Goal: Task Accomplishment & Management: Manage account settings

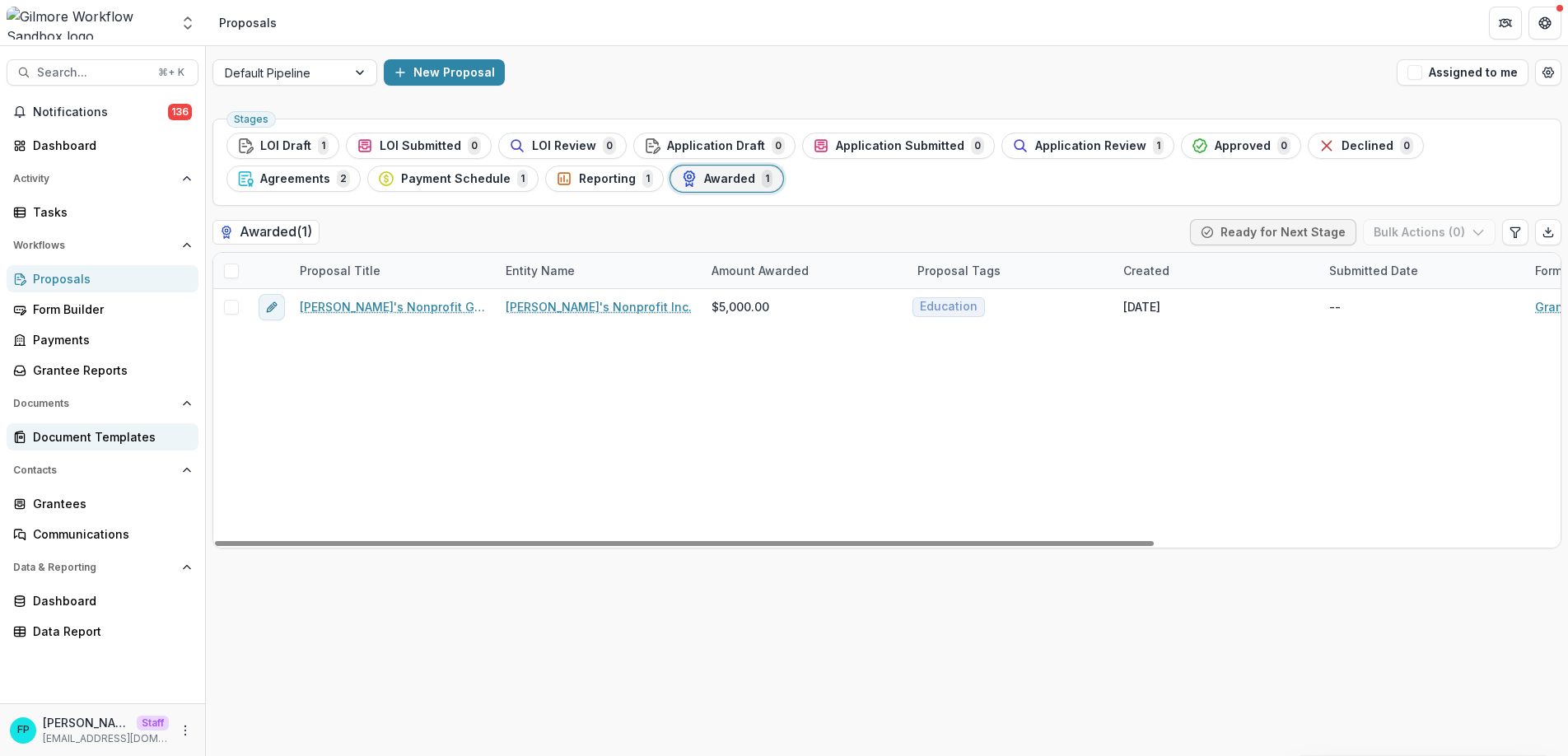
click at [130, 434] on div "Document Templates" at bounding box center [109, 437] width 152 height 18
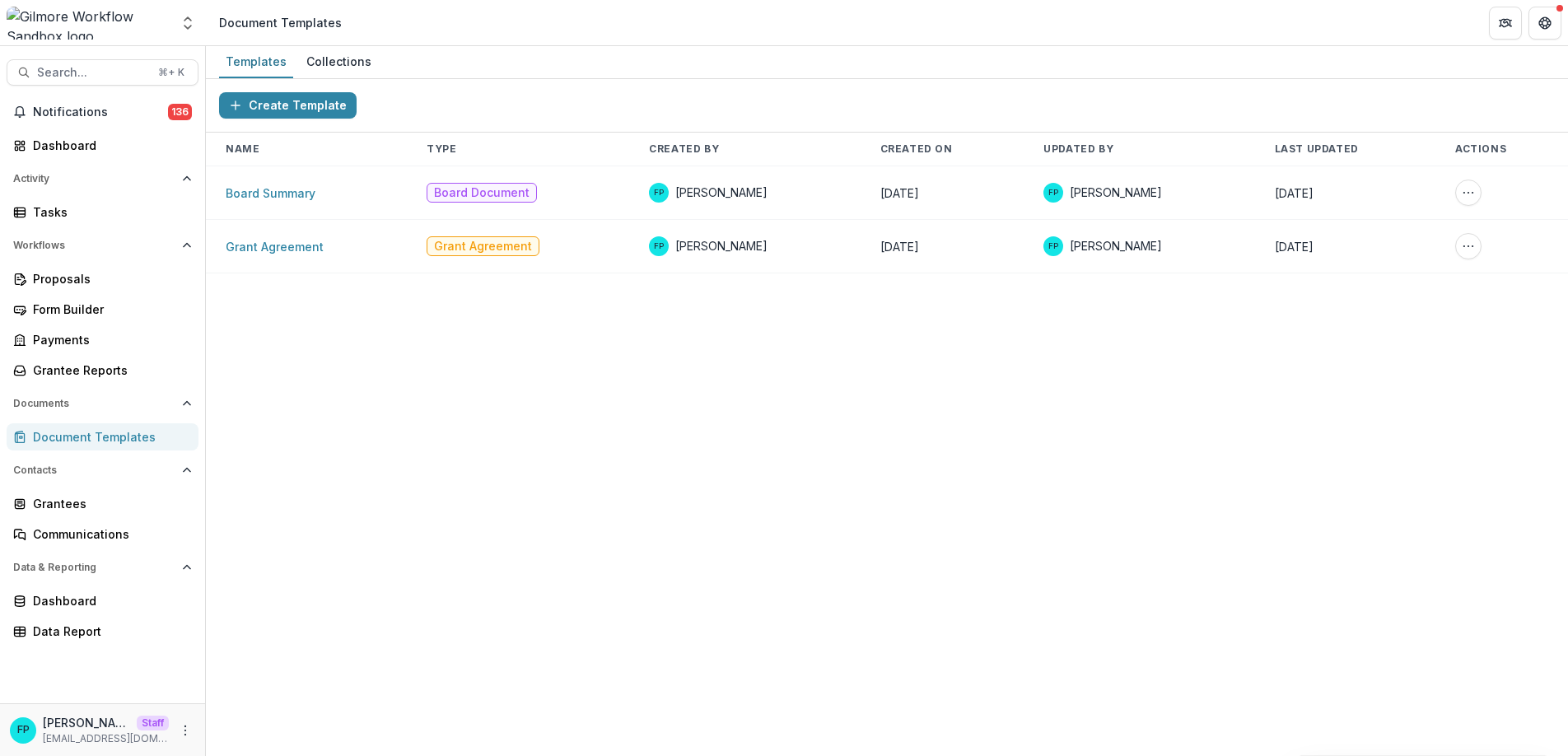
click at [499, 247] on span "Grant Agreement" at bounding box center [483, 247] width 98 height 14
click at [1464, 248] on icon "More Action" at bounding box center [1469, 247] width 14 height 14
click at [715, 366] on div "Create Template Name Type Created By Created On Updated By Last Updated Actions…" at bounding box center [886, 418] width 1362 height 677
click at [135, 275] on div "Proposals" at bounding box center [109, 279] width 152 height 18
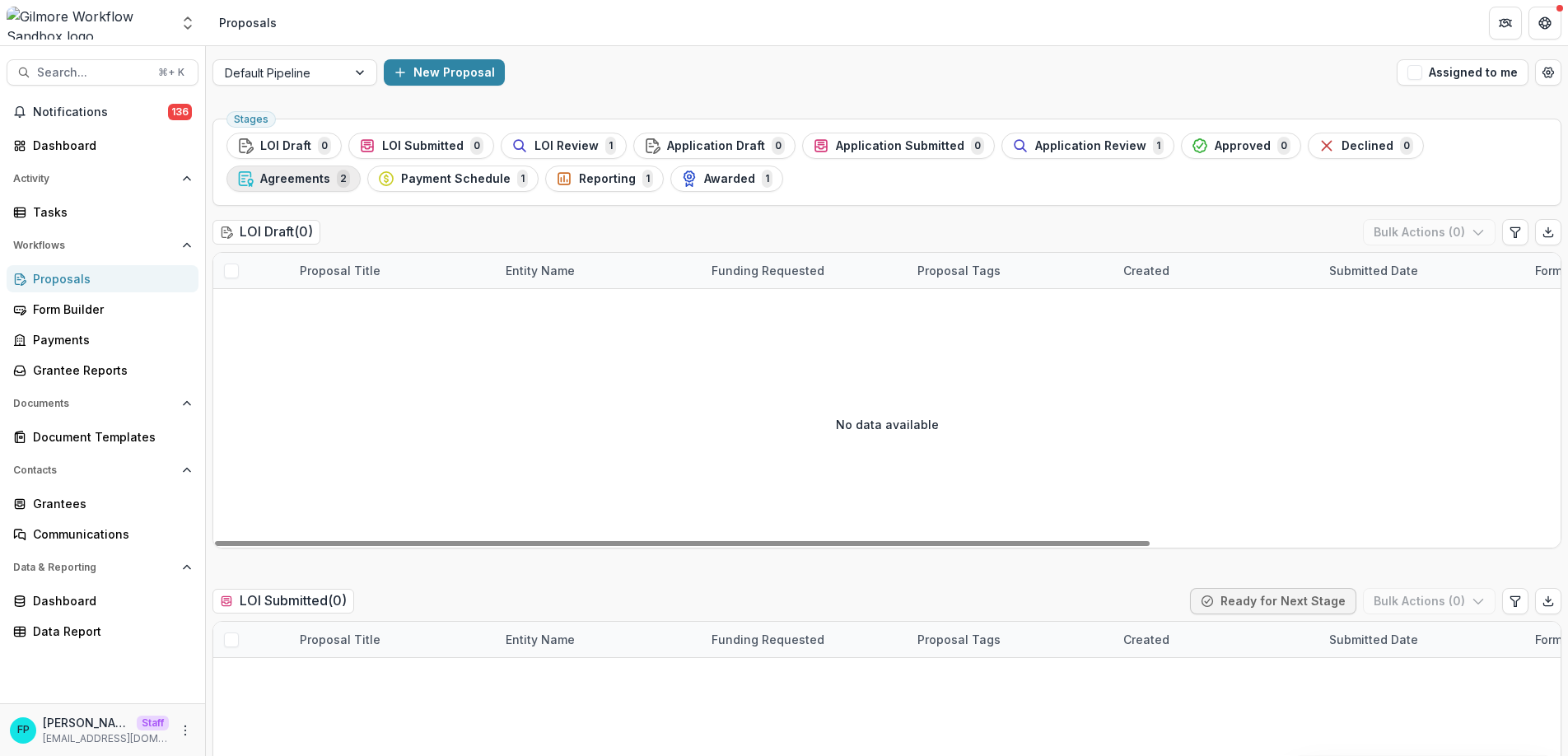
click at [331, 173] on span "Agreements" at bounding box center [295, 179] width 70 height 14
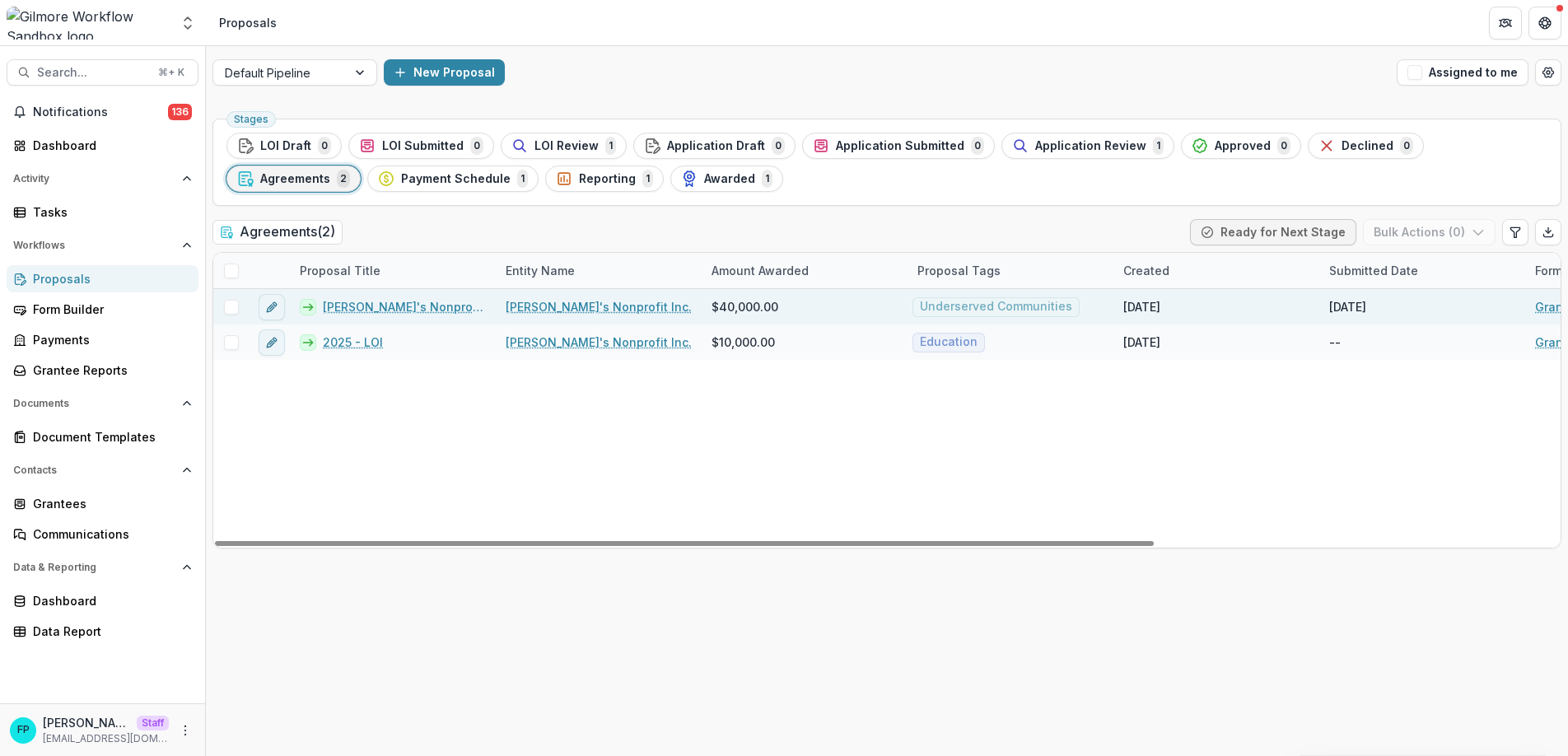
click at [226, 302] on span at bounding box center [231, 306] width 15 height 15
click at [1433, 230] on button "Bulk Actions ( 1 )" at bounding box center [1431, 232] width 130 height 26
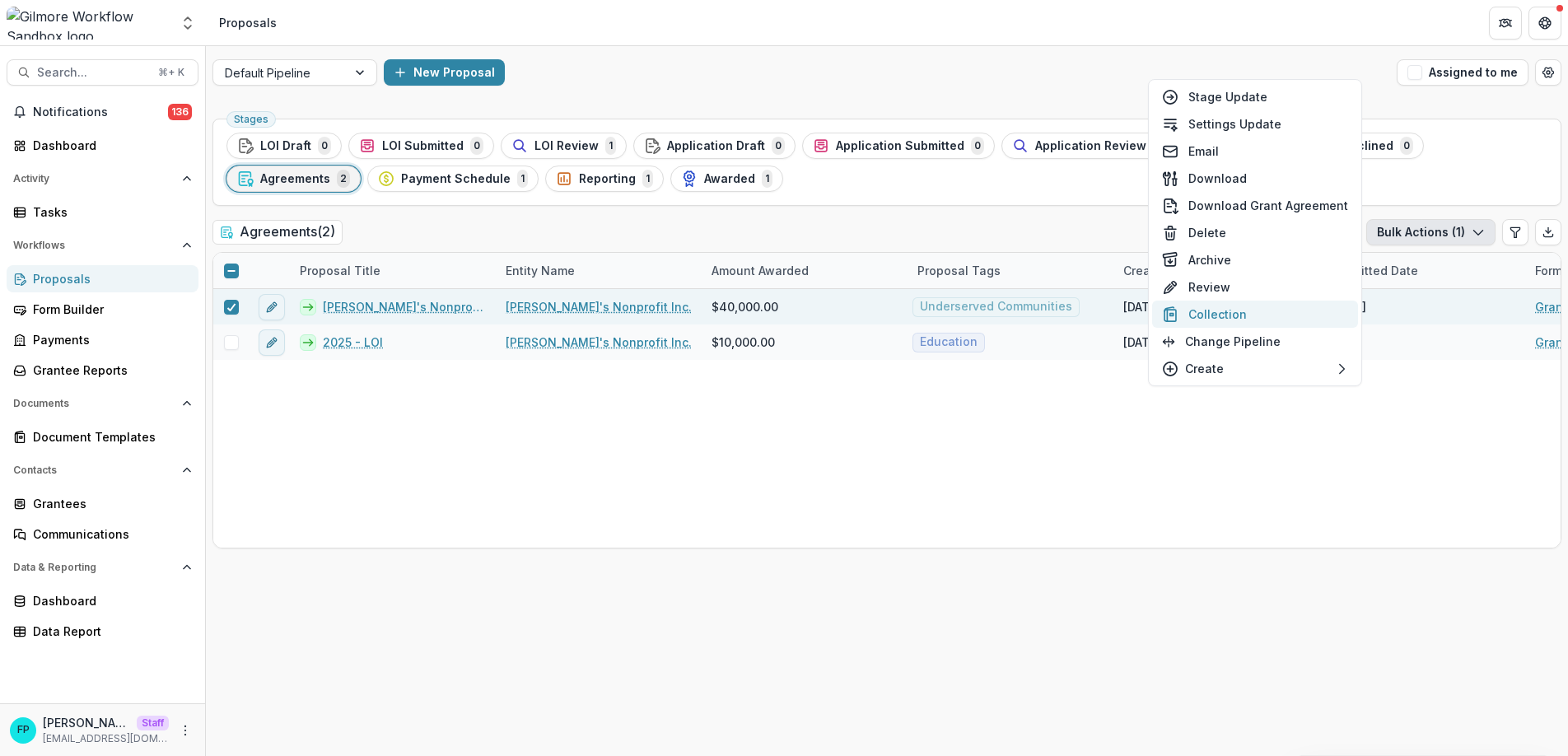
click at [1266, 314] on button "Collection" at bounding box center [1255, 314] width 206 height 27
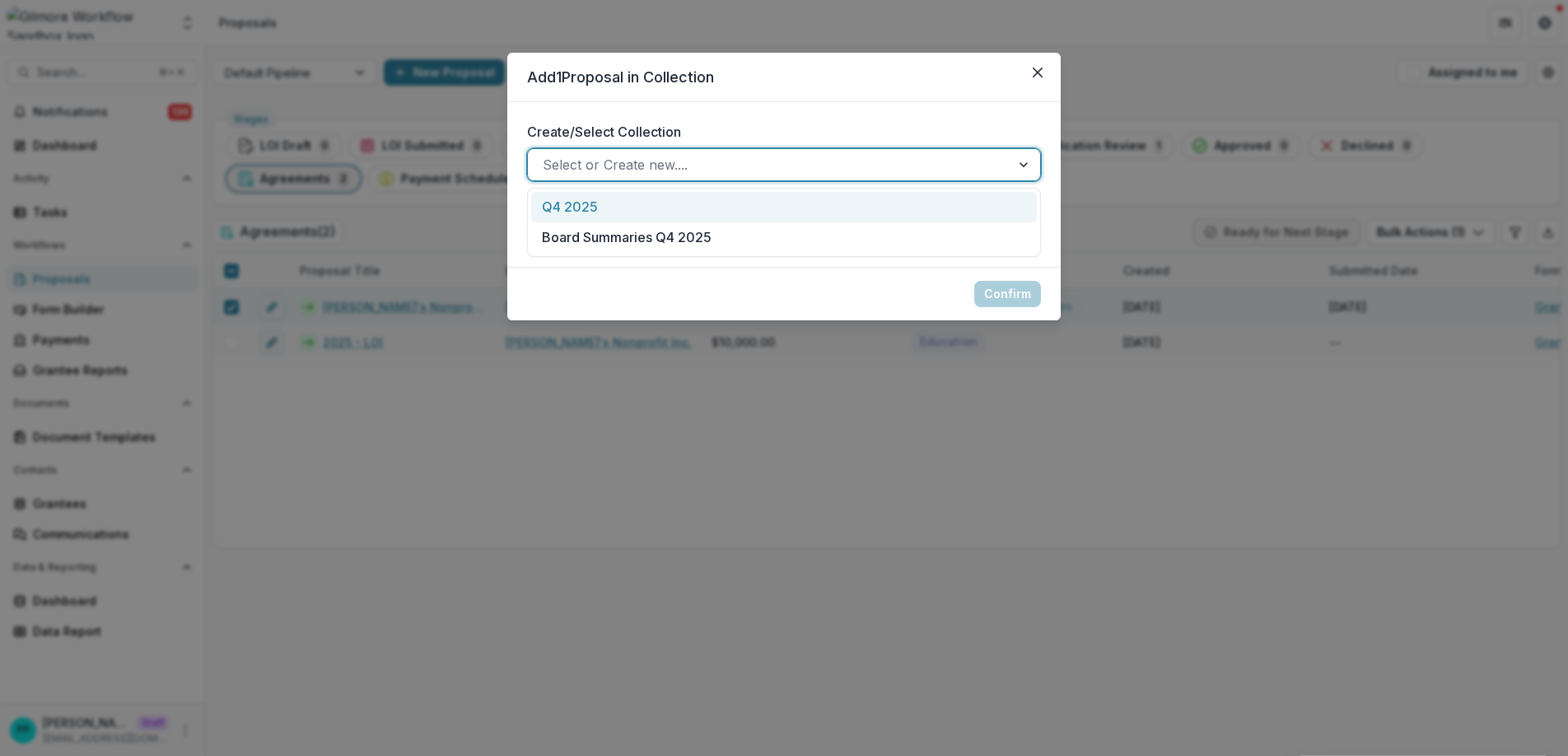
click at [718, 161] on div at bounding box center [769, 165] width 453 height 23
click at [666, 213] on div "Q4 2025" at bounding box center [784, 207] width 506 height 30
click at [644, 225] on div at bounding box center [784, 231] width 483 height 23
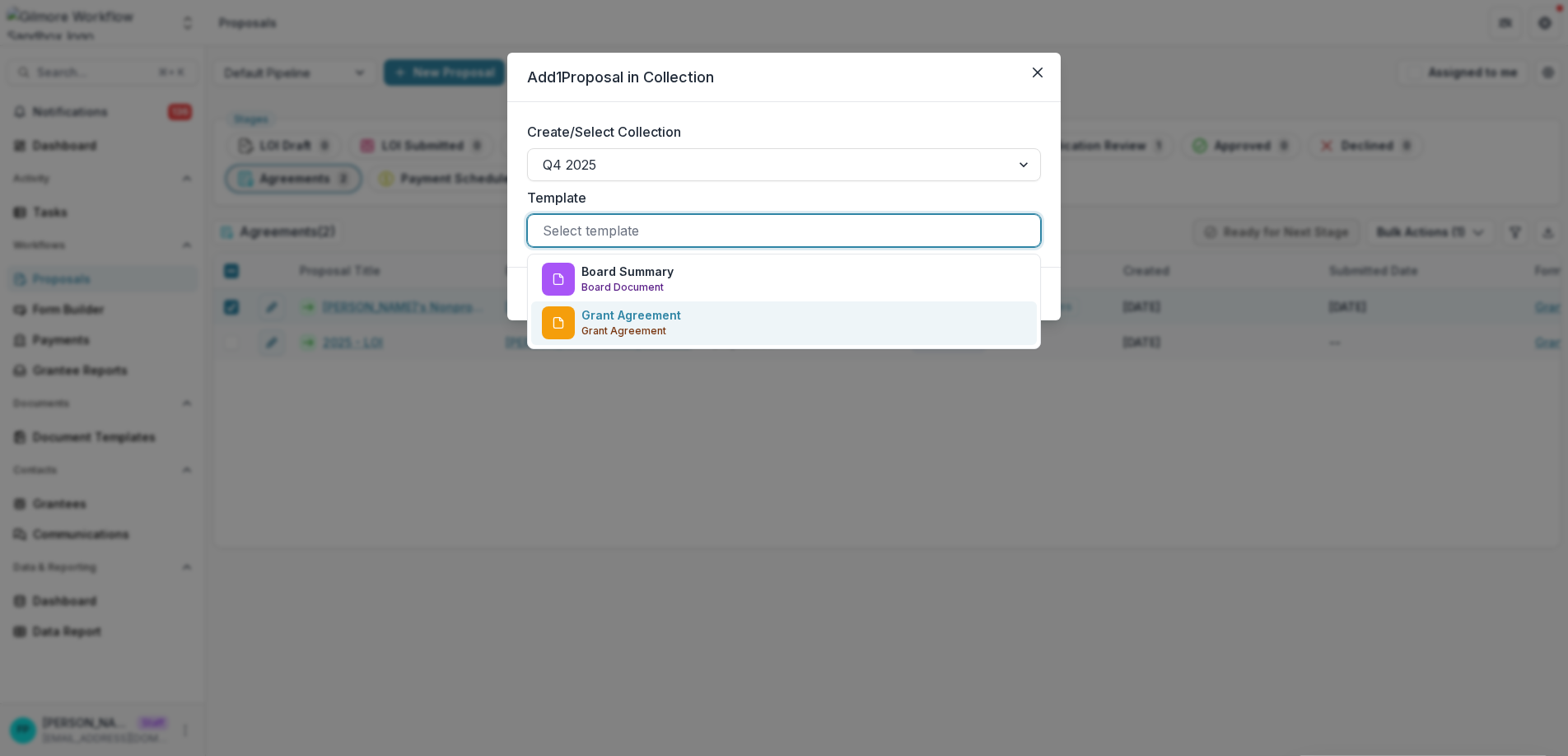
click at [703, 332] on div "Grant Agreement Grant Agreement" at bounding box center [784, 323] width 506 height 44
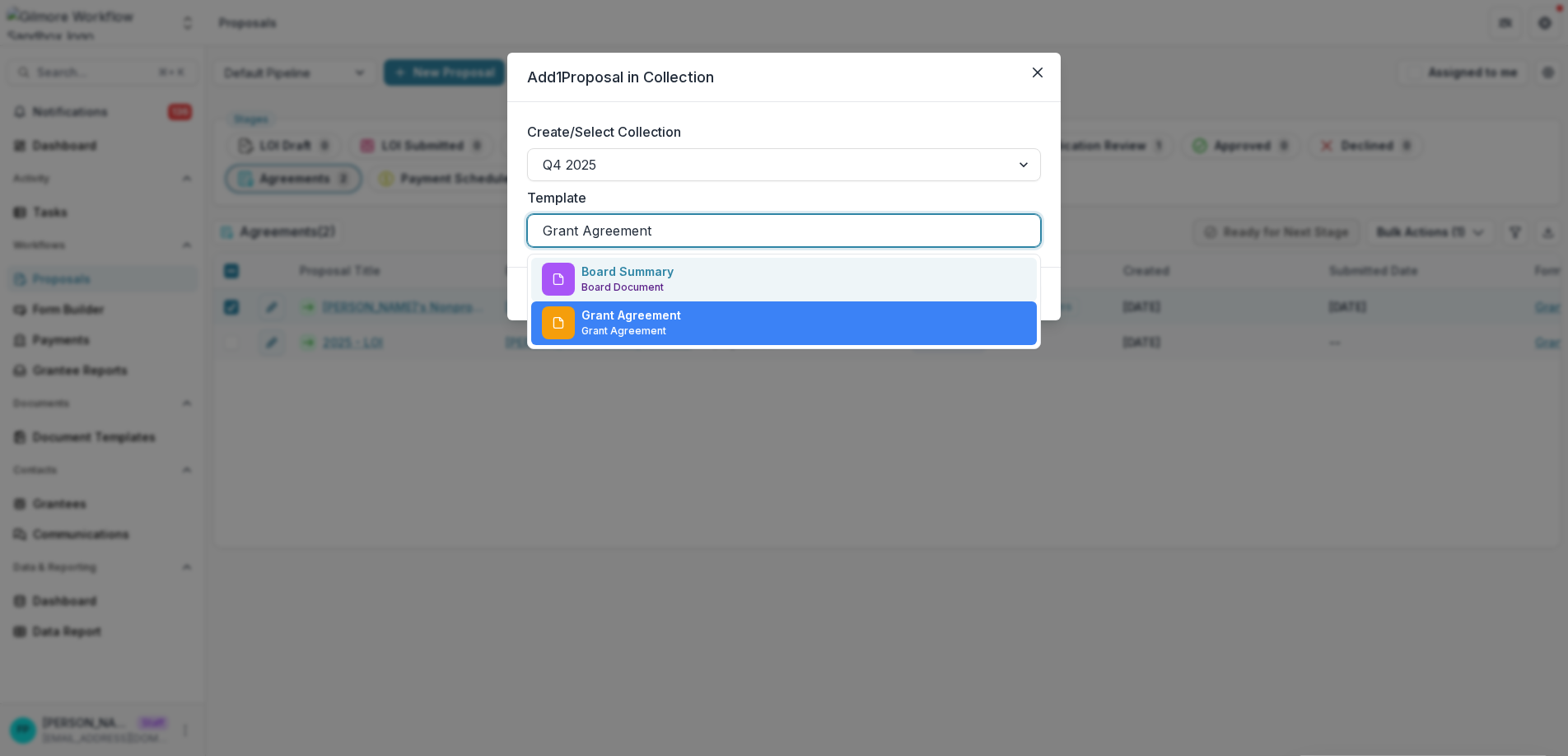
click at [745, 230] on div at bounding box center [784, 231] width 483 height 23
click at [702, 279] on div "Board Summary Board Document" at bounding box center [784, 279] width 506 height 44
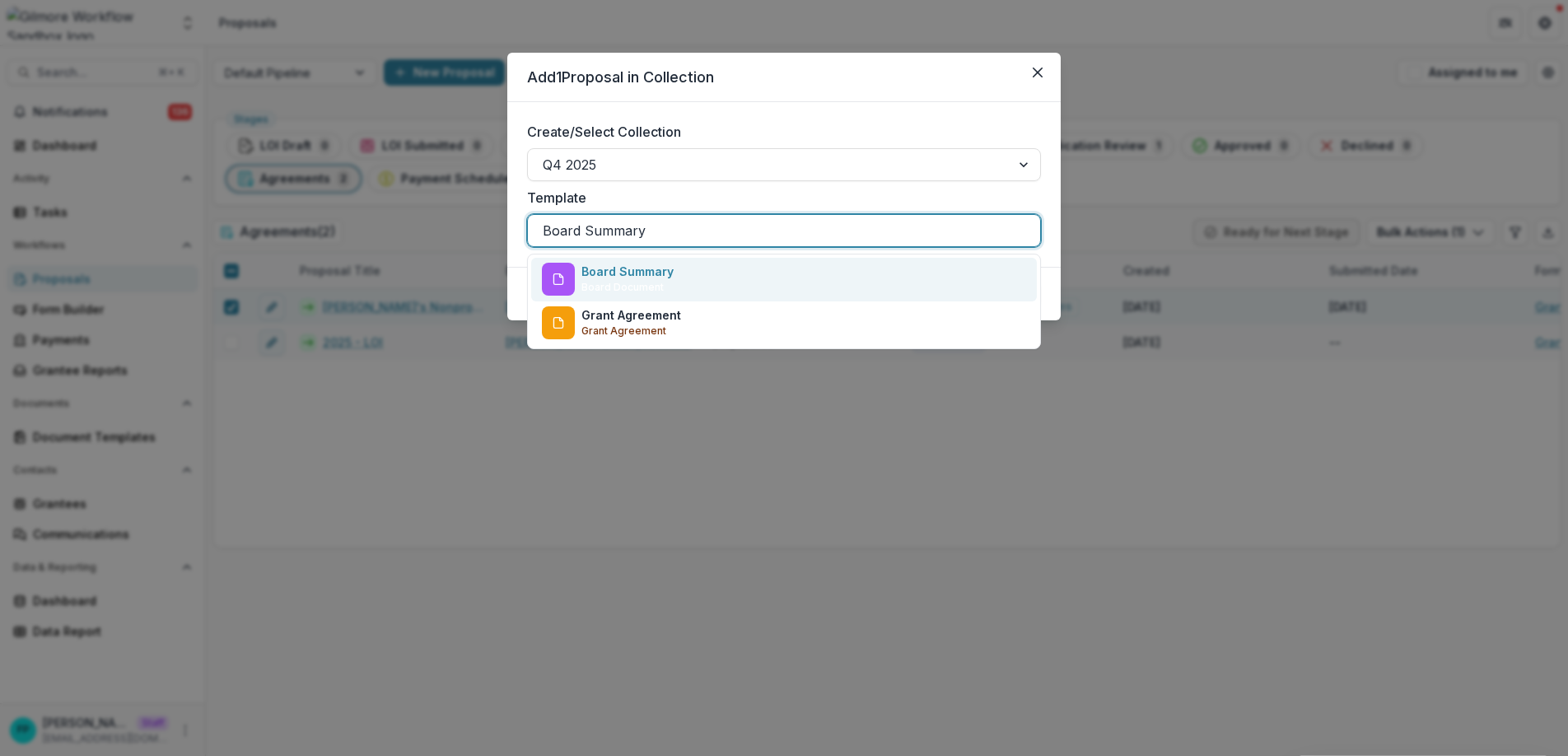
click at [692, 232] on div at bounding box center [784, 231] width 483 height 23
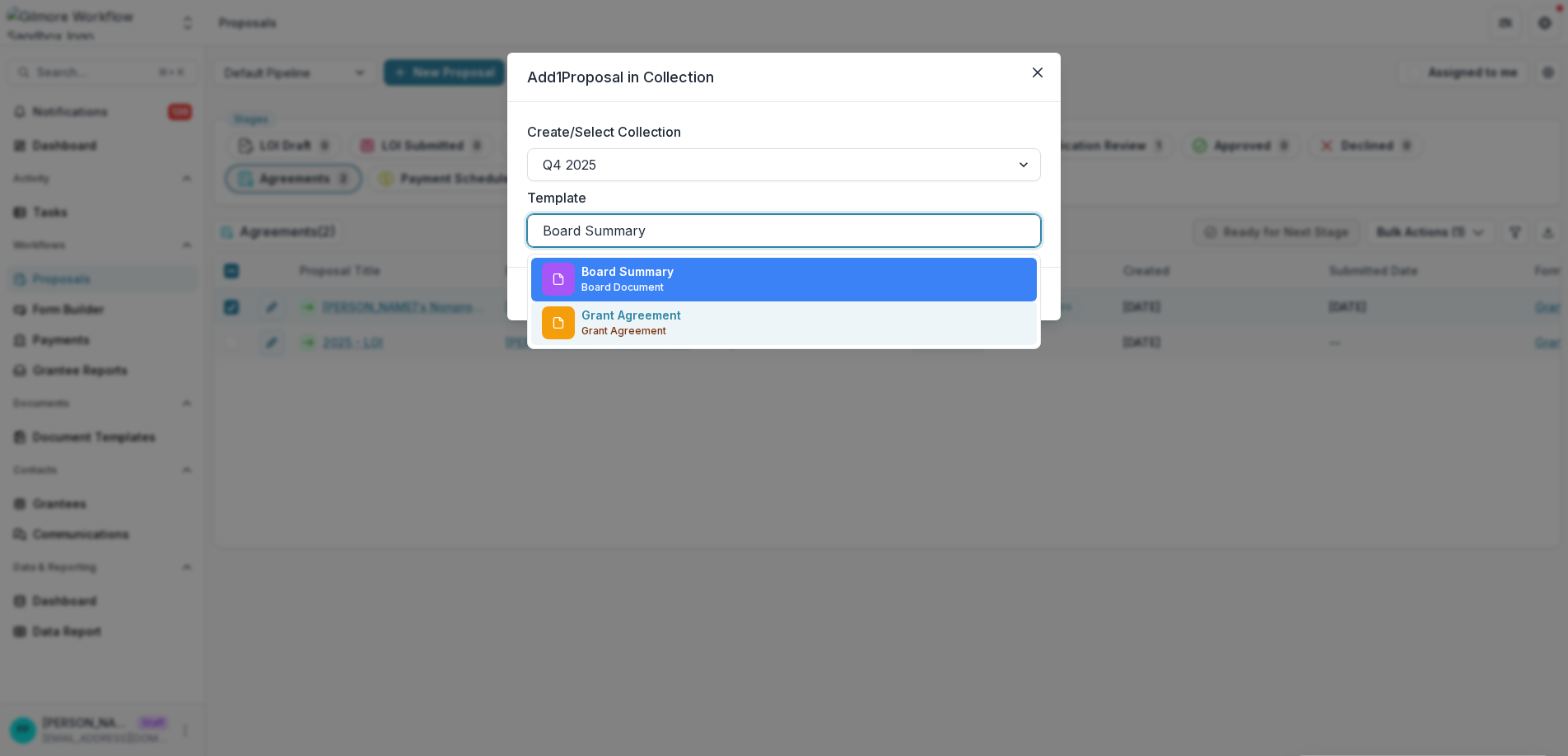
click at [684, 327] on div "Grant Agreement Grant Agreement" at bounding box center [784, 323] width 506 height 44
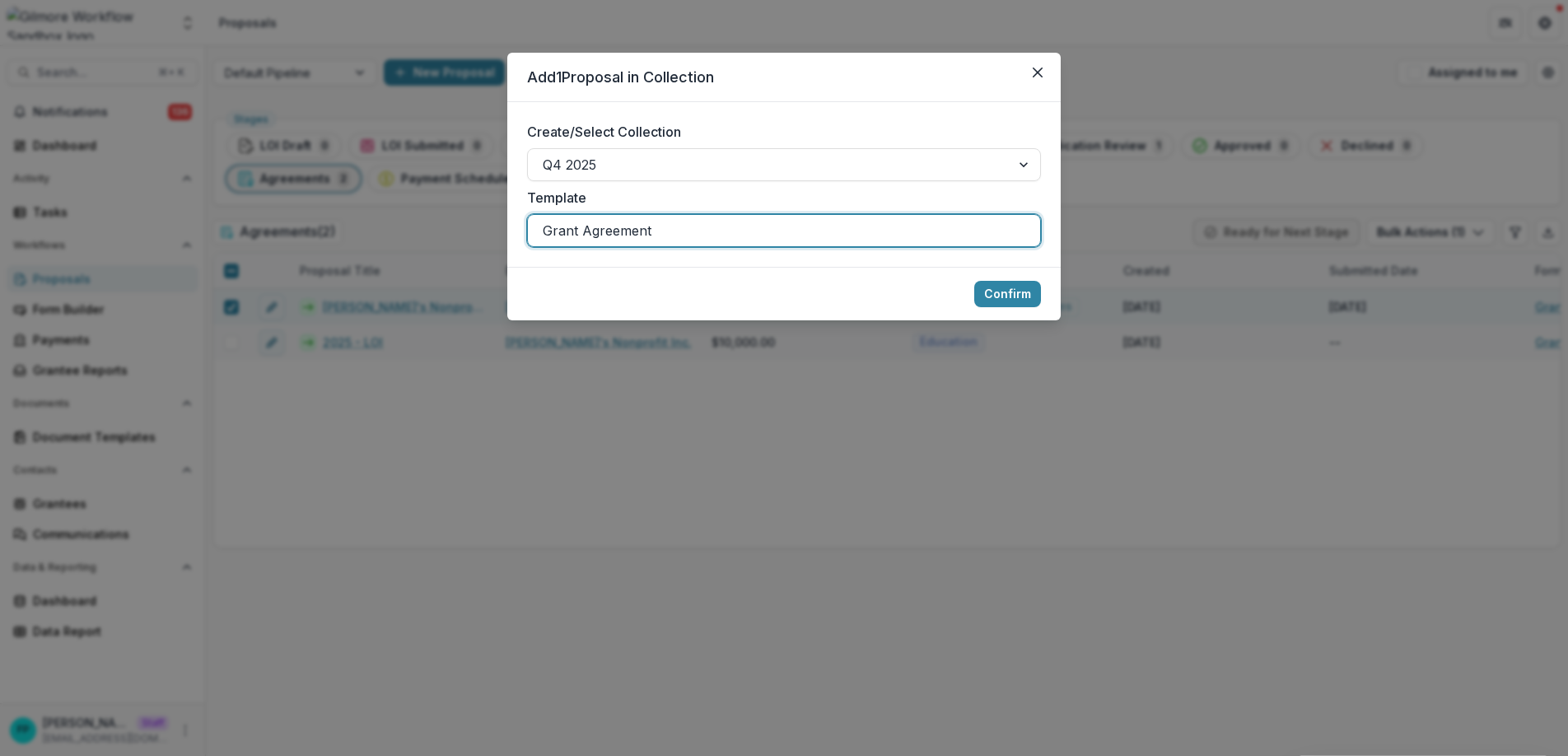
click at [1046, 75] on button "Close" at bounding box center [1038, 72] width 26 height 26
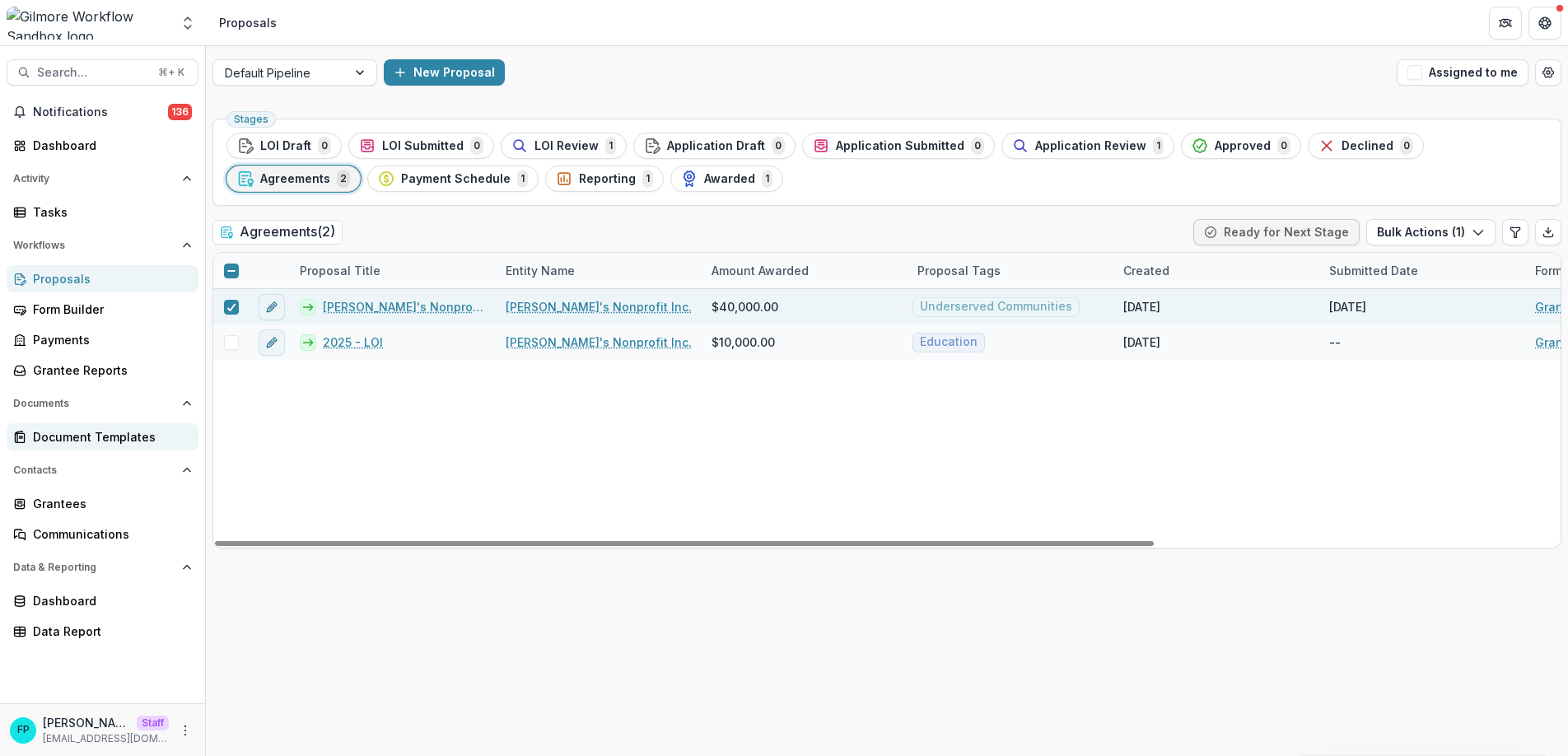
click at [159, 428] on div "Document Templates" at bounding box center [109, 437] width 152 height 18
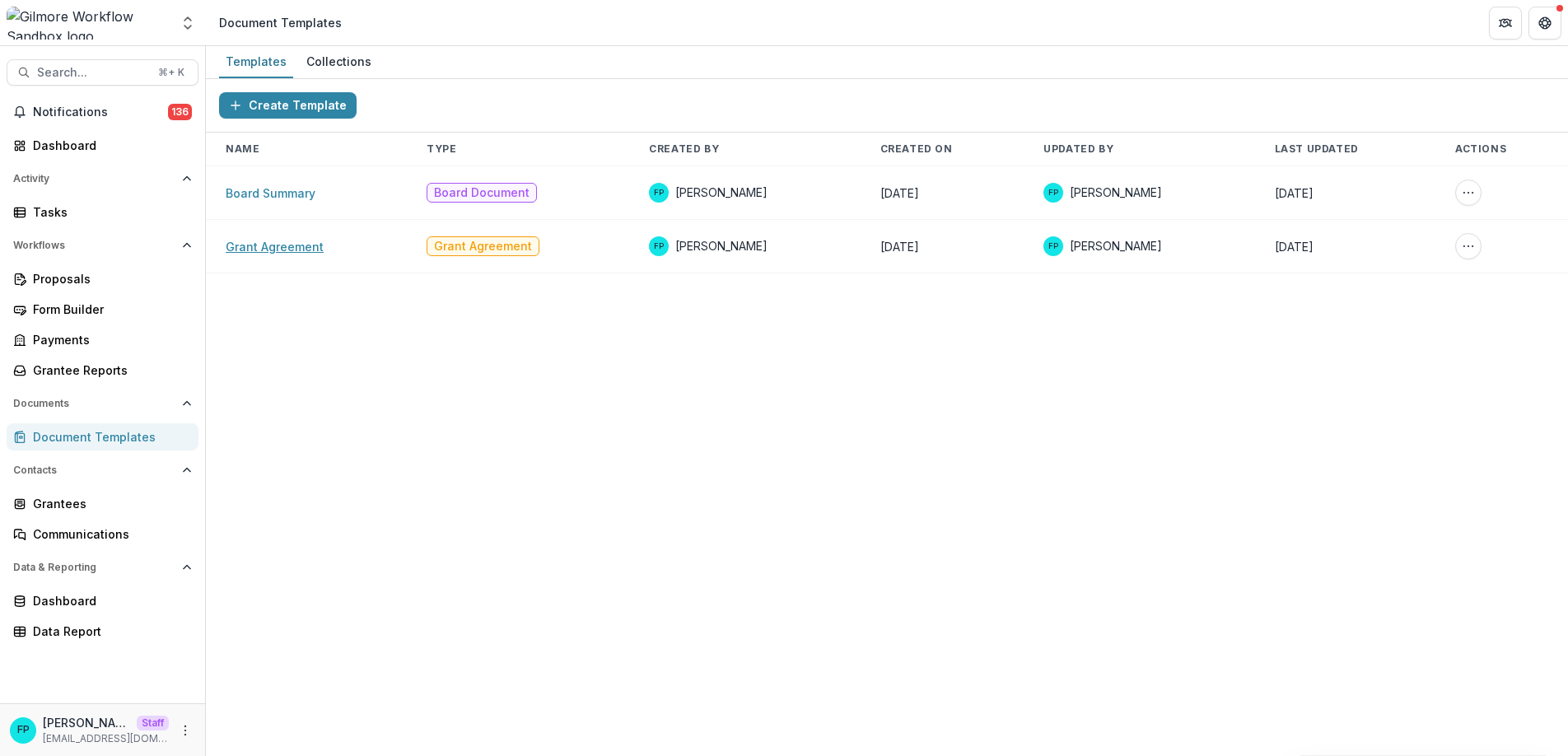
click at [294, 245] on link "Grant Agreement" at bounding box center [274, 247] width 98 height 14
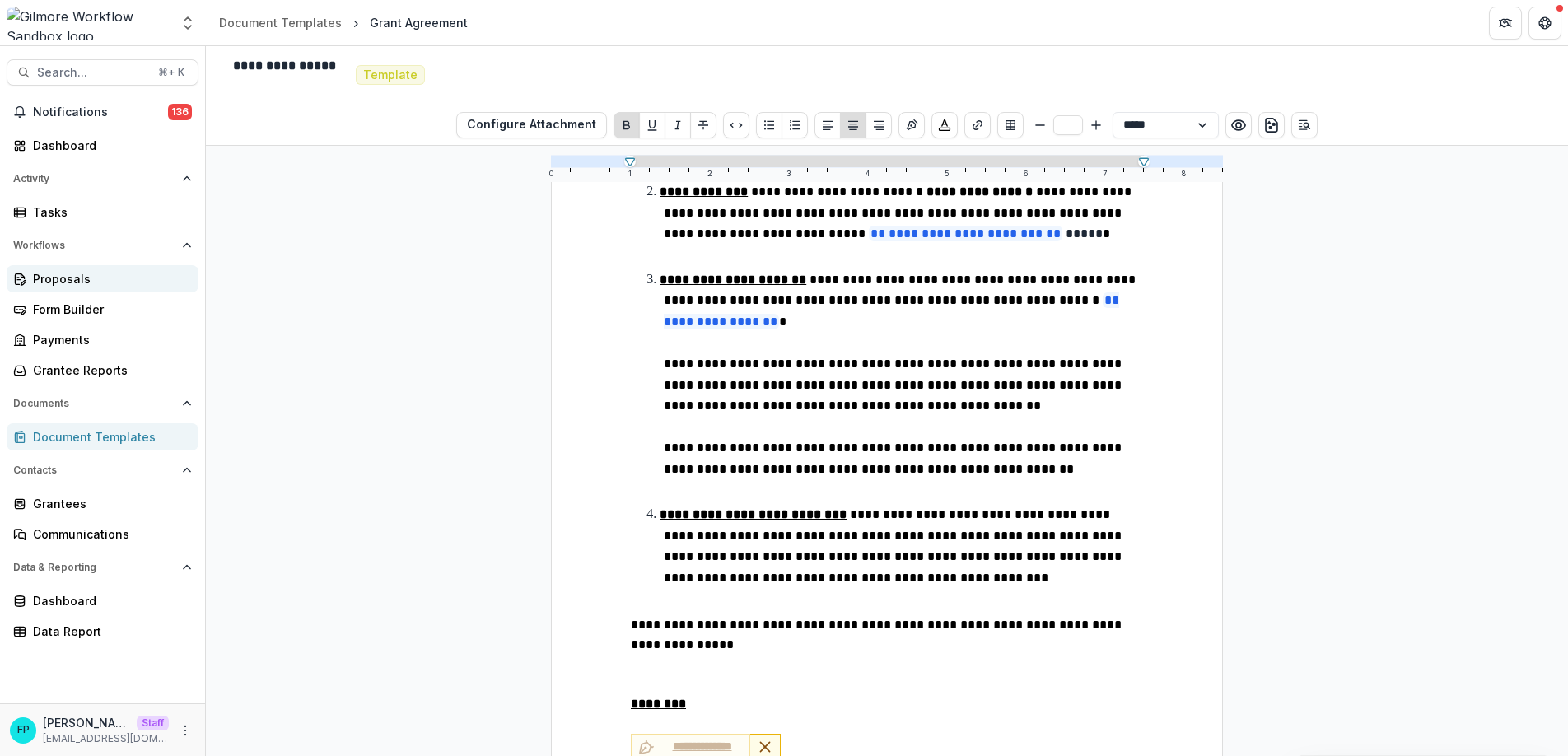
scroll to position [676, 0]
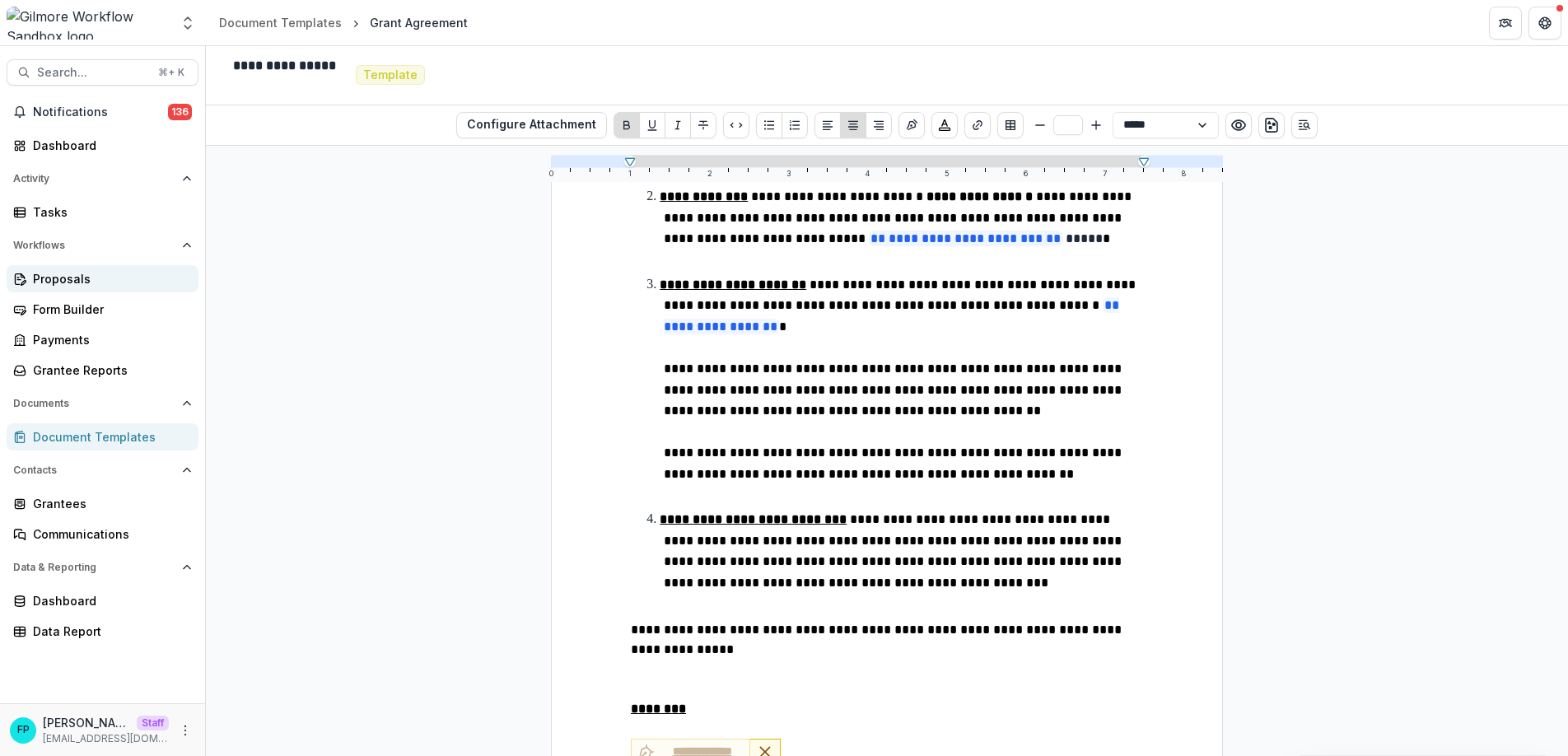
click at [93, 284] on div "Proposals" at bounding box center [109, 279] width 152 height 18
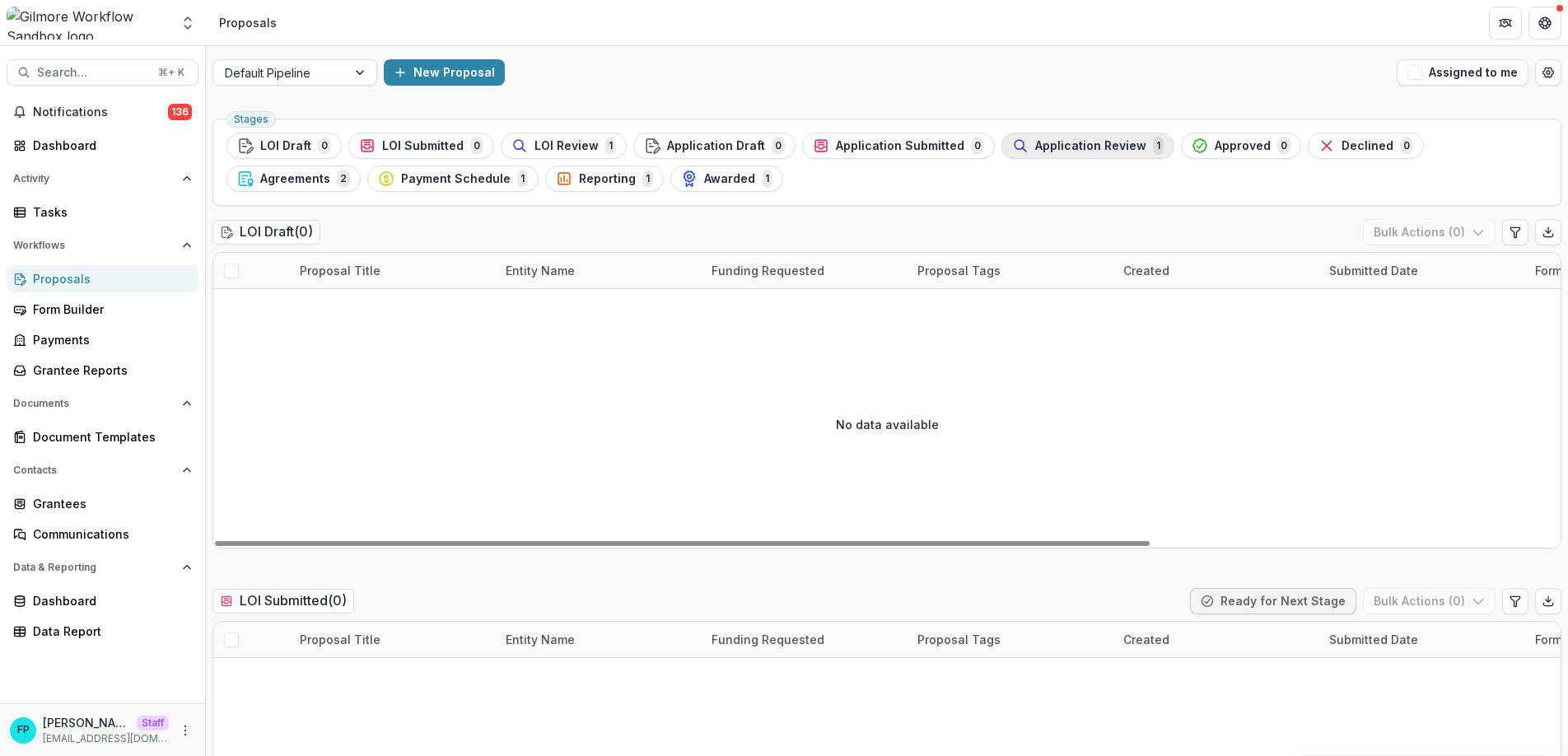
click at [1095, 142] on span "Application Review" at bounding box center [1091, 146] width 111 height 14
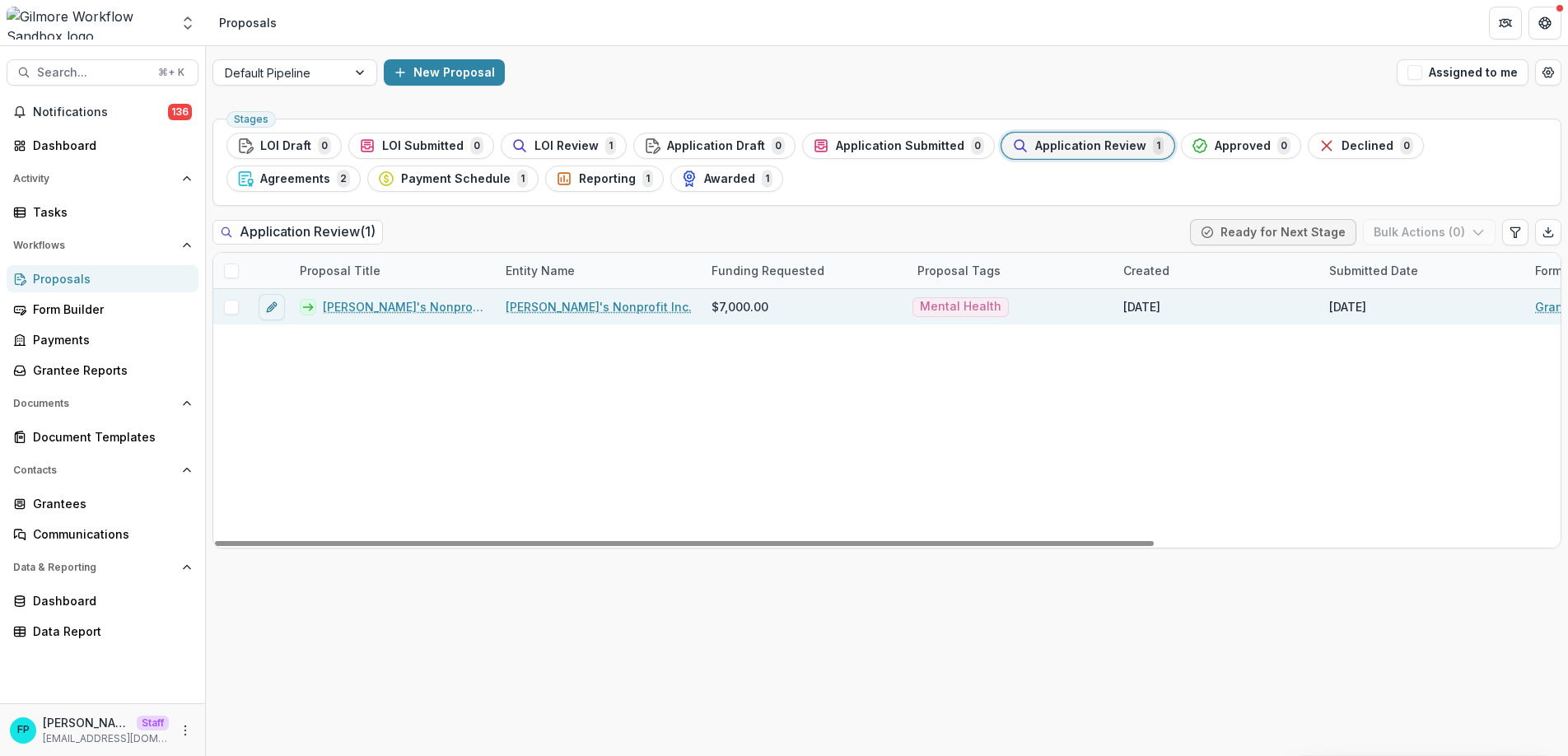
click at [412, 316] on div "[PERSON_NAME]'s Nonprofit Inc. - 2025 - Grant Request" at bounding box center [392, 306] width 206 height 35
click at [413, 310] on link "[PERSON_NAME]'s Nonprofit Inc. - 2025 - Grant Request" at bounding box center [404, 307] width 163 height 18
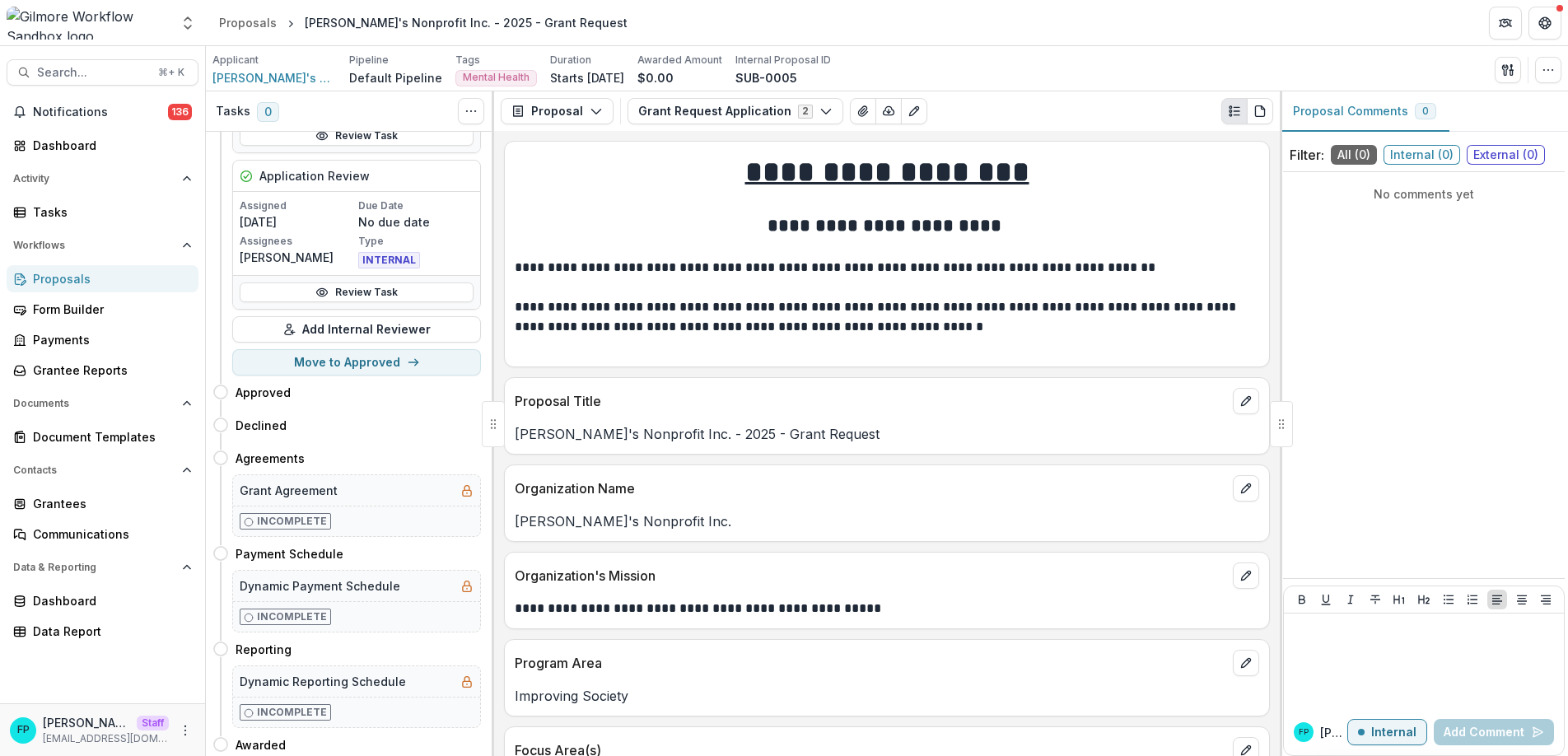
scroll to position [378, 0]
click at [382, 362] on button "Move to Approved" at bounding box center [356, 357] width 249 height 26
select select "********"
select select "**********"
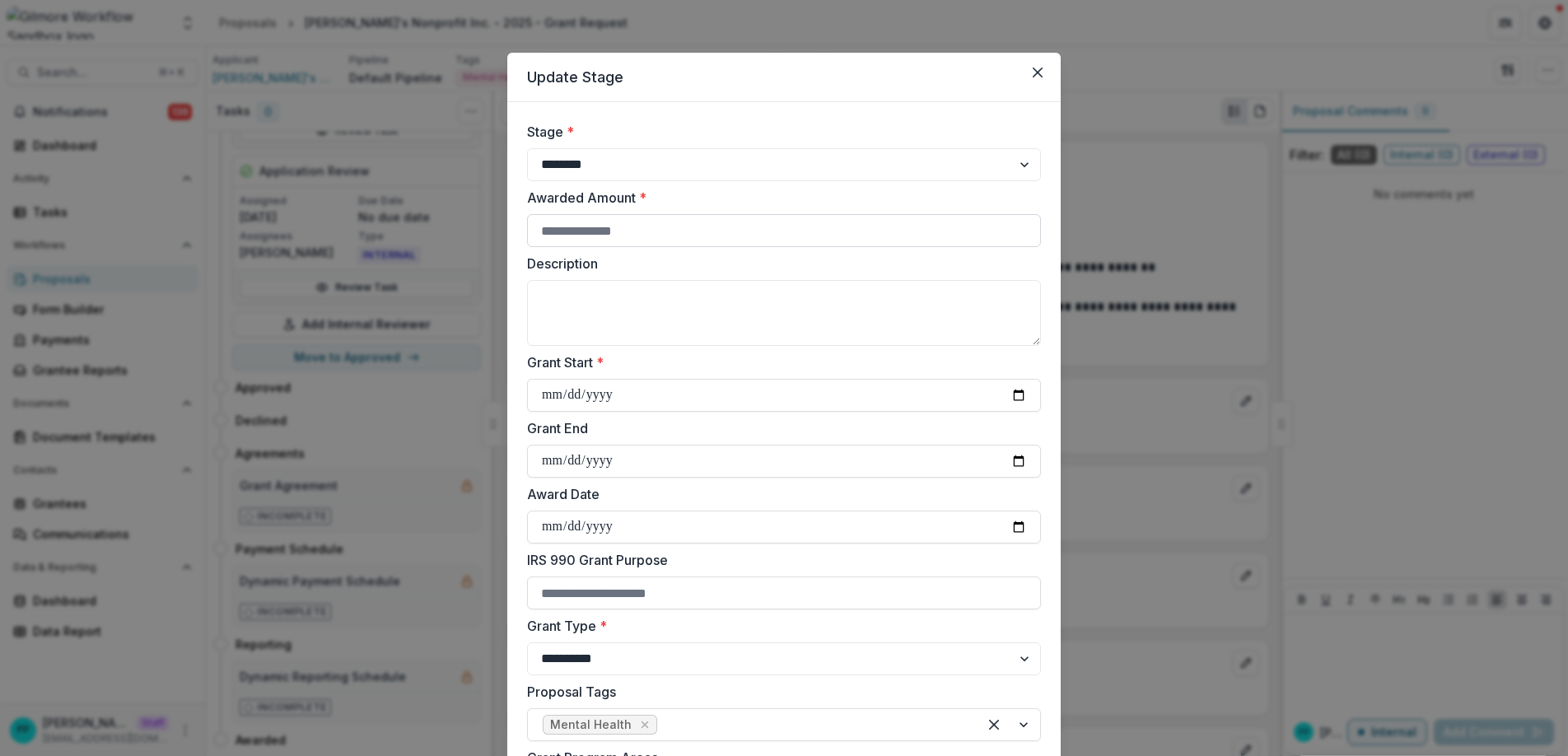
click at [665, 231] on input "Awarded Amount *" at bounding box center [784, 231] width 514 height 33
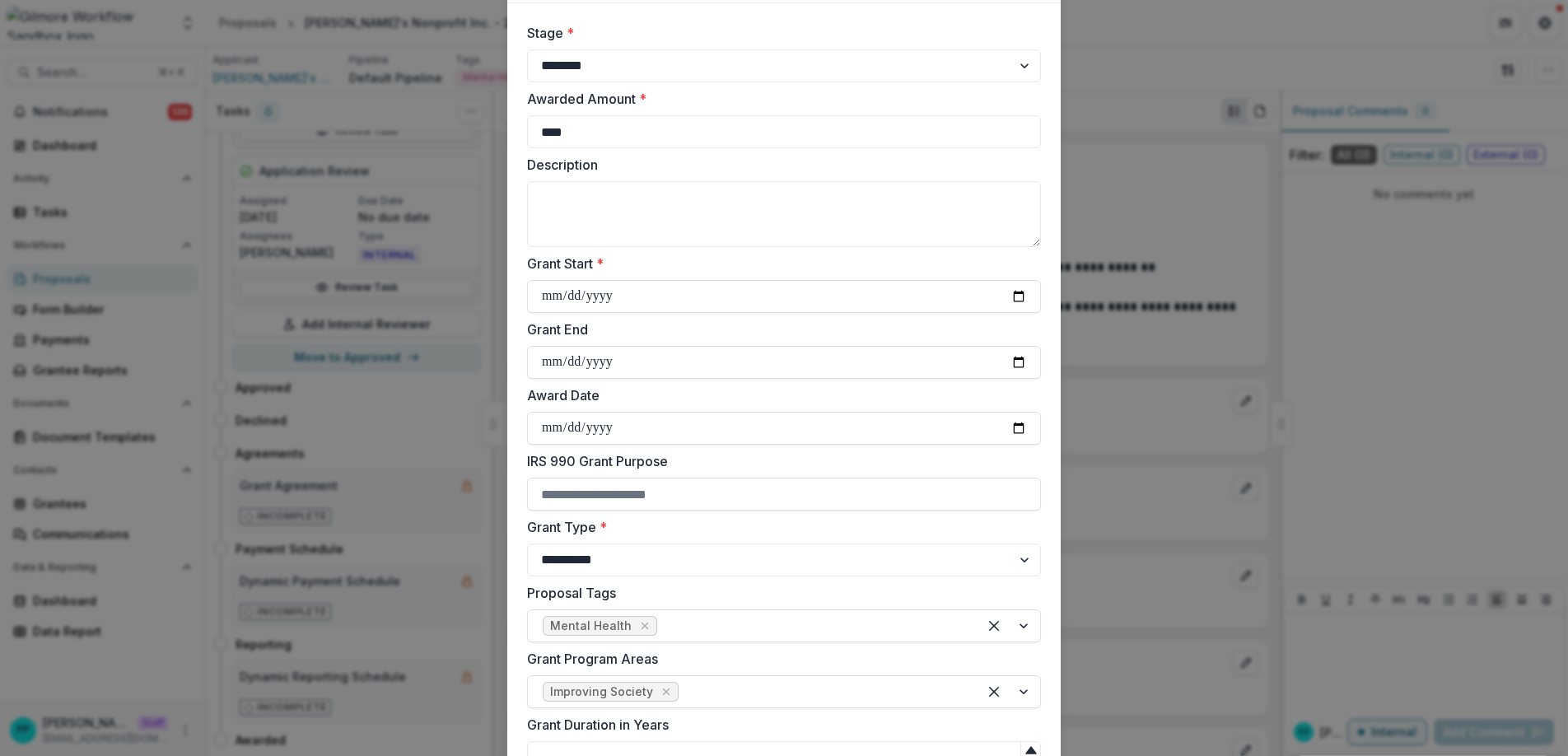
type input "****"
click at [644, 260] on label "Grant Start *" at bounding box center [779, 263] width 504 height 20
click at [644, 280] on input "**********" at bounding box center [784, 297] width 514 height 33
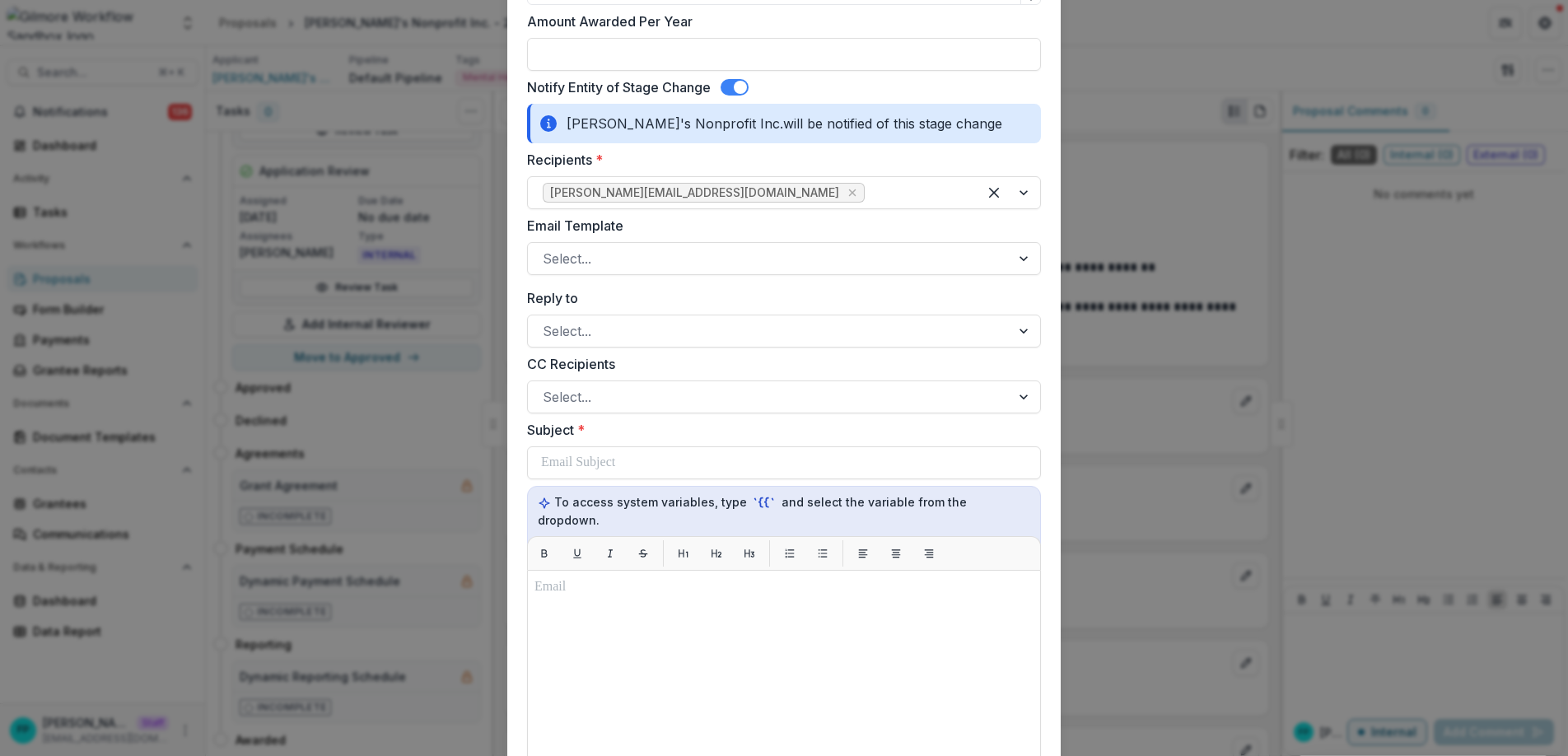
click at [730, 87] on span at bounding box center [734, 87] width 28 height 17
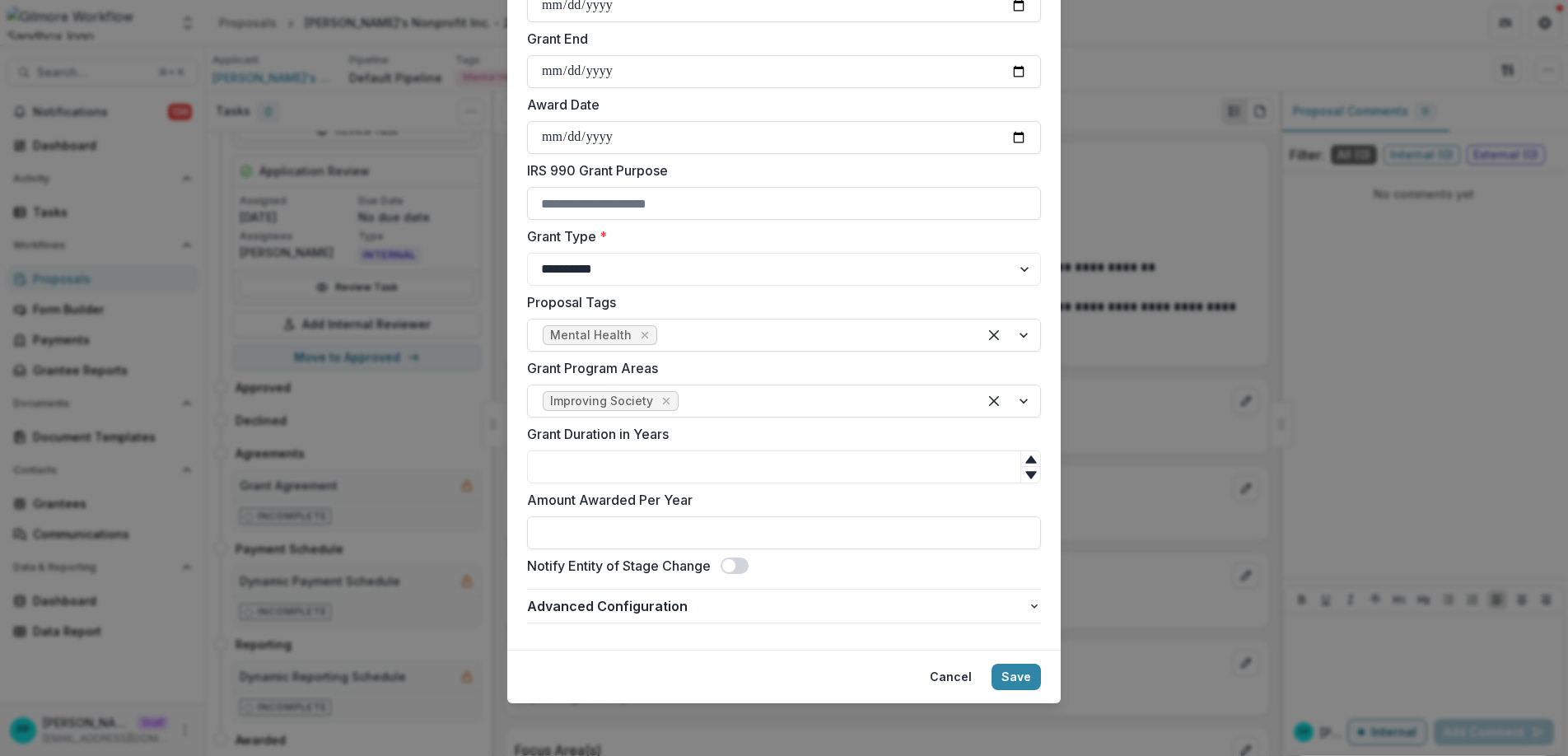
scroll to position [390, 0]
click at [1020, 678] on button "Save" at bounding box center [1016, 677] width 50 height 26
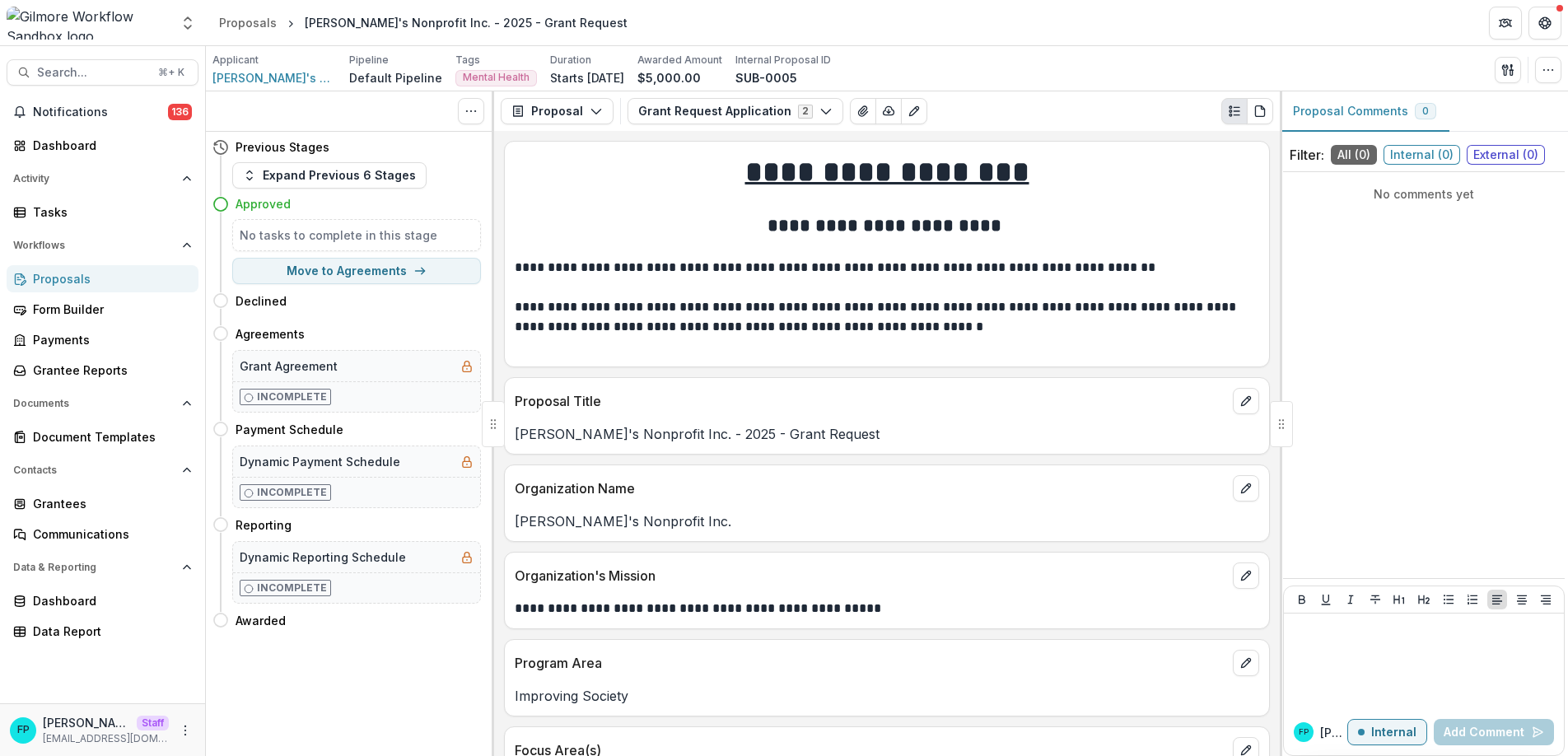
scroll to position [0, 0]
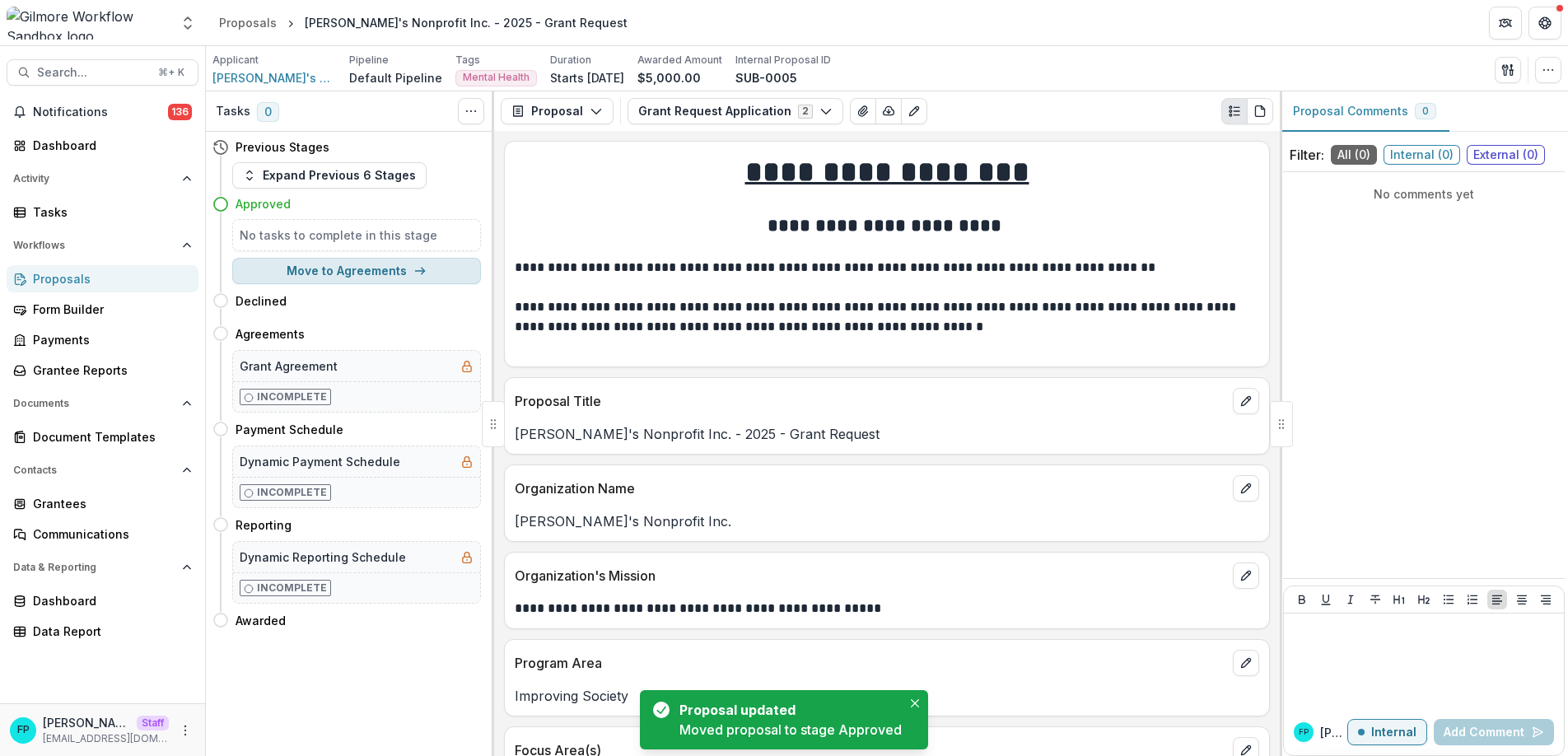
click at [334, 271] on button "Move to Agreements" at bounding box center [356, 270] width 249 height 26
select select "**********"
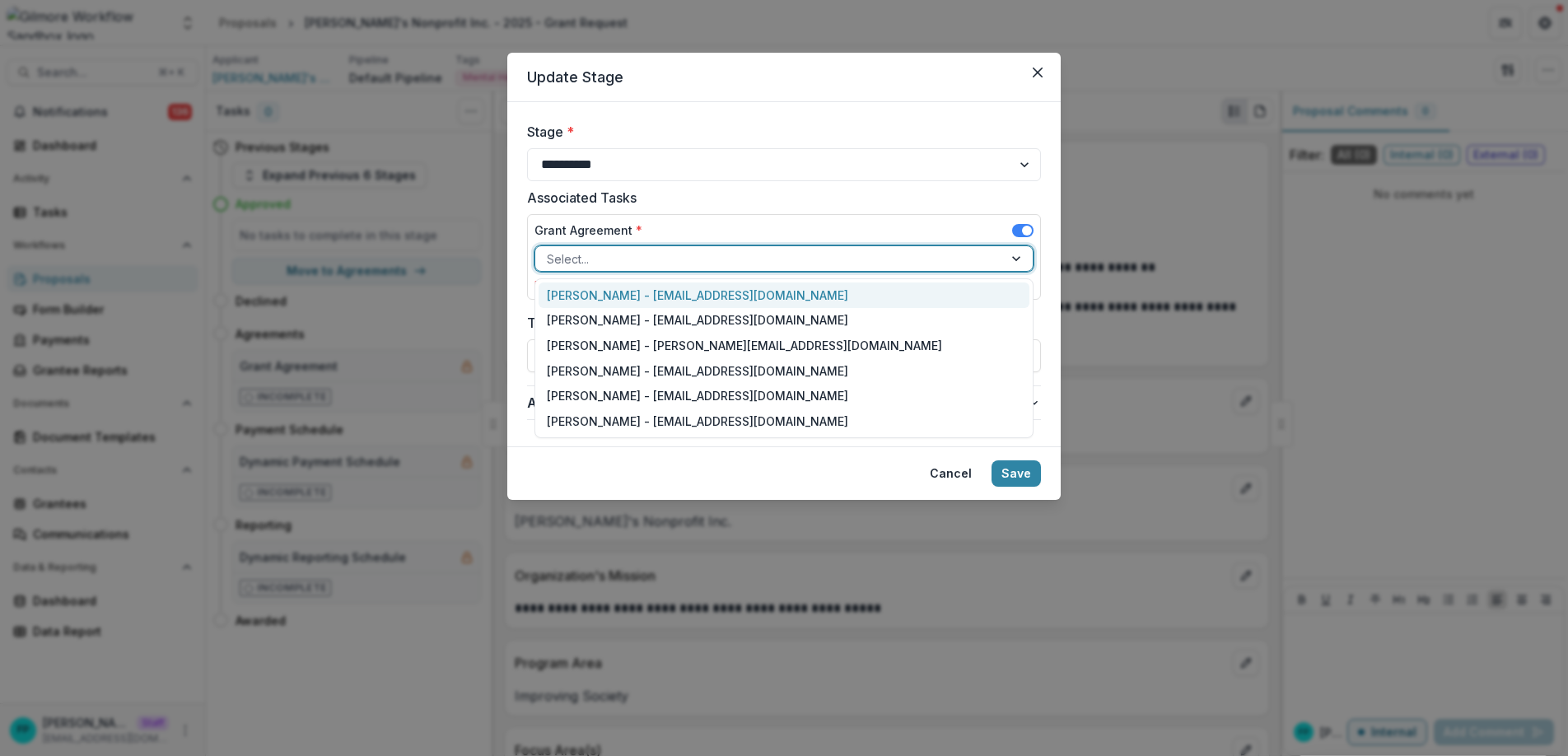
click at [660, 260] on div at bounding box center [769, 259] width 445 height 20
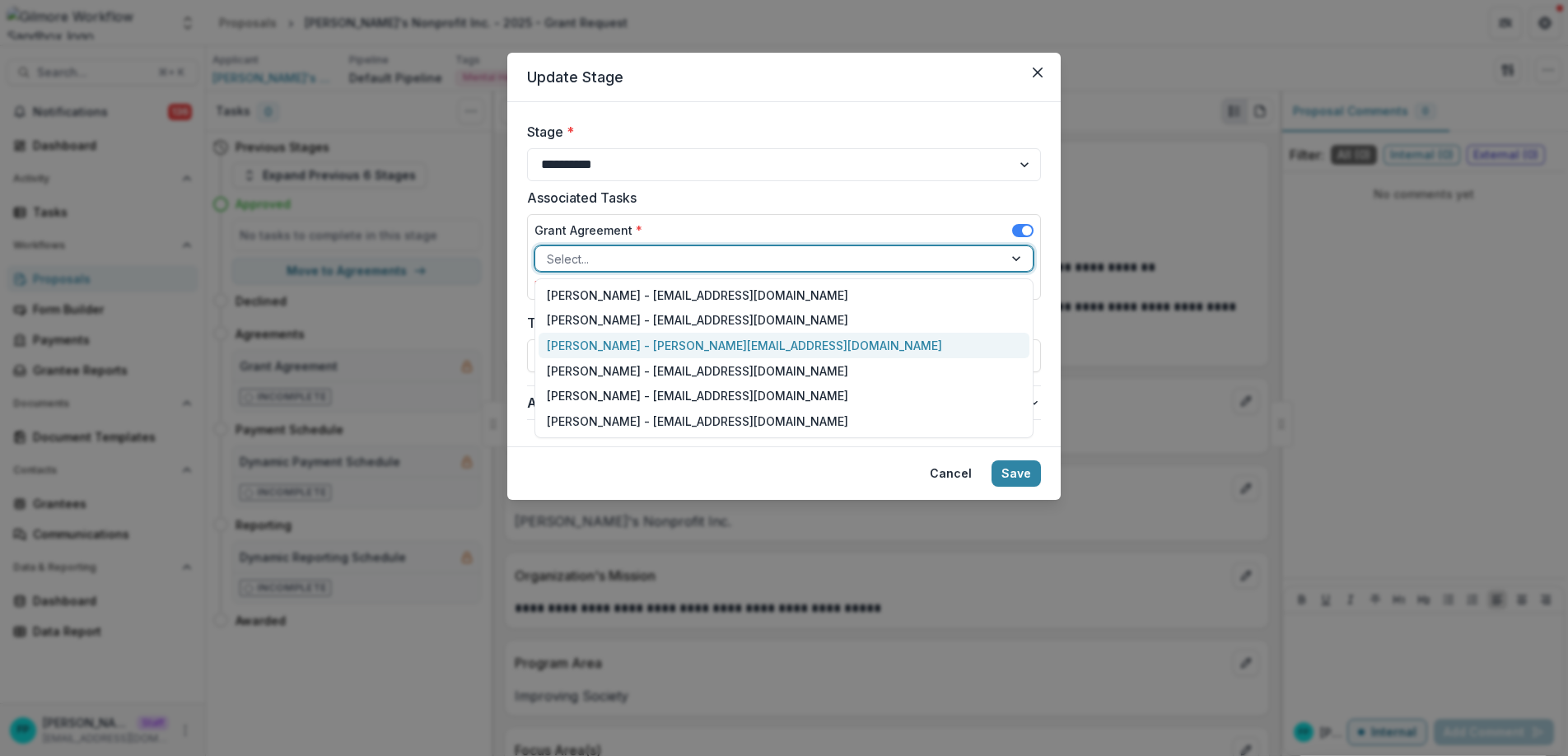
click at [613, 345] on div "[PERSON_NAME] - [PERSON_NAME][EMAIL_ADDRESS][DOMAIN_NAME]" at bounding box center [783, 345] width 490 height 25
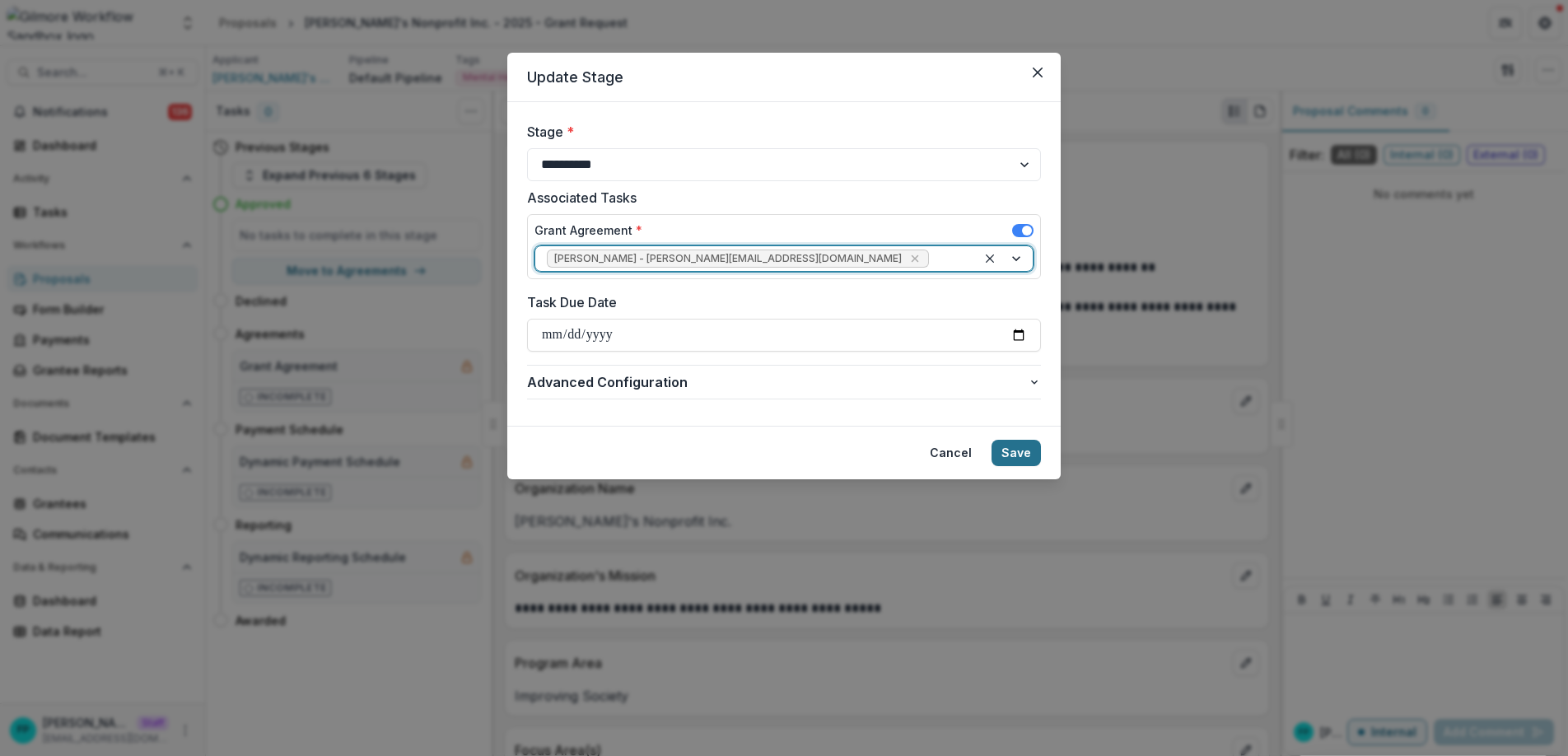
click at [1015, 452] on button "Save" at bounding box center [1016, 453] width 50 height 26
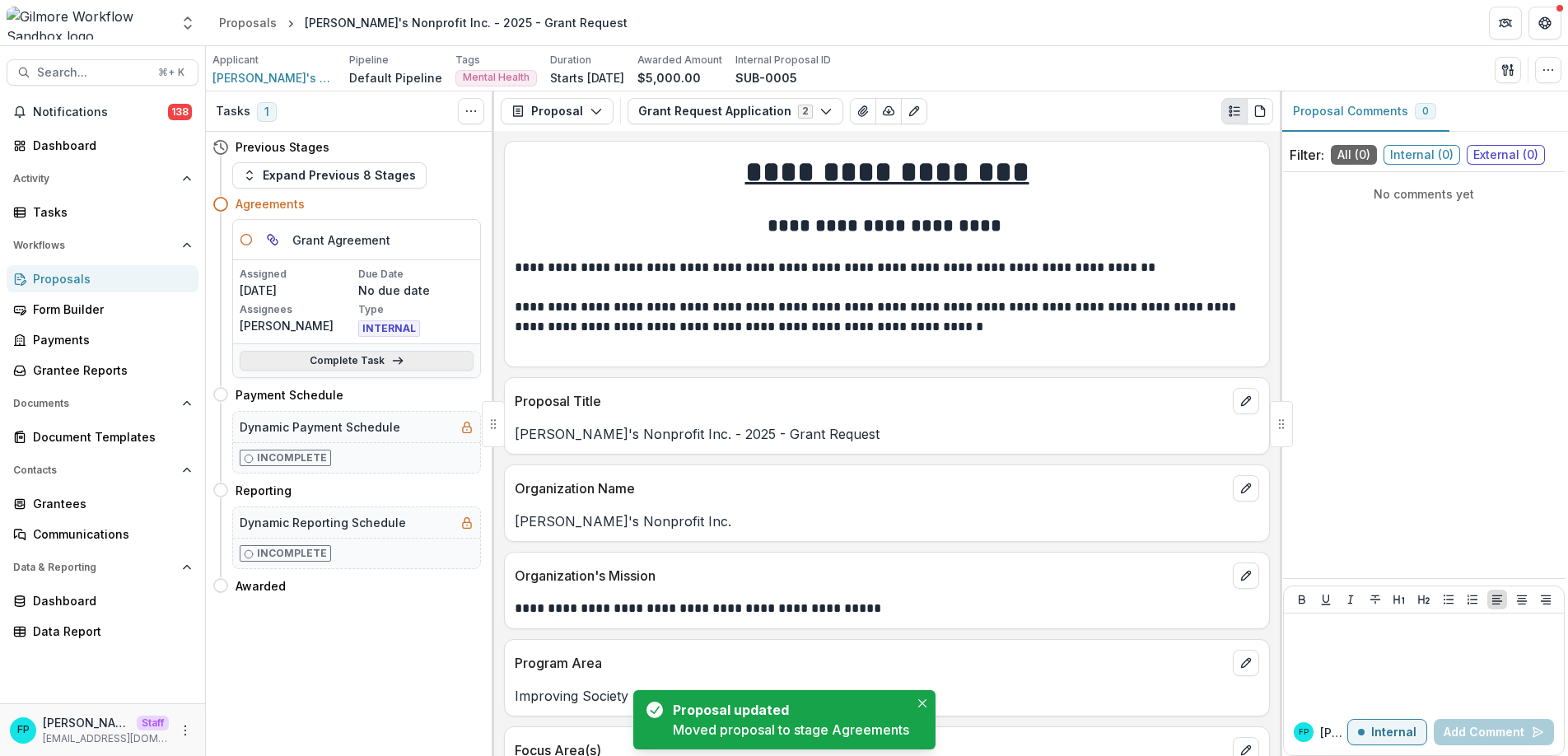
click at [405, 363] on link "Complete Task" at bounding box center [357, 361] width 234 height 20
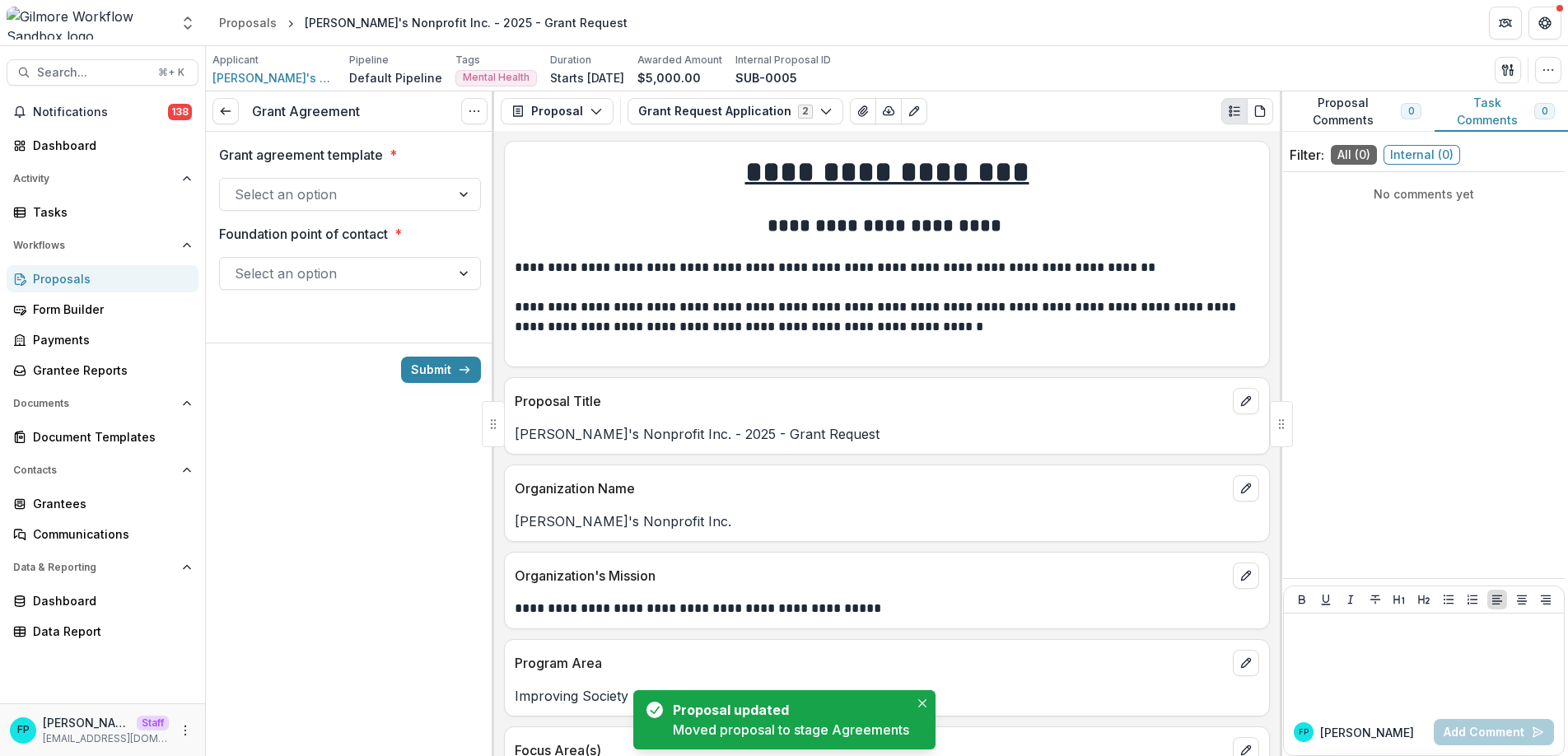
click at [353, 193] on div at bounding box center [335, 195] width 201 height 23
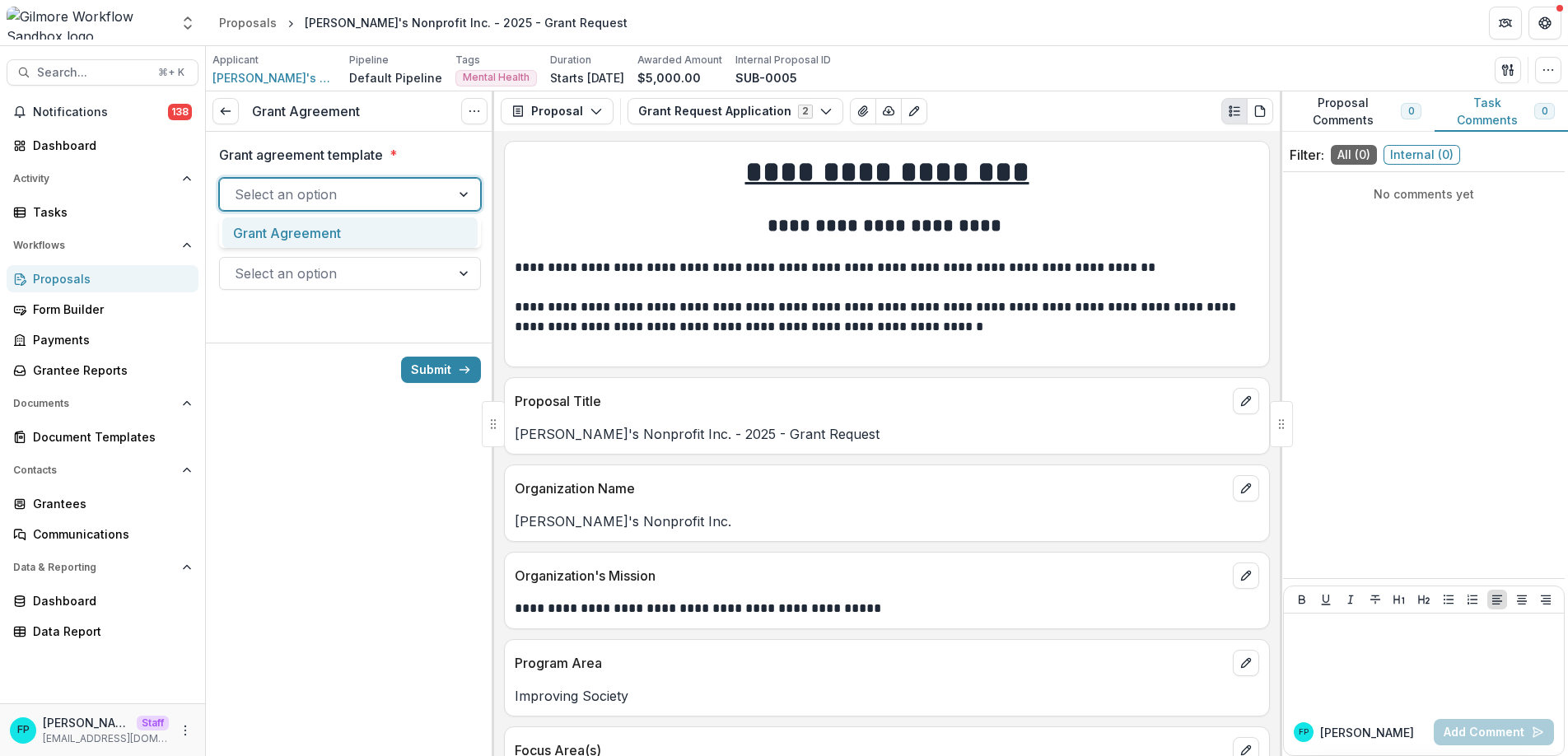
click at [347, 223] on div "Grant Agreement" at bounding box center [350, 232] width 255 height 30
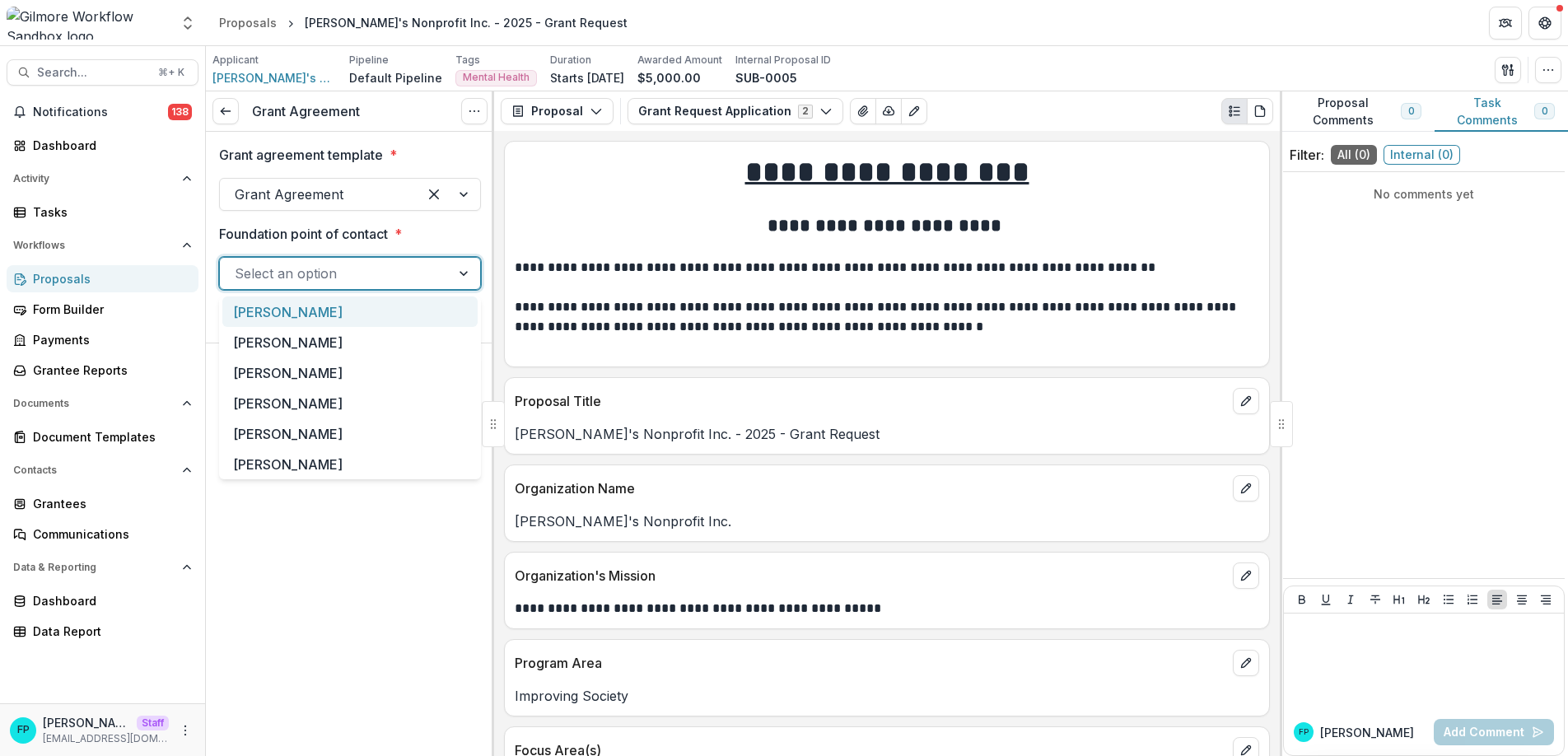
click at [353, 276] on div at bounding box center [335, 274] width 201 height 23
click at [320, 378] on div "[PERSON_NAME]" at bounding box center [350, 373] width 255 height 30
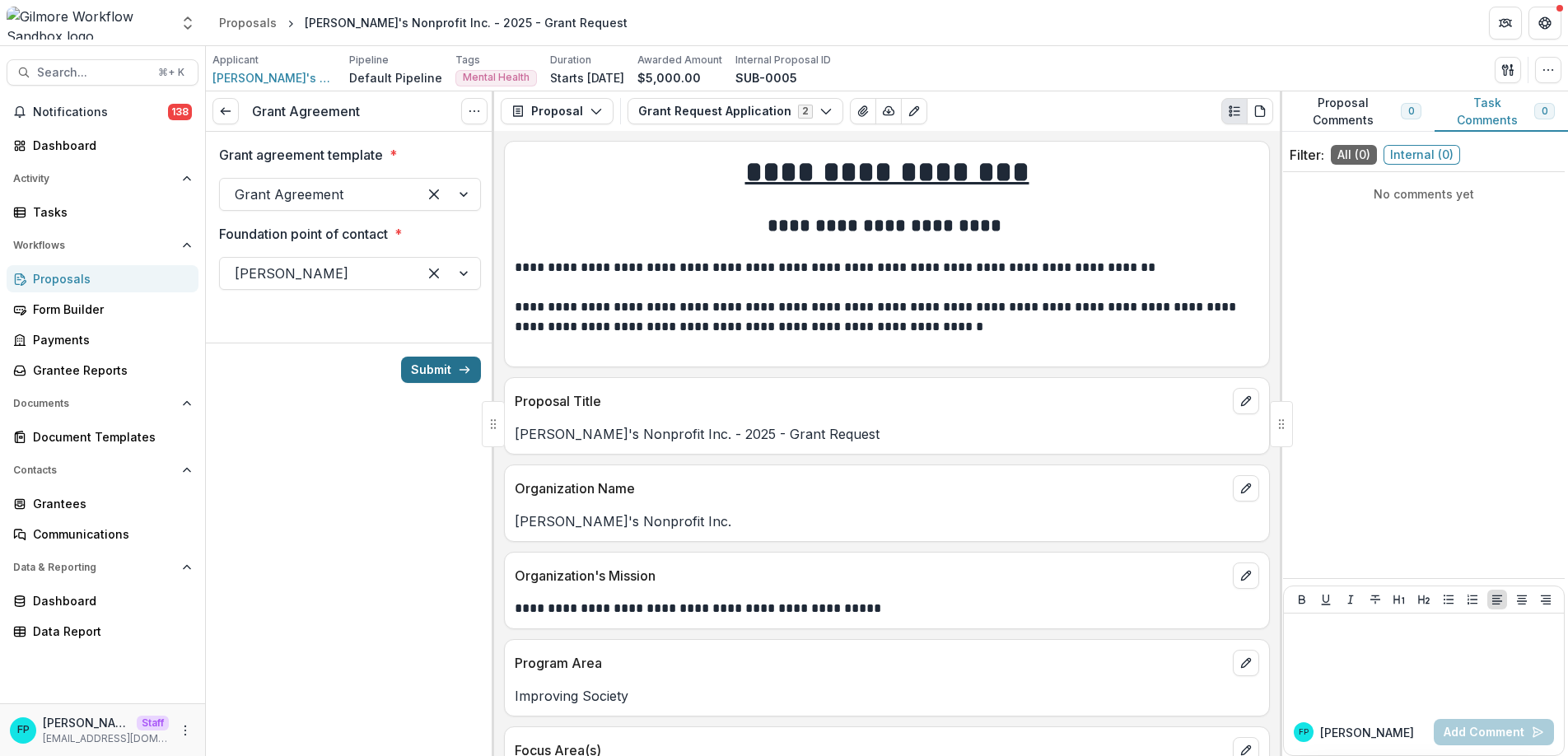
click at [427, 373] on button "Submit" at bounding box center [441, 370] width 80 height 26
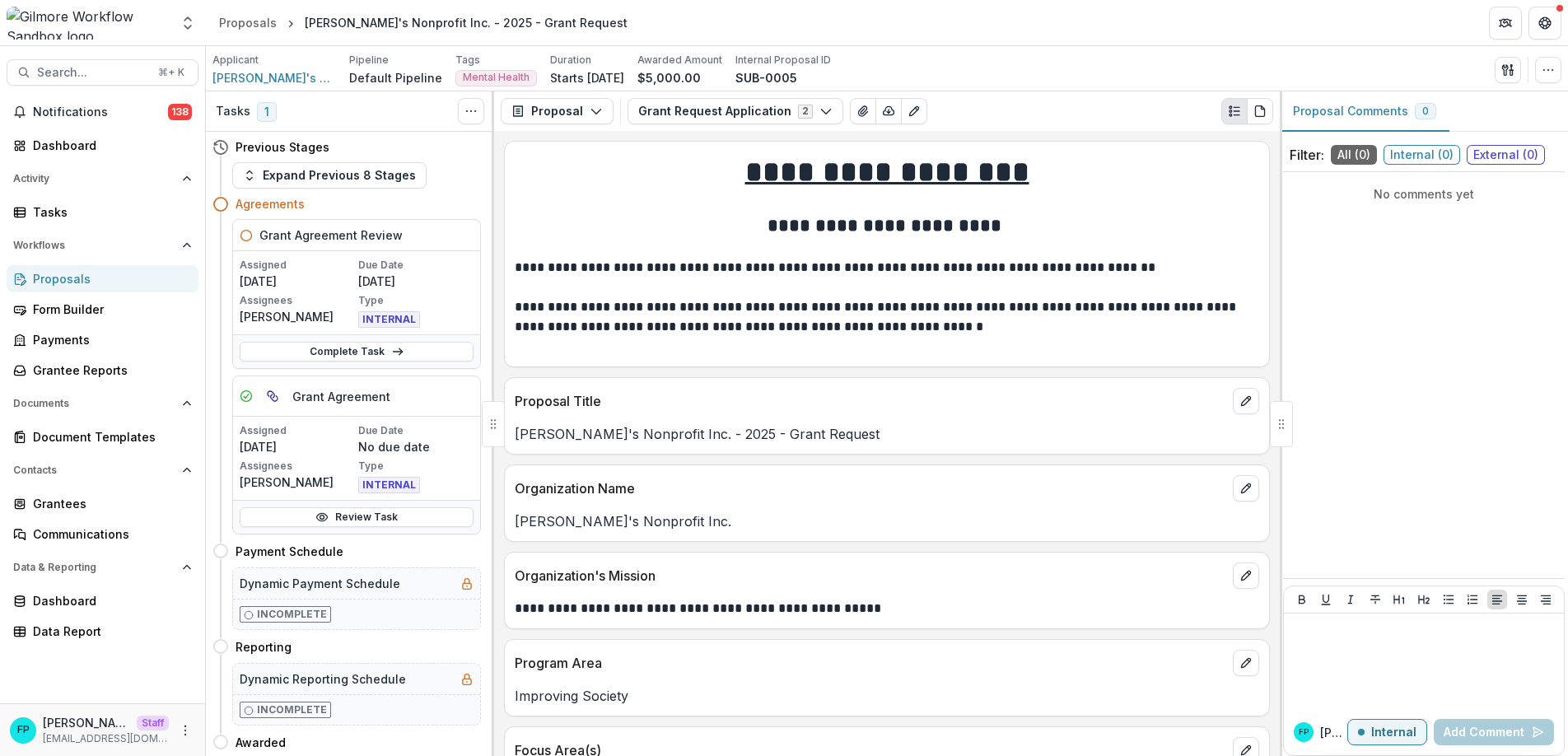
scroll to position [3, 0]
click at [375, 347] on link "Complete Task" at bounding box center [357, 349] width 234 height 20
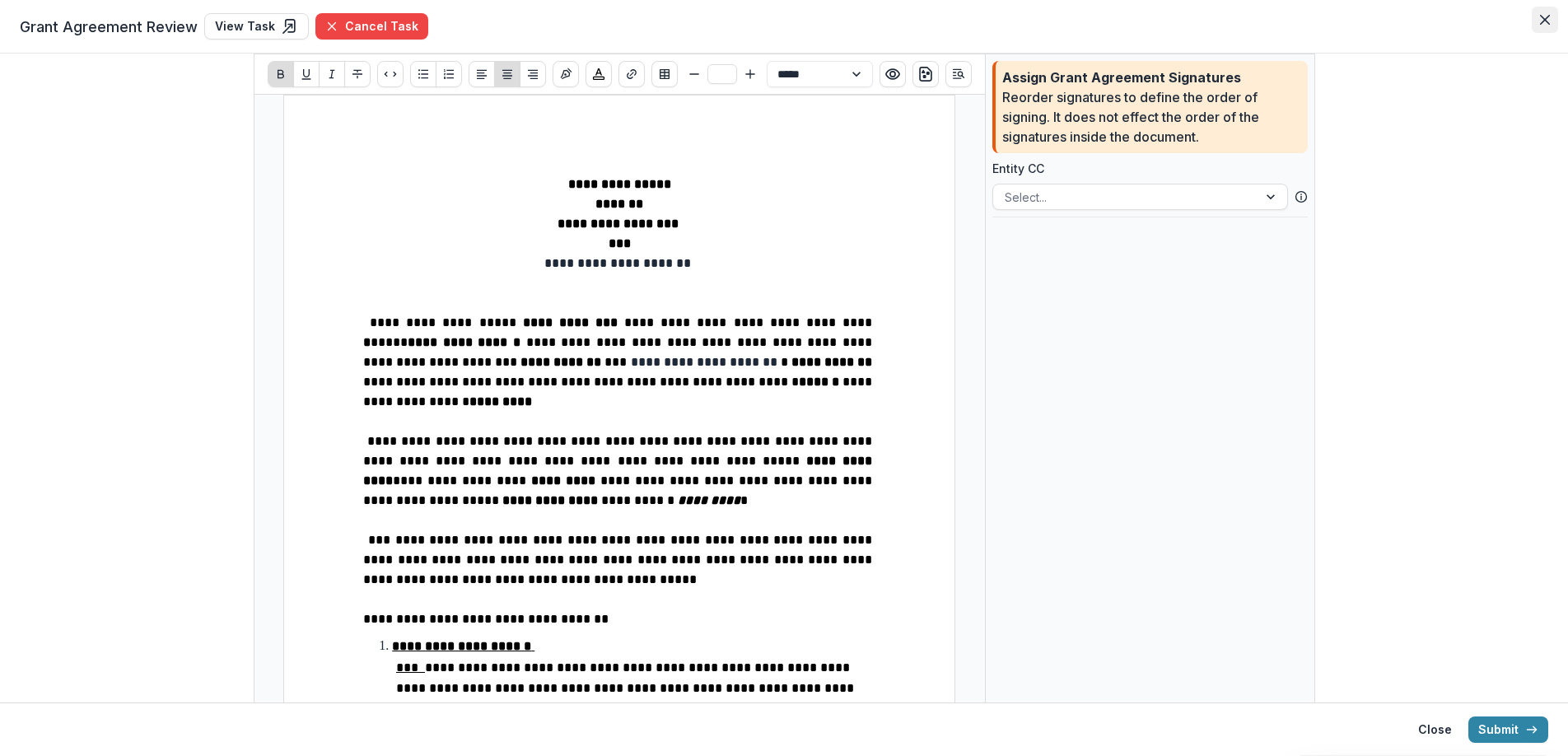
click at [1554, 21] on button "Close" at bounding box center [1545, 20] width 26 height 26
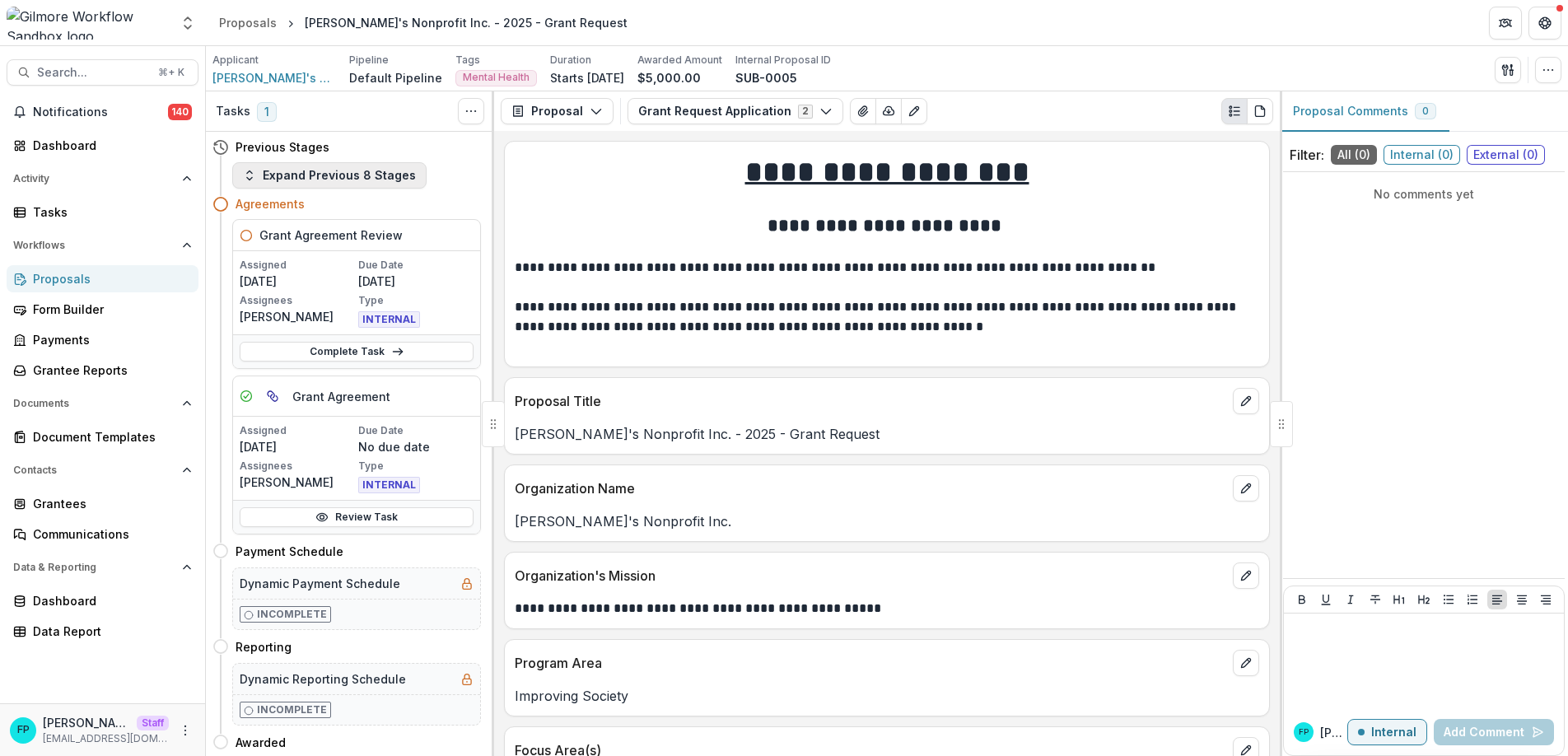
click at [292, 174] on button "Expand Previous 8 Stages" at bounding box center [329, 175] width 194 height 26
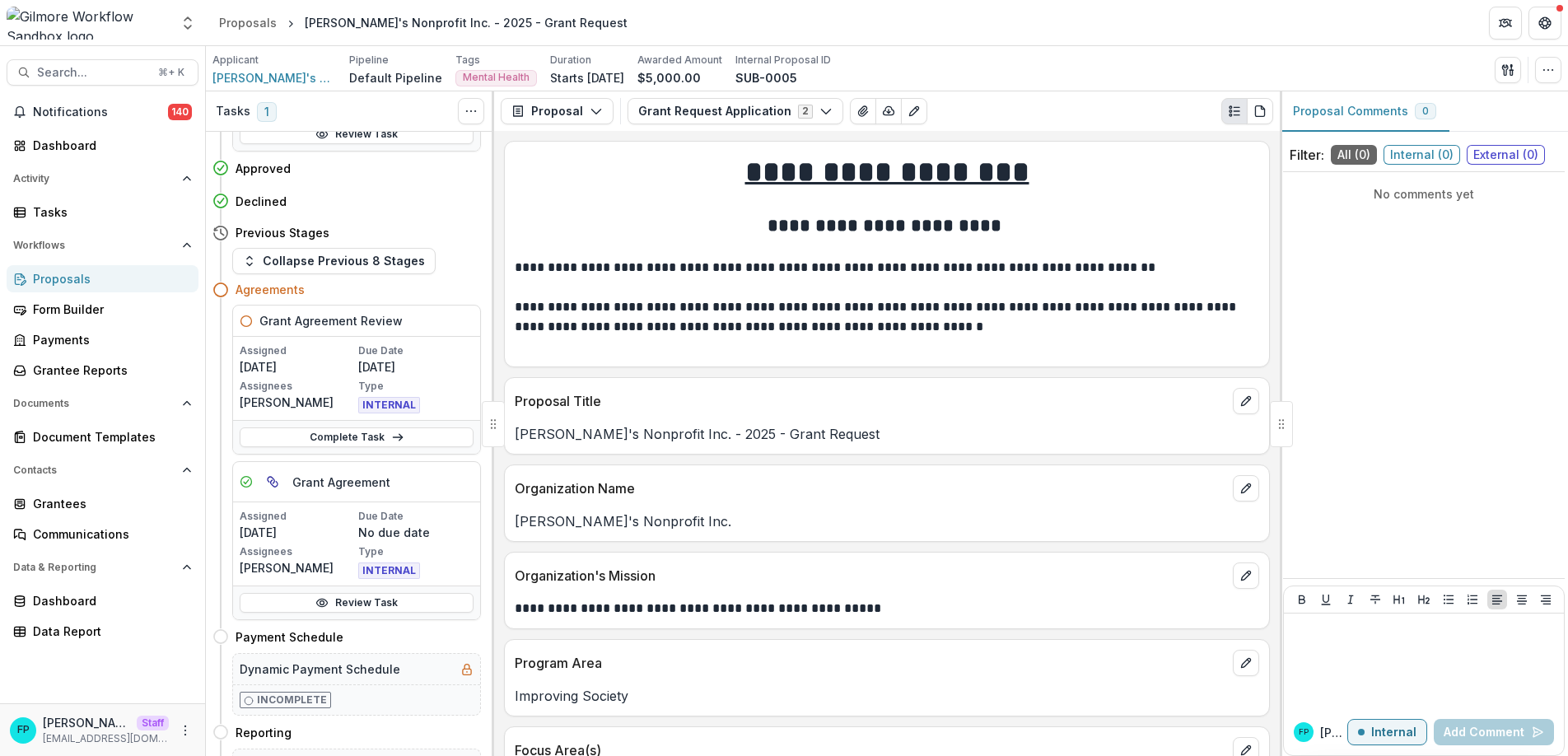
scroll to position [803, 0]
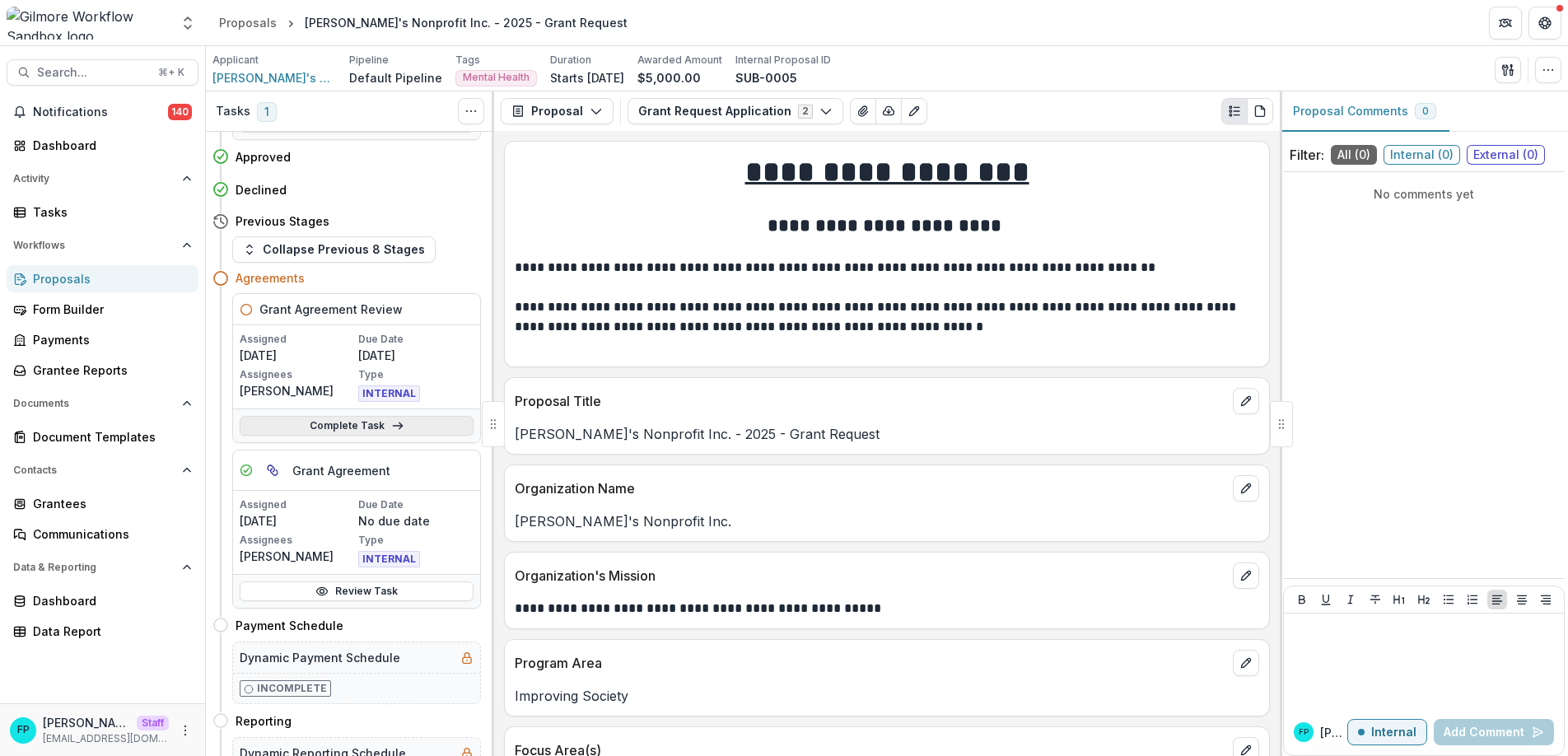
click at [342, 424] on link "Complete Task" at bounding box center [357, 426] width 234 height 20
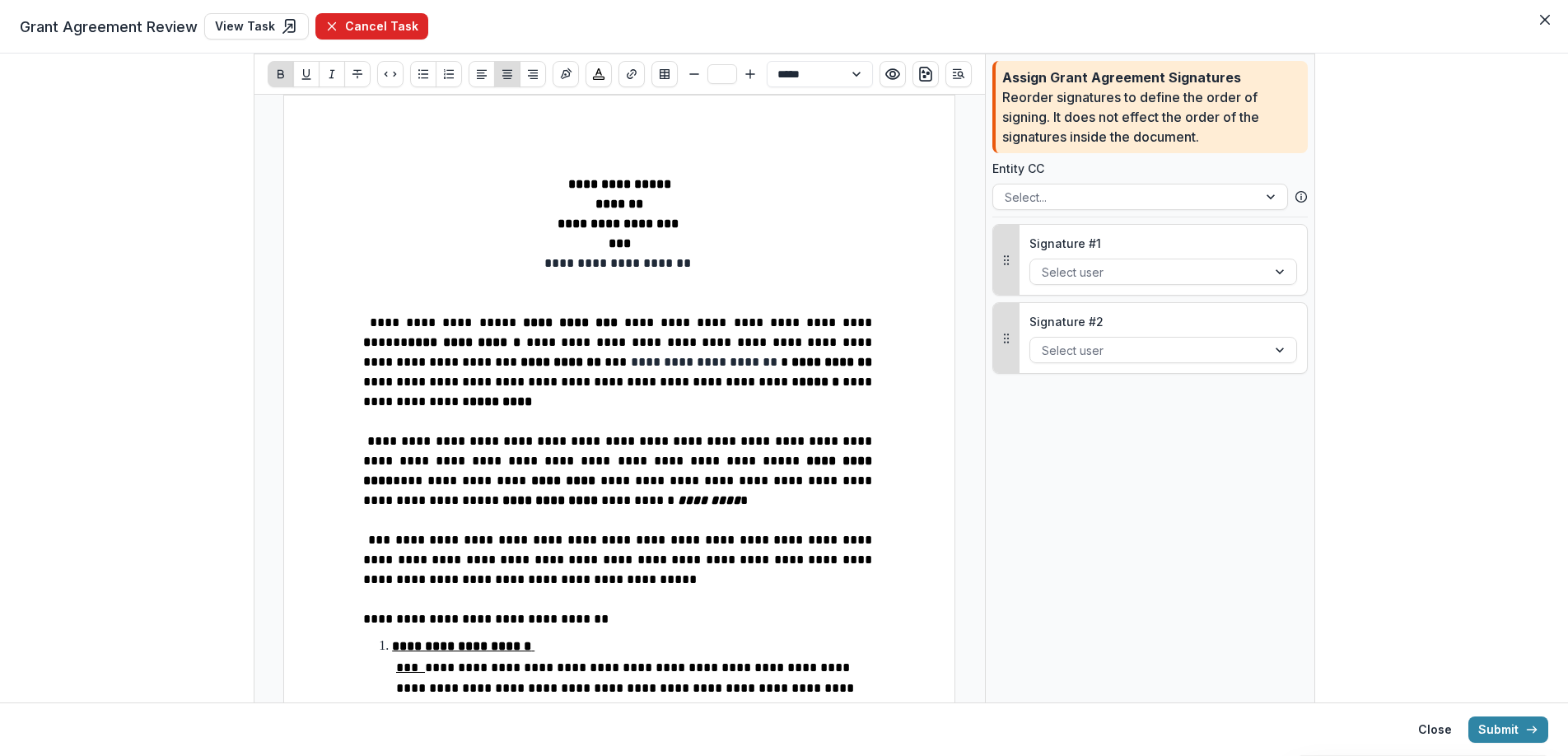
click at [359, 23] on button "Cancel Task" at bounding box center [372, 26] width 113 height 26
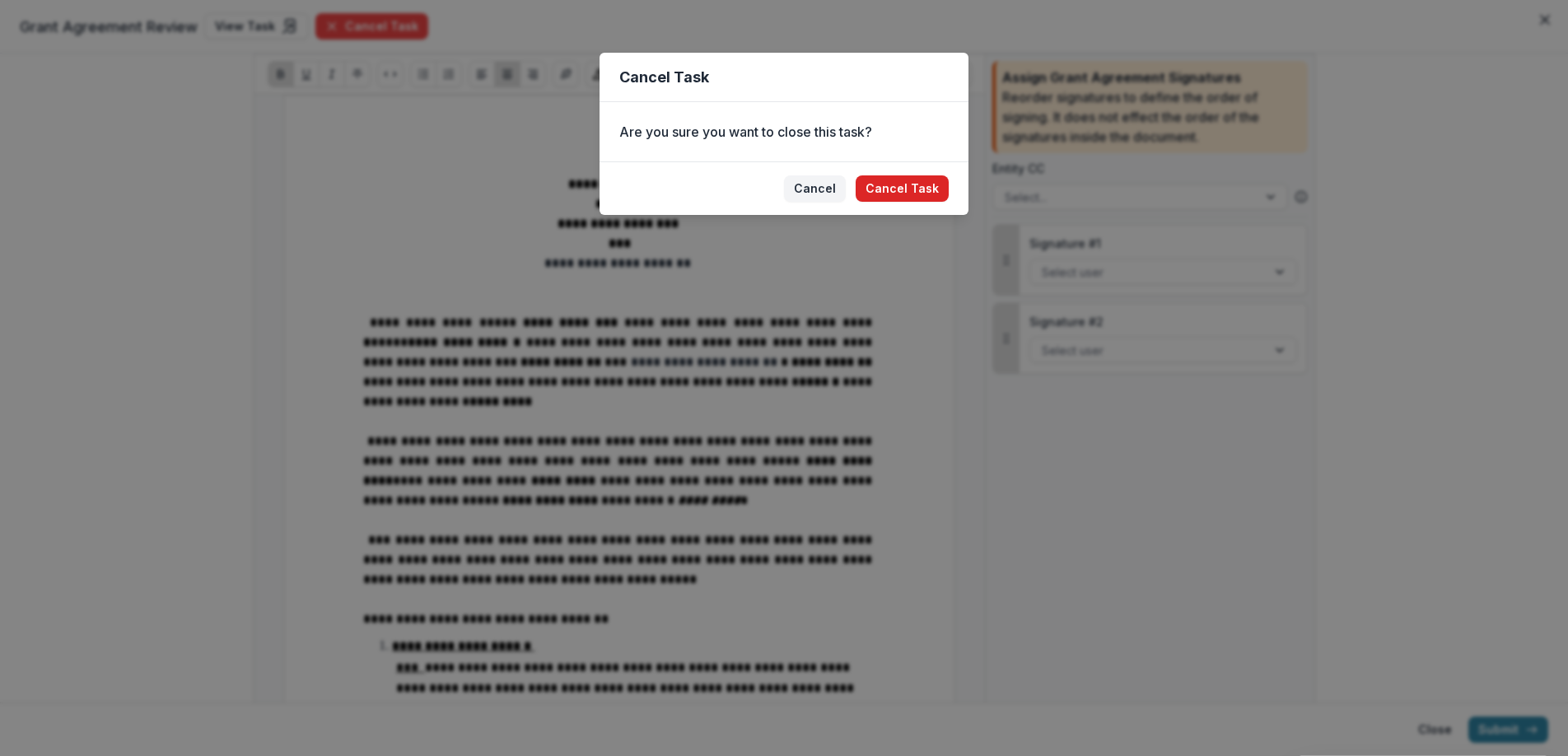
click at [898, 191] on button "Cancel Task" at bounding box center [902, 188] width 93 height 26
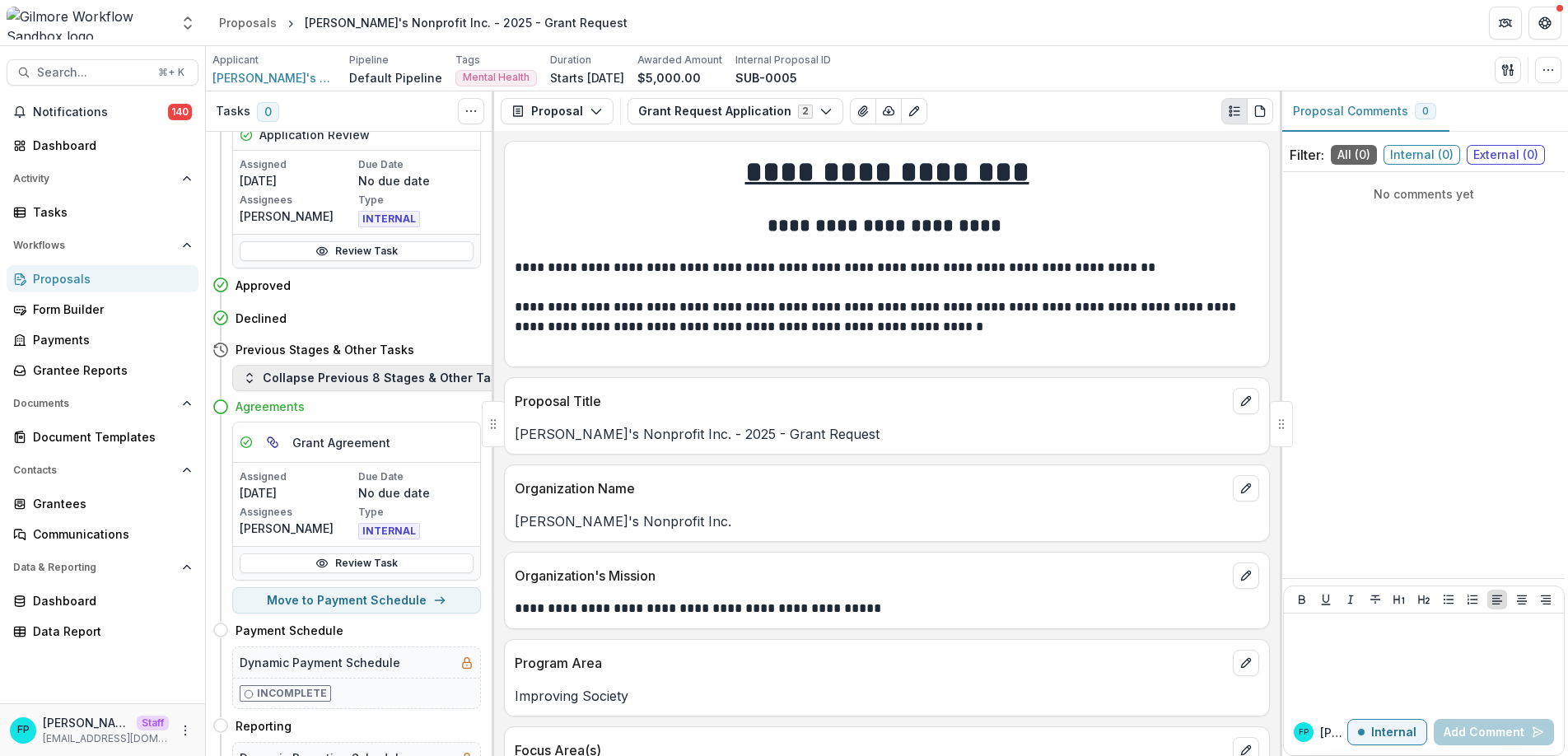
scroll to position [684, 0]
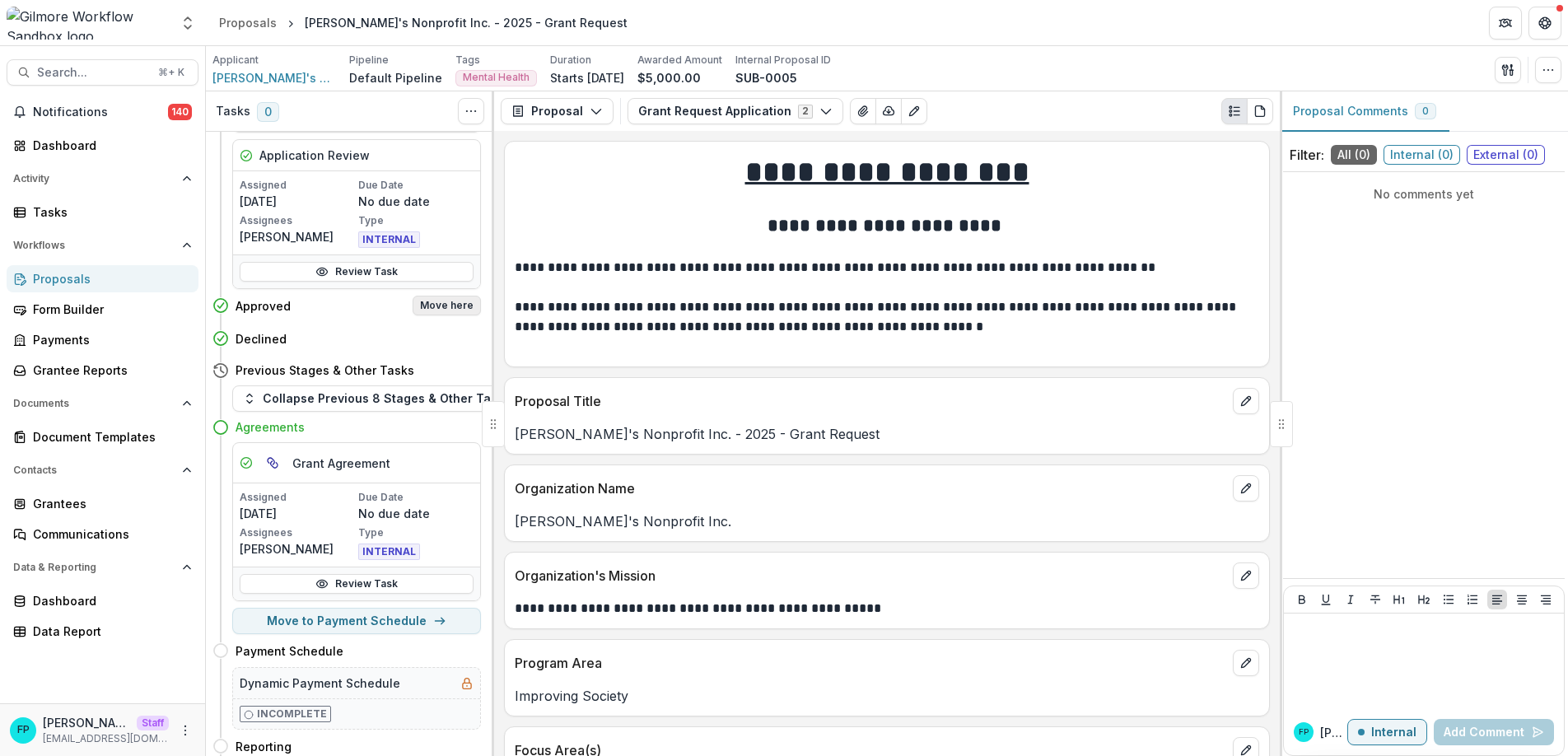
click at [446, 309] on button "Move here" at bounding box center [447, 305] width 68 height 20
select select "********"
select select "**********"
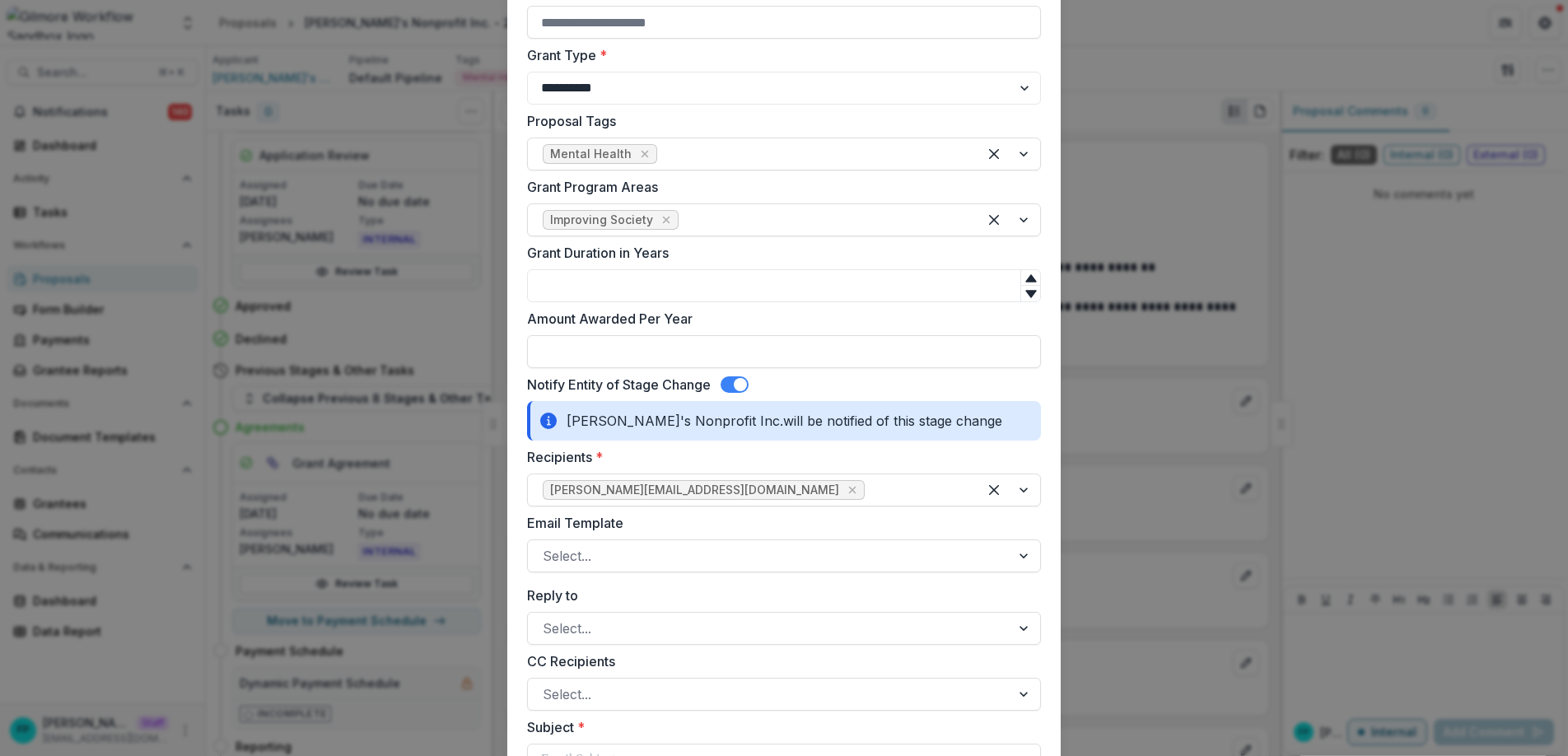
scroll to position [575, 0]
click at [582, 282] on input "Grant Duration in Years" at bounding box center [784, 283] width 514 height 33
type input "*"
click at [601, 359] on input "Amount Awarded Per Year" at bounding box center [784, 348] width 514 height 33
type input "**"
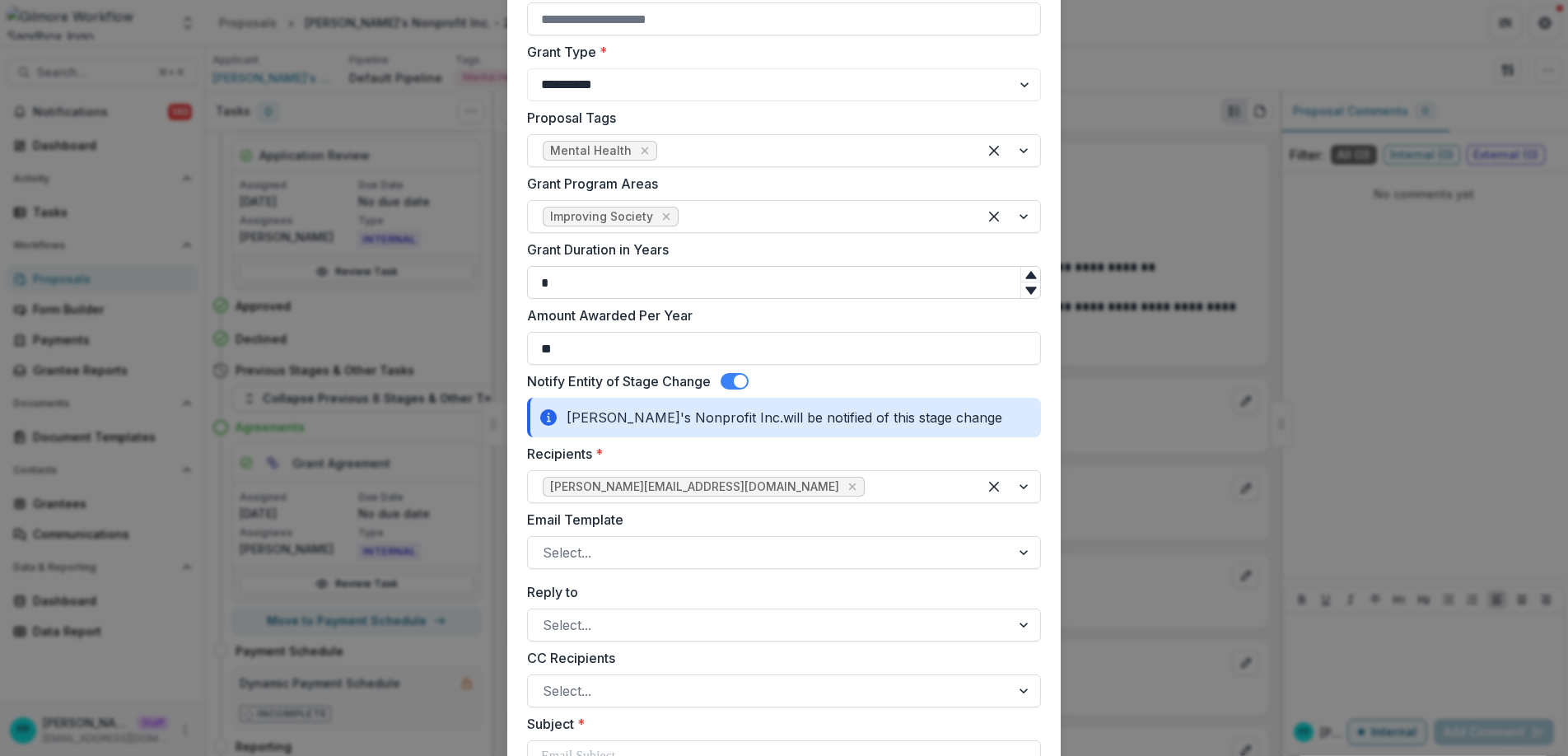
click at [576, 287] on input "*" at bounding box center [784, 283] width 514 height 33
type input "*"
click at [586, 344] on input "**" at bounding box center [784, 348] width 514 height 33
type input "*"
type input "******"
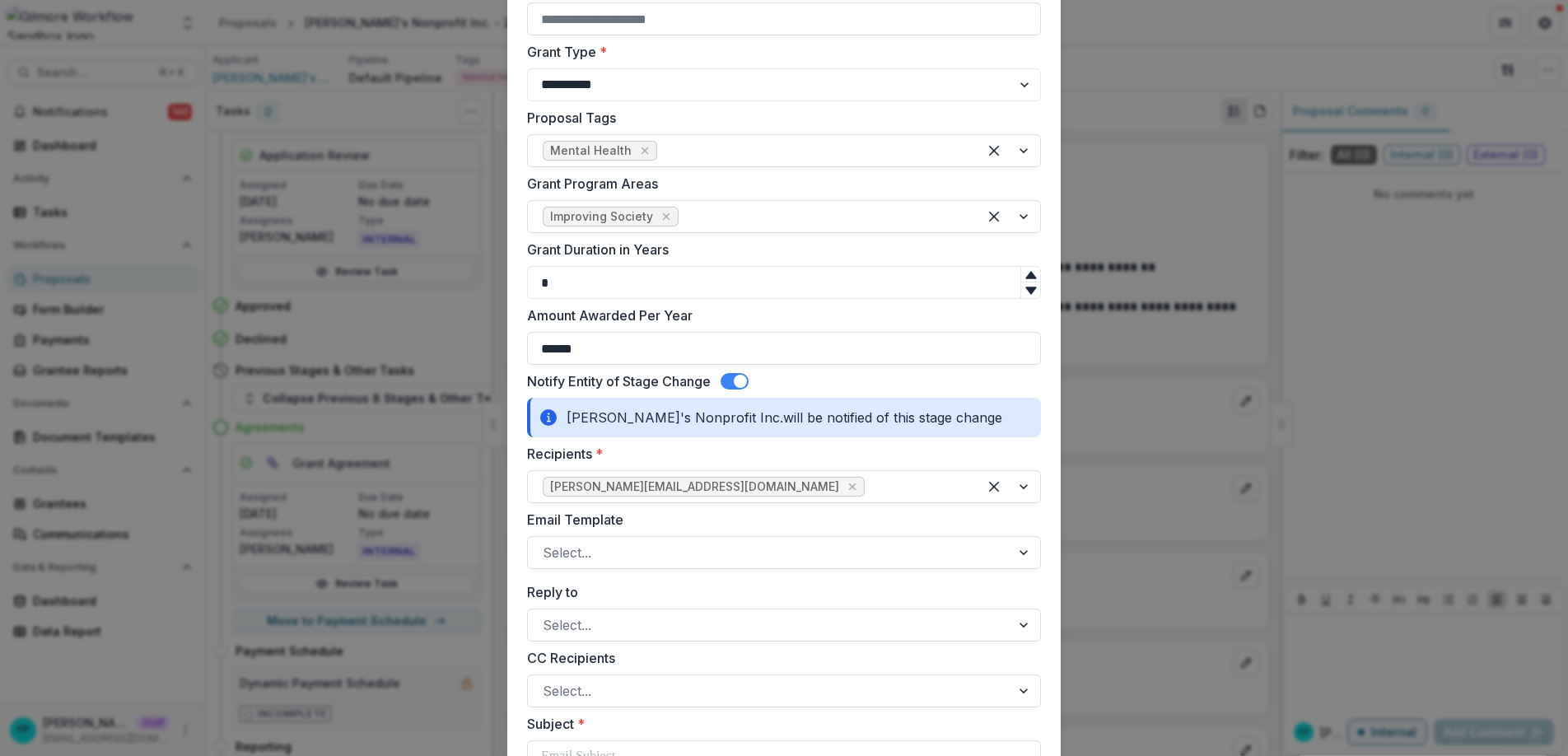
click at [849, 382] on div "Notify Entity of Stage Change" at bounding box center [784, 381] width 514 height 20
click at [736, 382] on span at bounding box center [741, 381] width 14 height 14
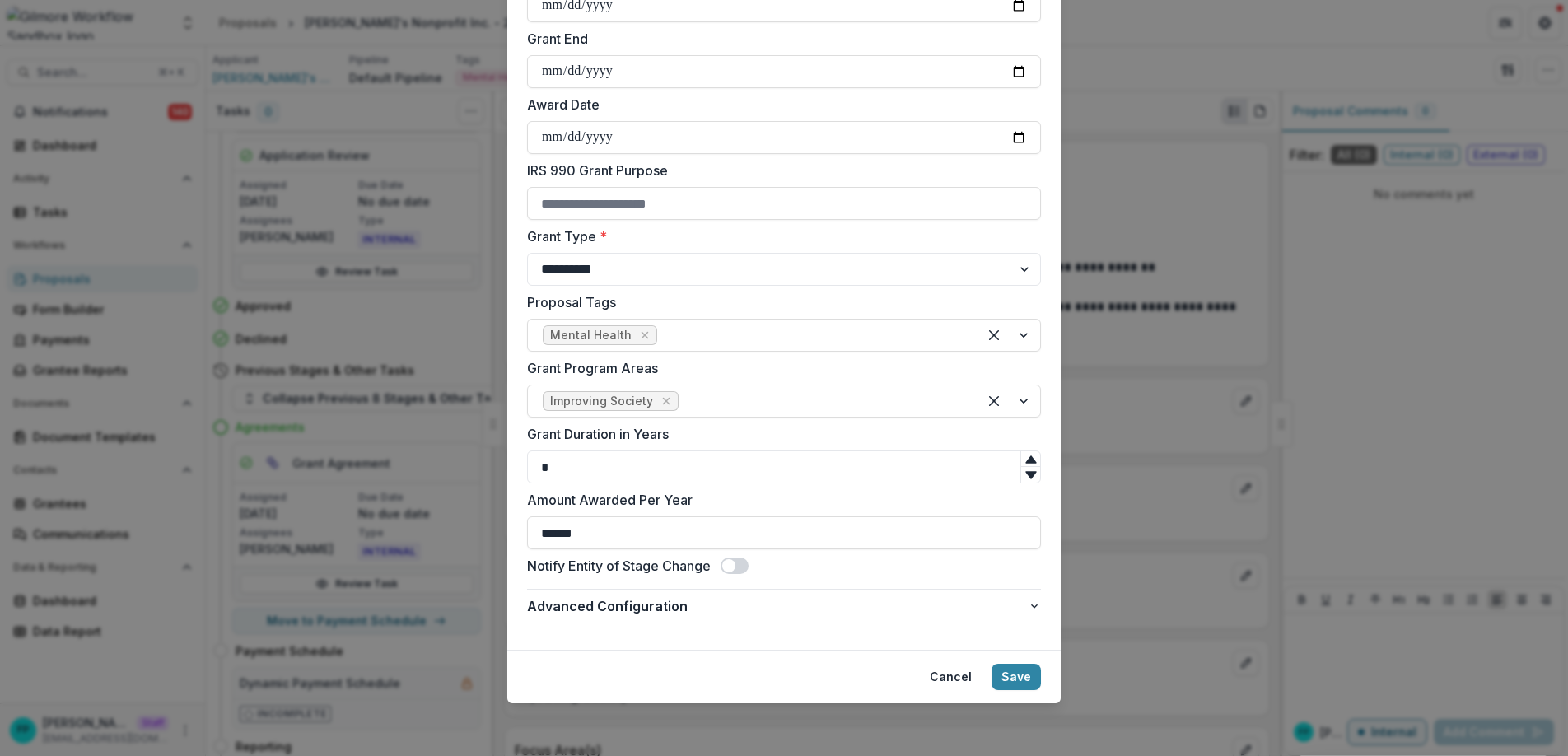
scroll to position [390, 0]
click at [1025, 681] on button "Save" at bounding box center [1016, 677] width 50 height 26
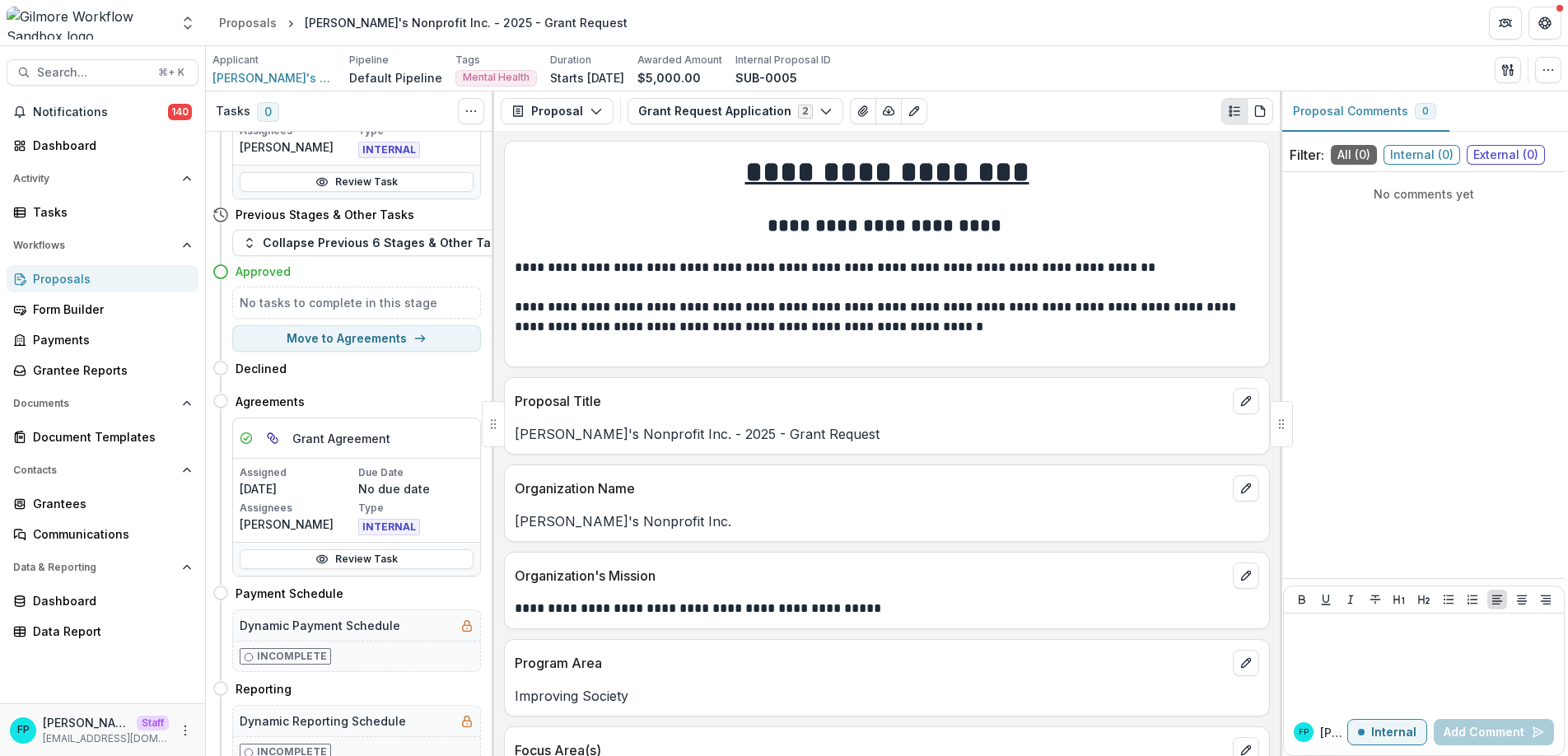
scroll to position [811, 0]
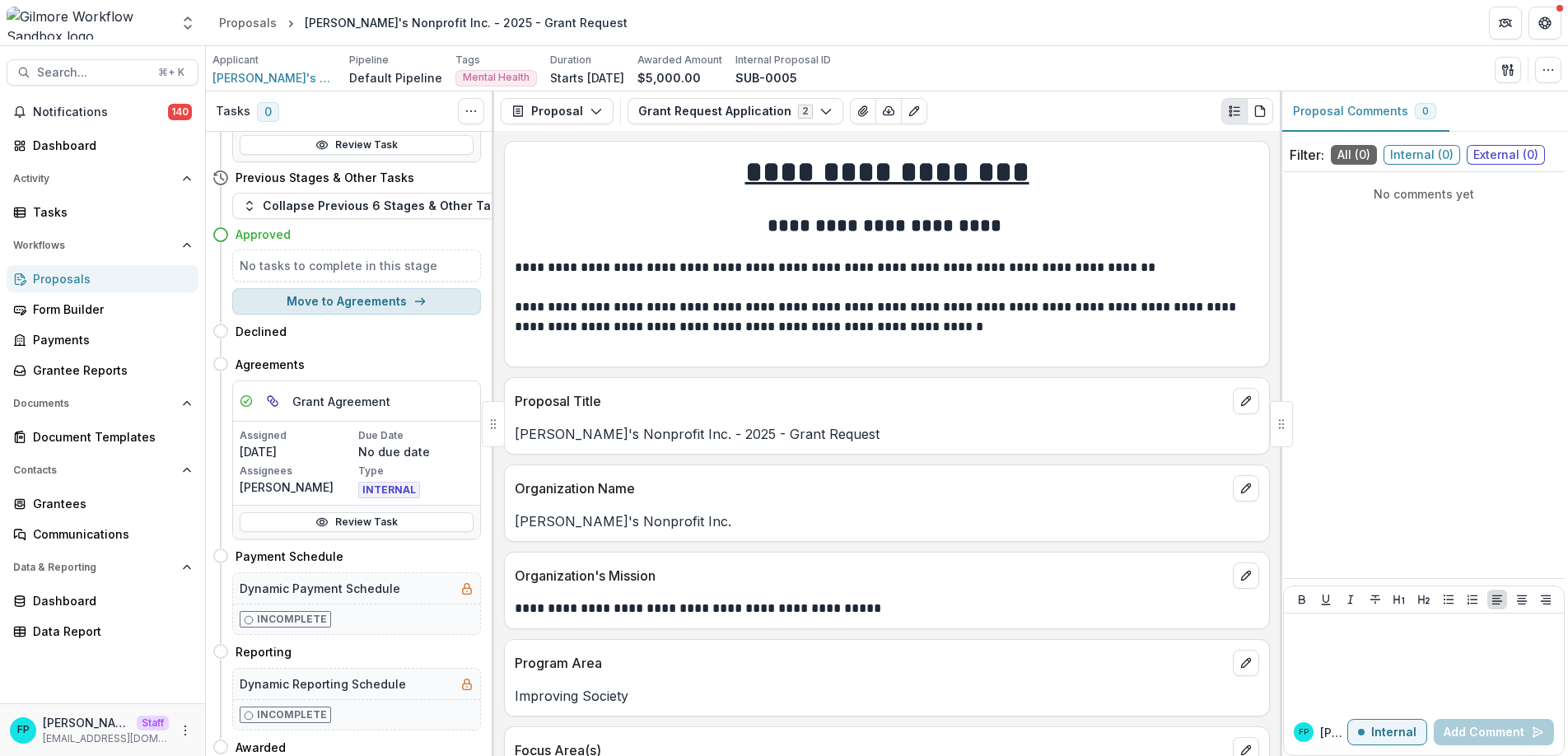
click at [374, 303] on button "Move to Agreements" at bounding box center [356, 301] width 249 height 26
select select "**********"
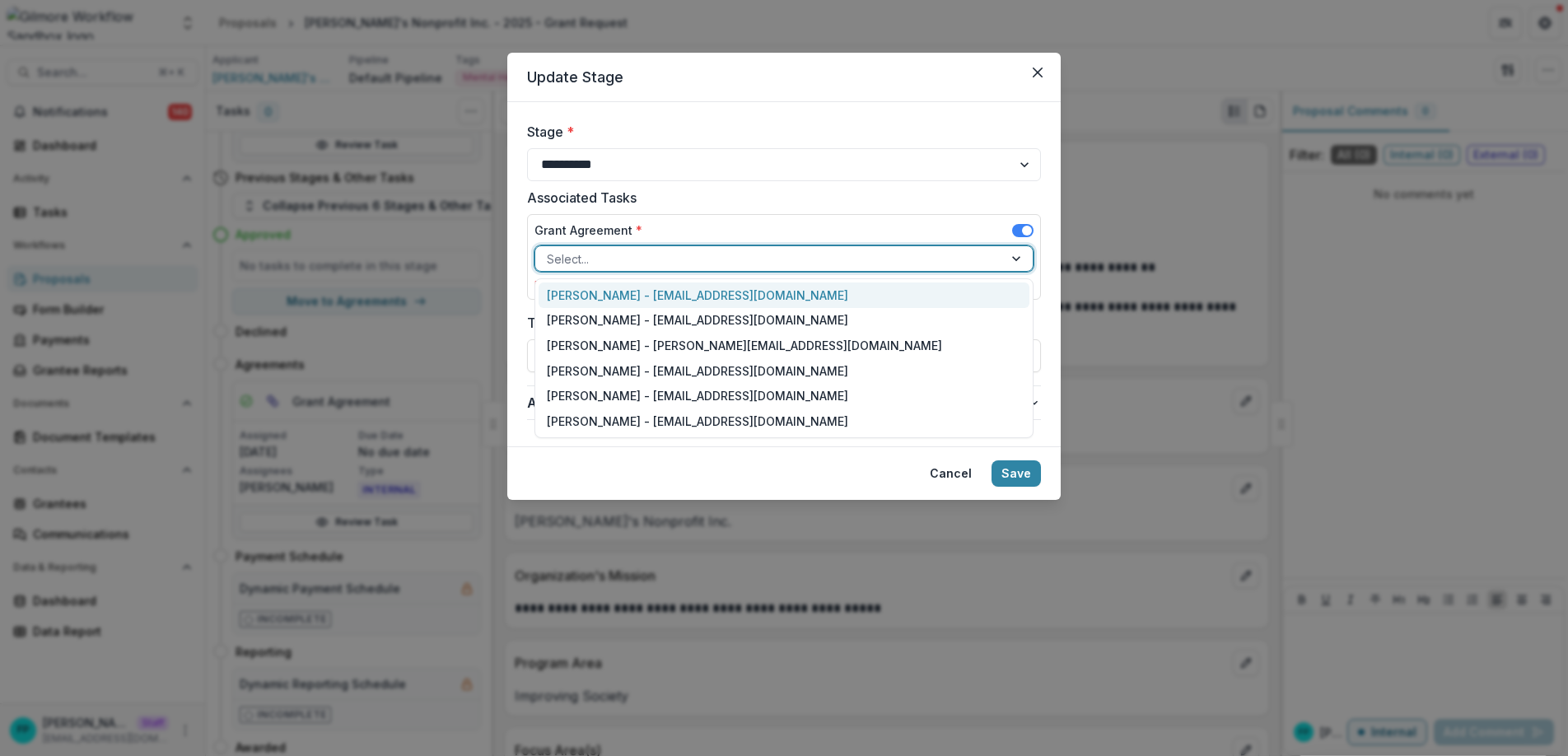
click at [671, 262] on div at bounding box center [769, 259] width 445 height 20
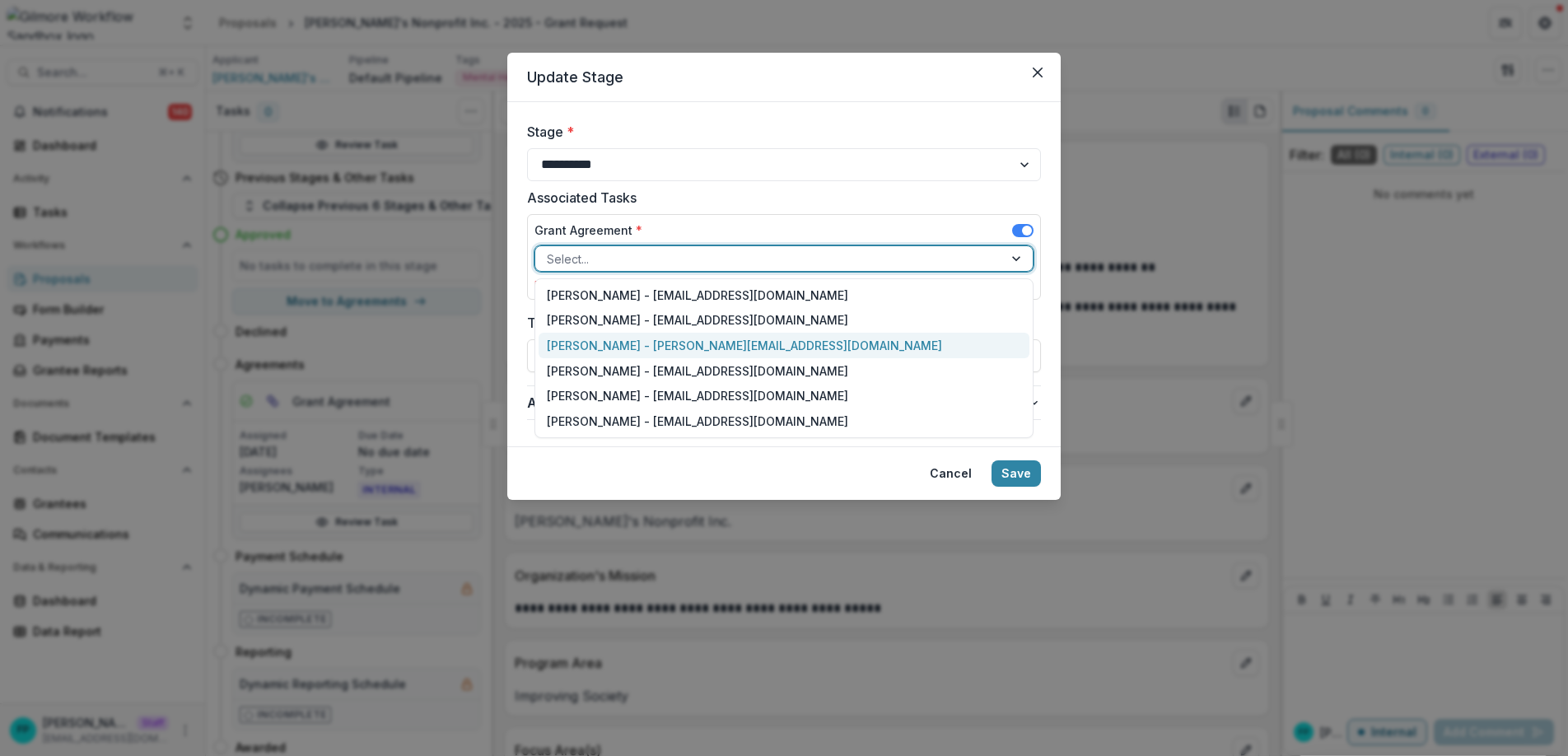
click at [631, 348] on div "[PERSON_NAME] - [PERSON_NAME][EMAIL_ADDRESS][DOMAIN_NAME]" at bounding box center [783, 345] width 490 height 25
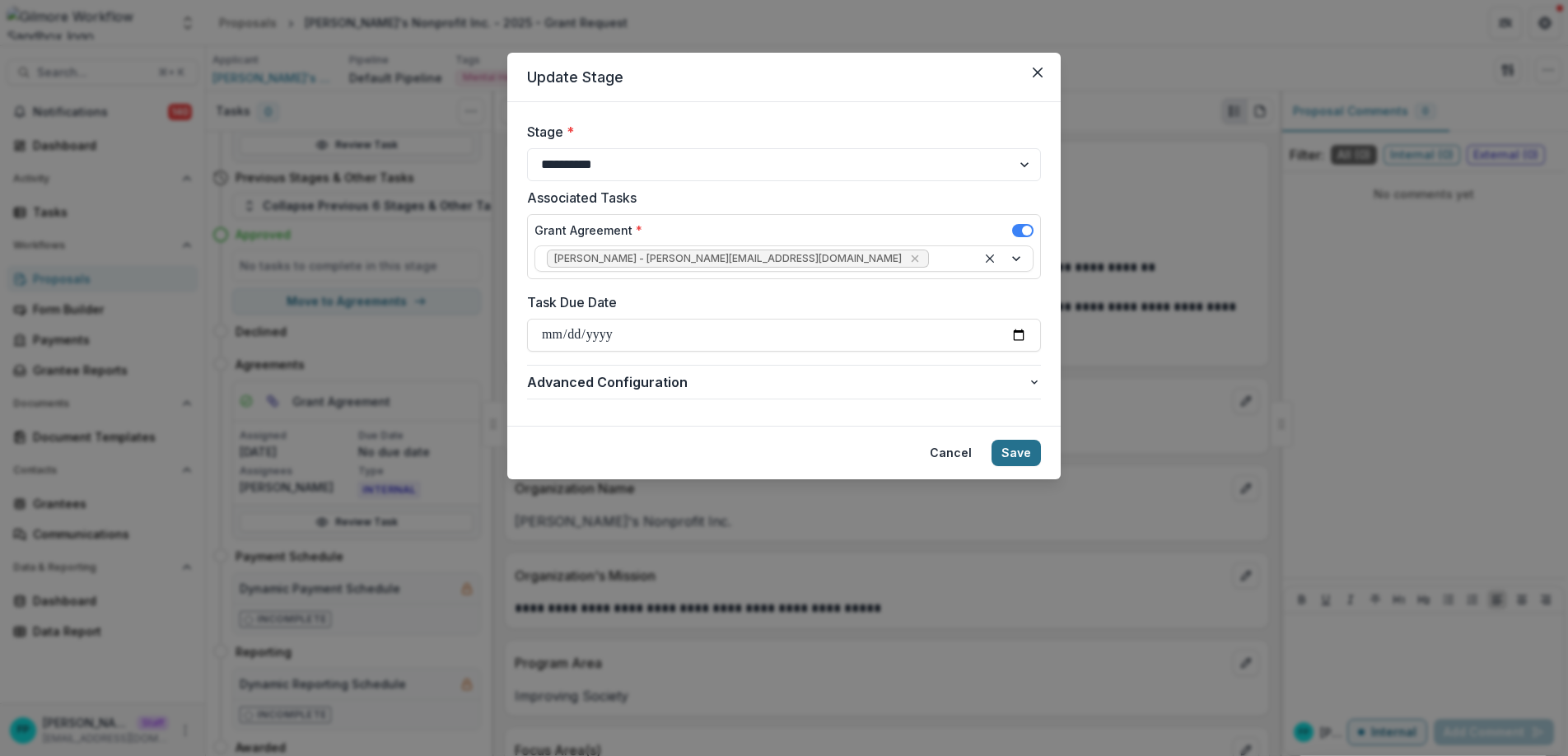
click at [1020, 453] on button "Save" at bounding box center [1016, 453] width 50 height 26
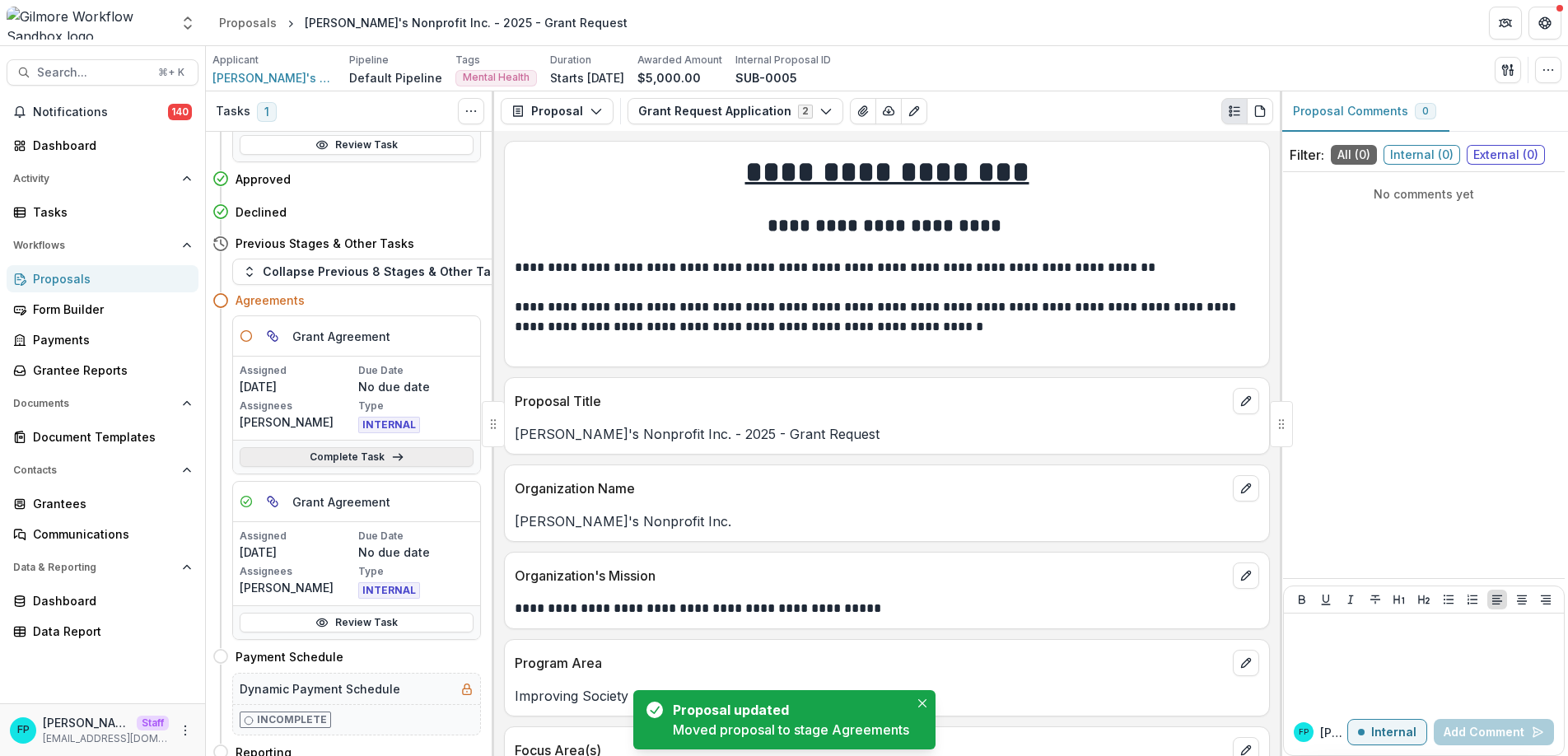
click at [395, 458] on icon at bounding box center [398, 458] width 14 height 14
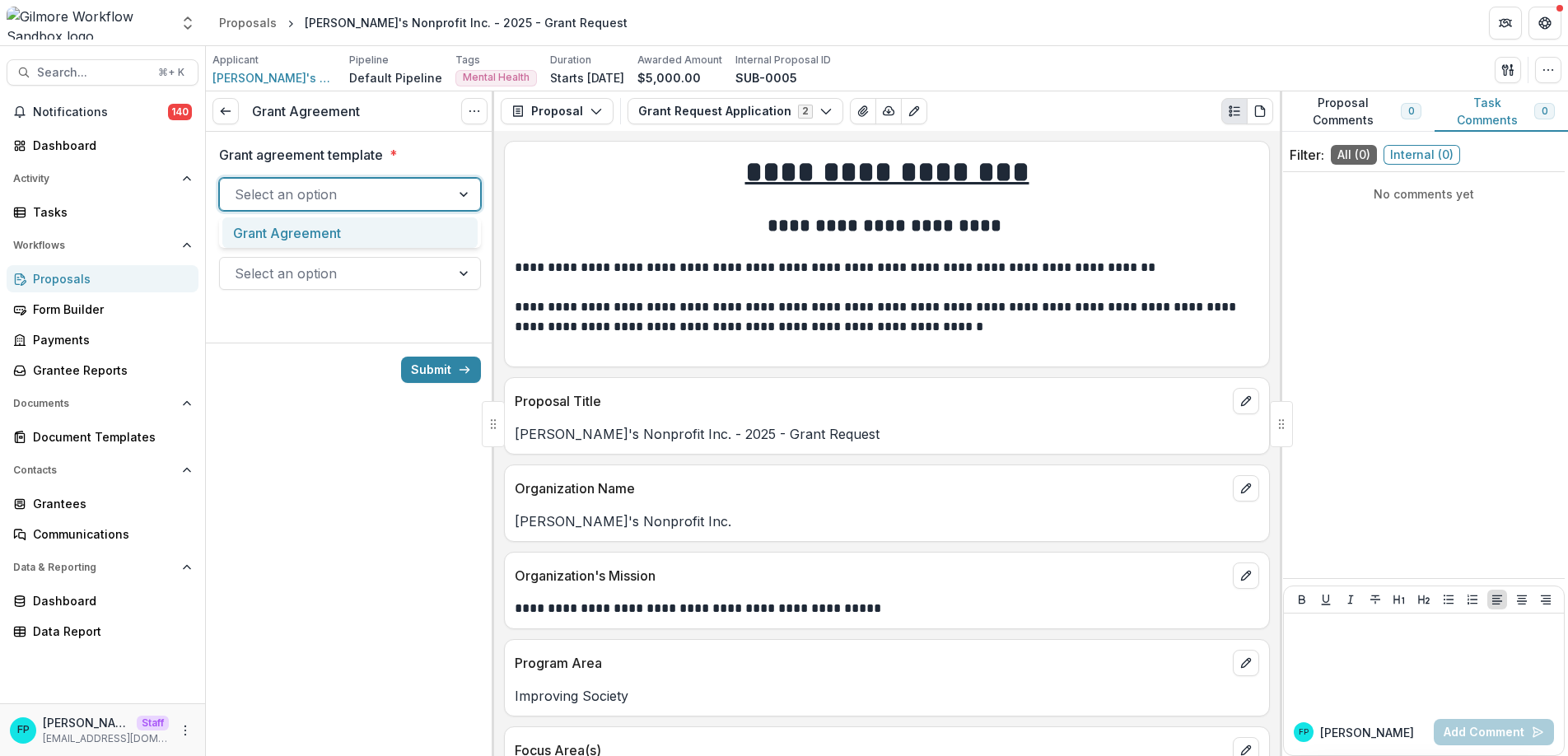
click at [385, 199] on div at bounding box center [335, 195] width 201 height 23
click at [372, 239] on div "Grant Agreement" at bounding box center [350, 232] width 255 height 30
click at [364, 262] on div at bounding box center [335, 274] width 201 height 23
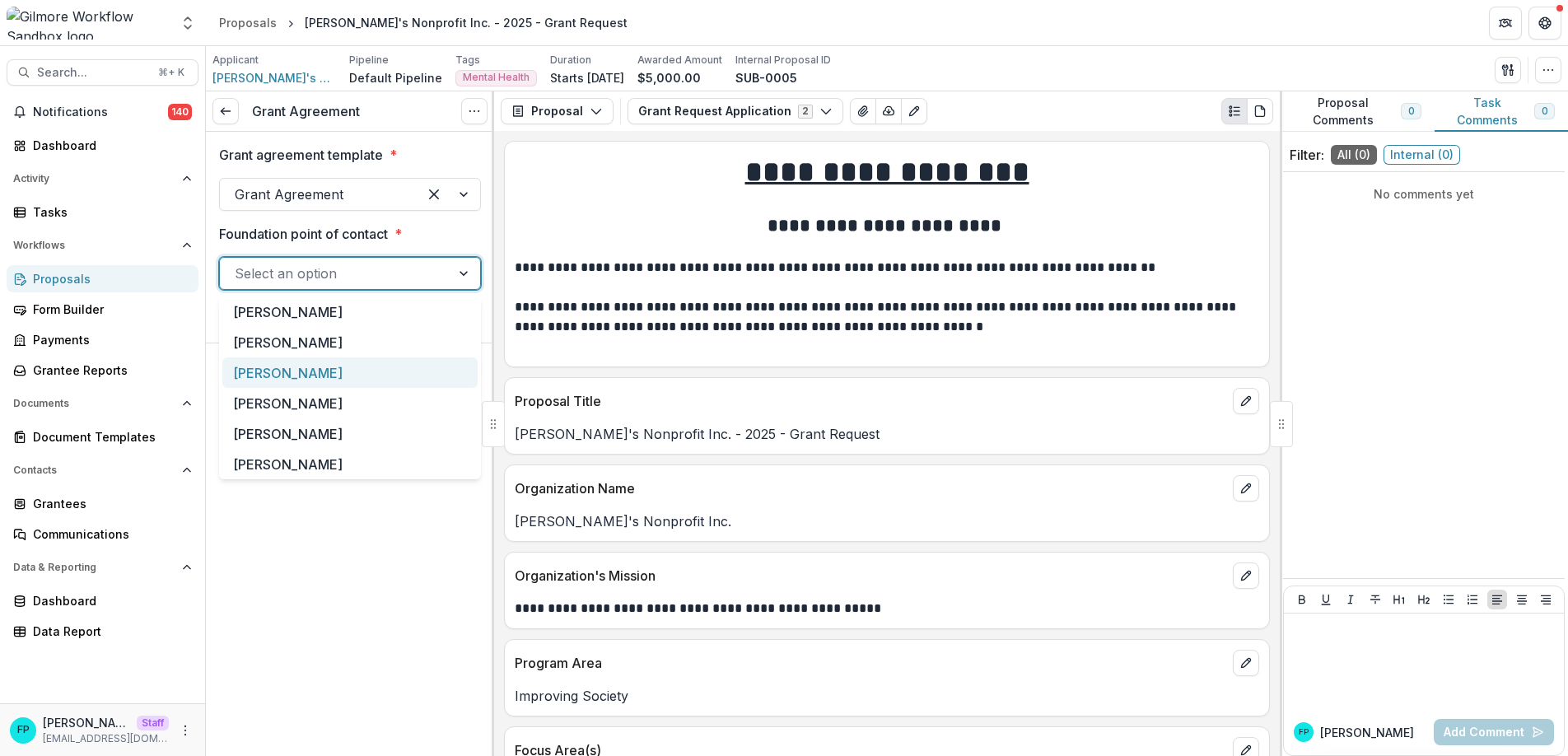
click at [321, 370] on div "[PERSON_NAME]" at bounding box center [350, 373] width 255 height 30
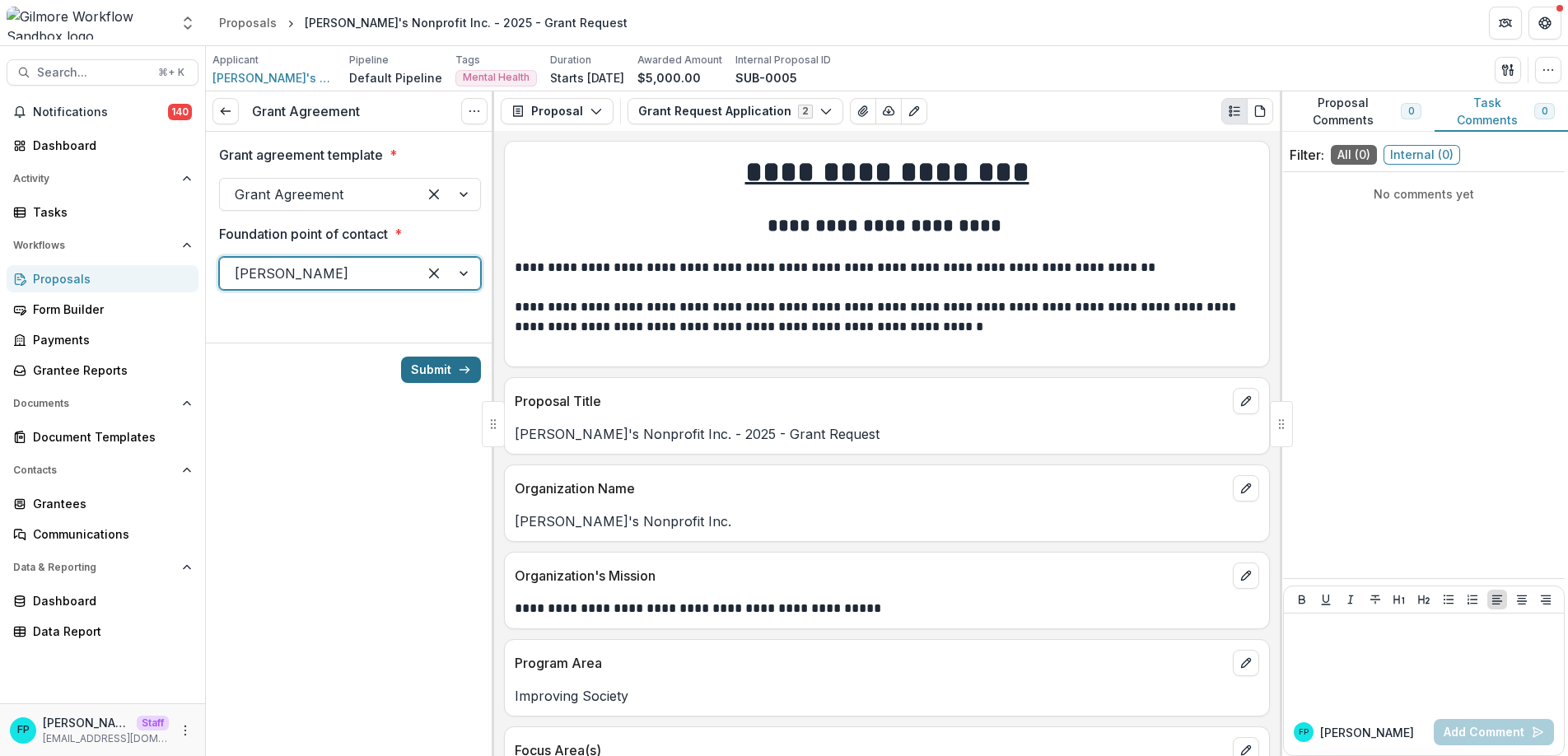
click at [449, 367] on button "Submit" at bounding box center [441, 370] width 80 height 26
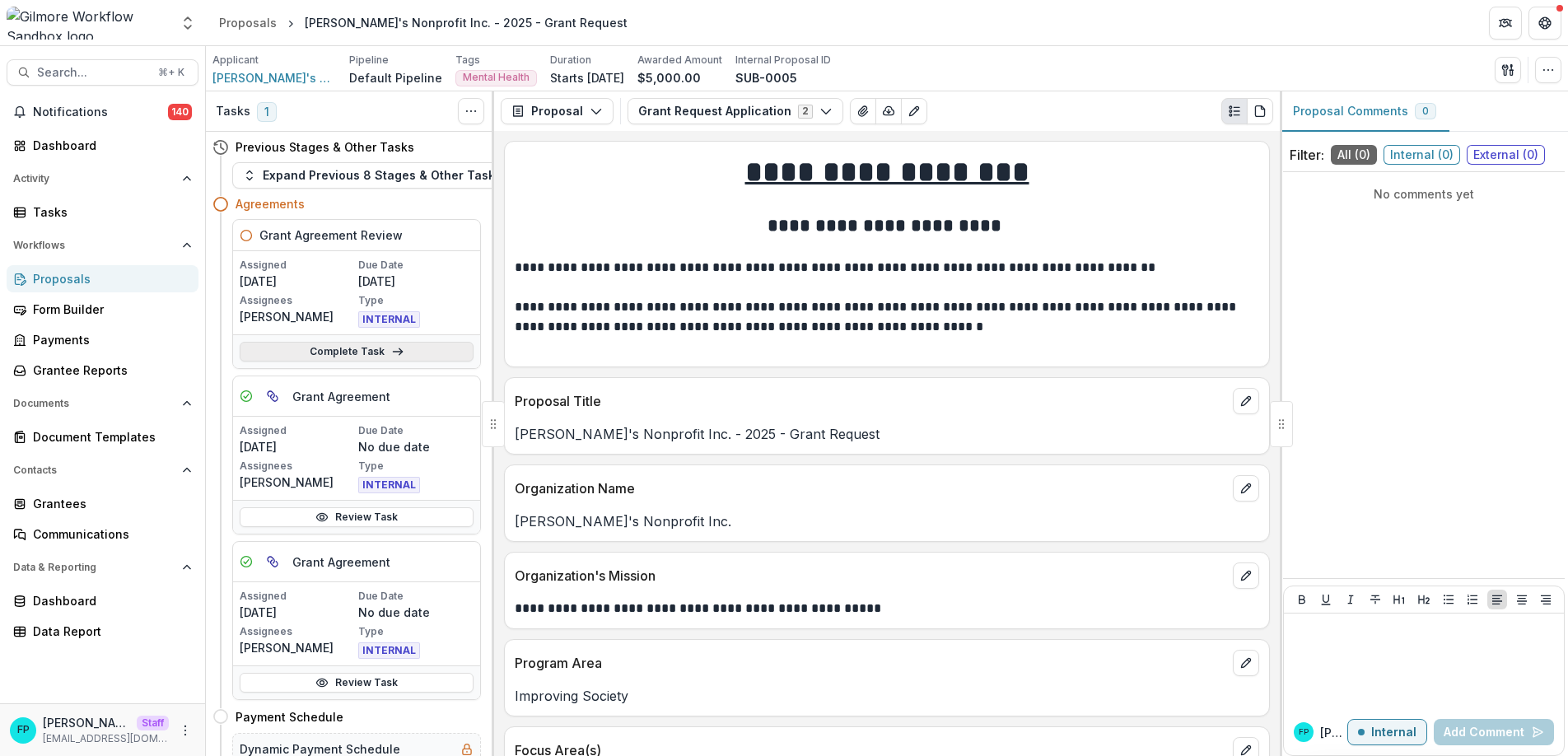
click at [352, 352] on link "Complete Task" at bounding box center [357, 352] width 234 height 20
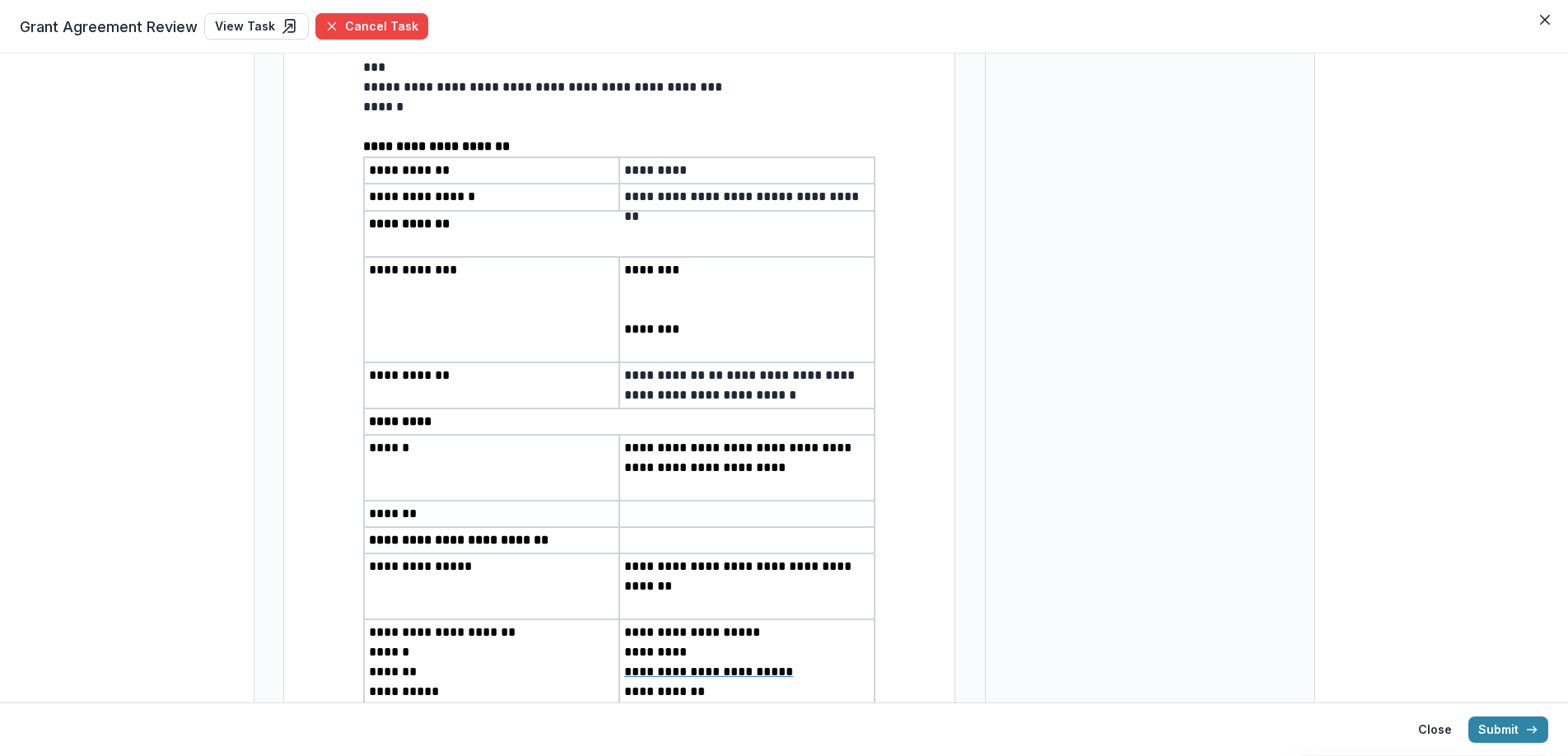
scroll to position [1558, 0]
click at [735, 405] on p "**********" at bounding box center [747, 384] width 246 height 40
drag, startPoint x: 716, startPoint y: 384, endPoint x: 757, endPoint y: 429, distance: 60.9
click at [757, 405] on p "**********" at bounding box center [747, 384] width 246 height 40
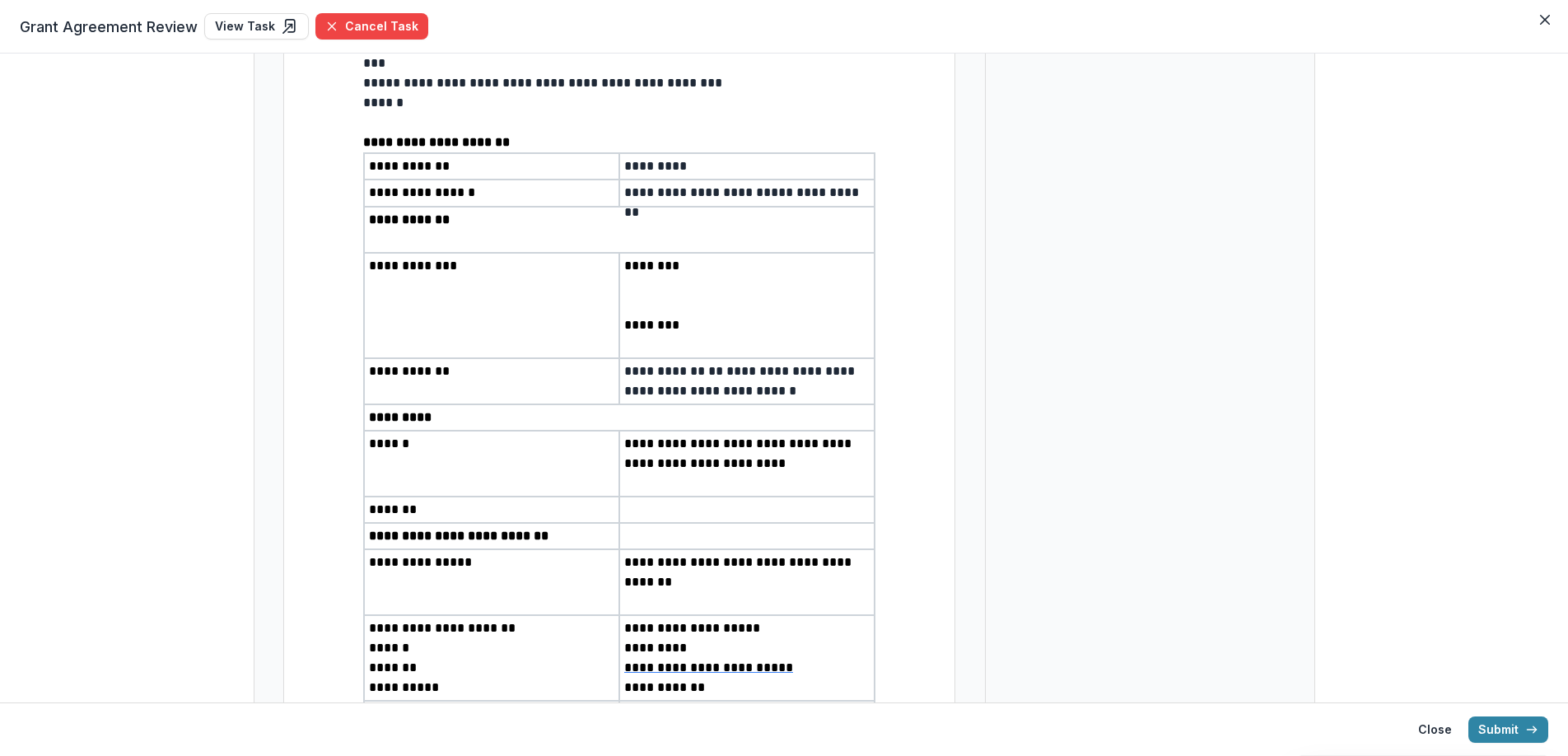
scroll to position [1562, 0]
drag, startPoint x: 619, startPoint y: 197, endPoint x: 653, endPoint y: 196, distance: 34.0
click at [653, 196] on td "**********" at bounding box center [747, 192] width 255 height 27
click at [632, 203] on p "**********" at bounding box center [747, 192] width 246 height 20
drag, startPoint x: 653, startPoint y: 197, endPoint x: 623, endPoint y: 201, distance: 30.3
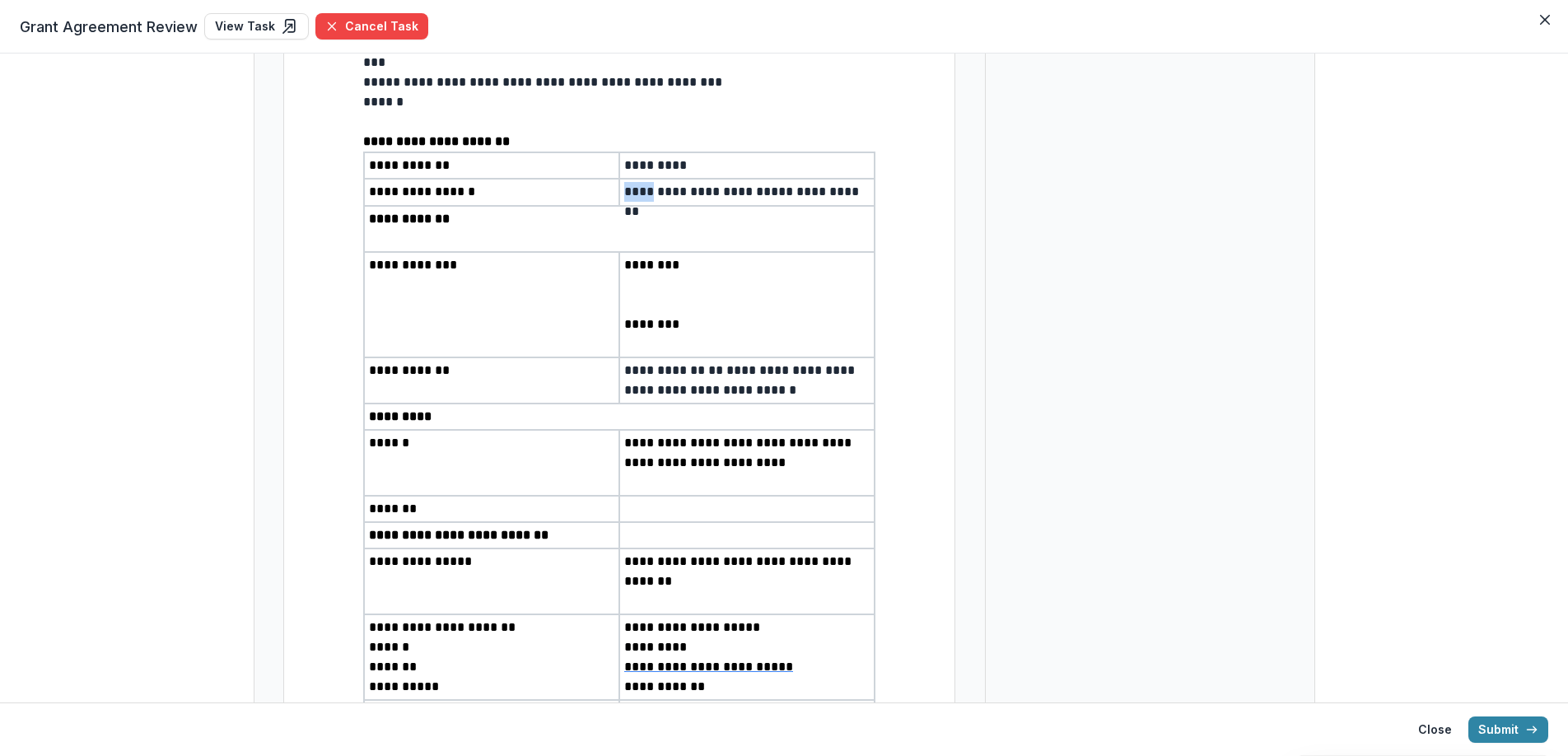
click at [624, 201] on p "**********" at bounding box center [747, 192] width 246 height 20
click at [632, 199] on p "**********" at bounding box center [747, 192] width 246 height 20
drag, startPoint x: 621, startPoint y: 199, endPoint x: 652, endPoint y: 203, distance: 31.3
click at [652, 203] on p "**********" at bounding box center [747, 192] width 246 height 20
click at [639, 198] on p "**********" at bounding box center [747, 192] width 246 height 20
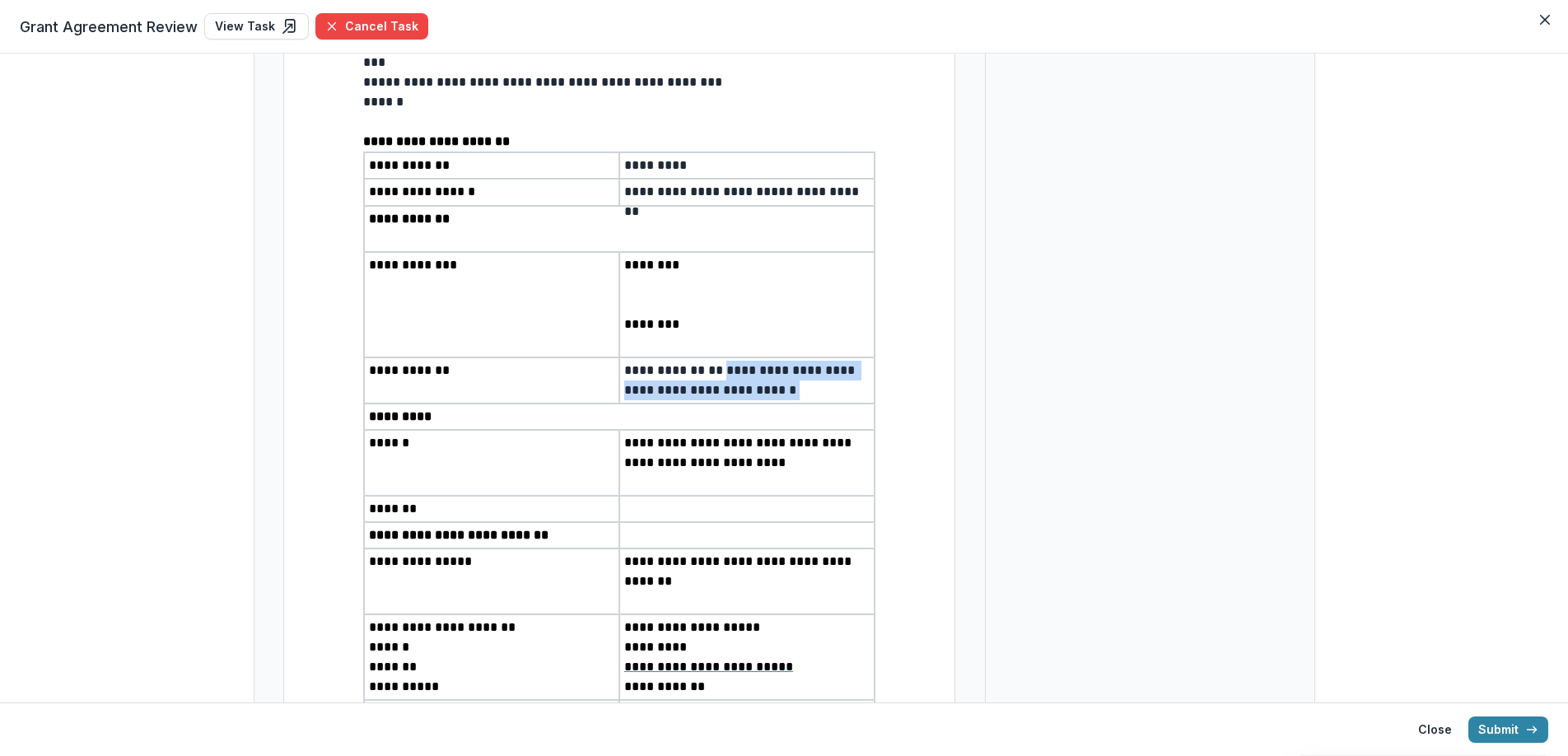
drag, startPoint x: 717, startPoint y: 379, endPoint x: 755, endPoint y: 416, distance: 53.0
click at [756, 400] on p "**********" at bounding box center [747, 380] width 246 height 40
click at [749, 400] on p "**********" at bounding box center [747, 380] width 246 height 40
drag, startPoint x: 717, startPoint y: 379, endPoint x: 744, endPoint y: 412, distance: 42.6
click at [744, 400] on p "**********" at bounding box center [747, 380] width 246 height 40
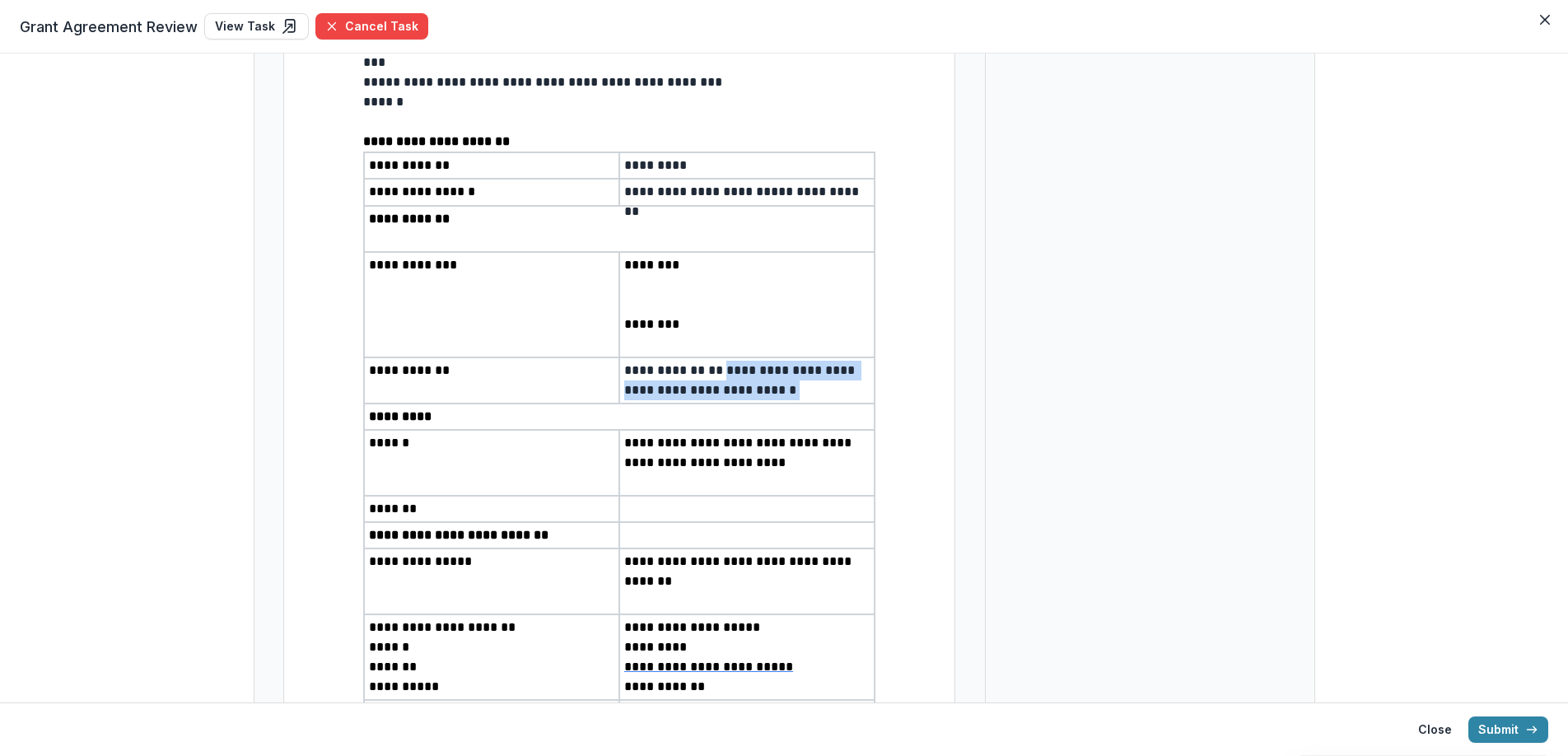
click at [742, 400] on p "**********" at bounding box center [747, 380] width 246 height 40
drag, startPoint x: 716, startPoint y: 380, endPoint x: 759, endPoint y: 416, distance: 56.1
click at [759, 400] on p "**********" at bounding box center [747, 380] width 246 height 40
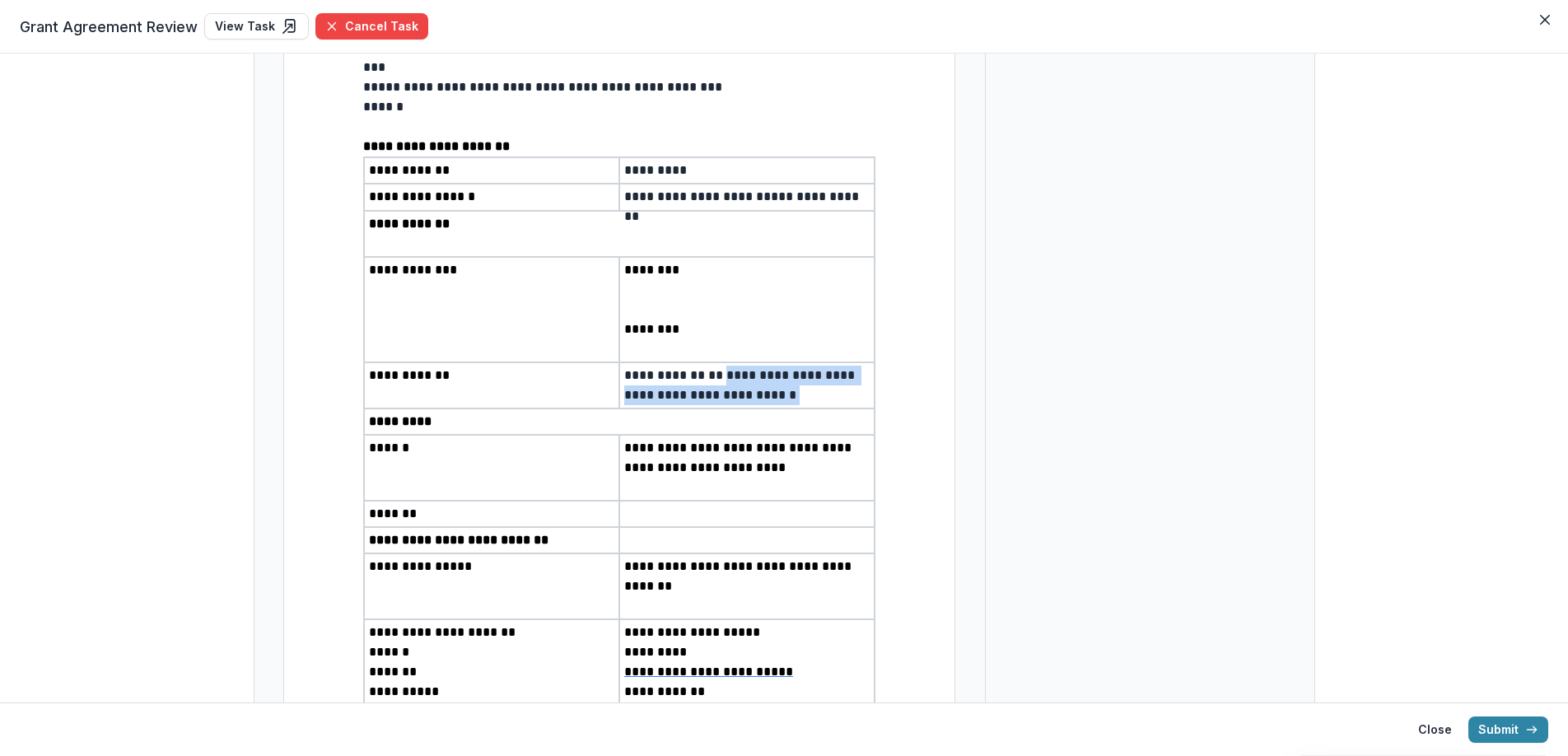
scroll to position [1559, 0]
click at [715, 370] on td "**********" at bounding box center [747, 383] width 255 height 46
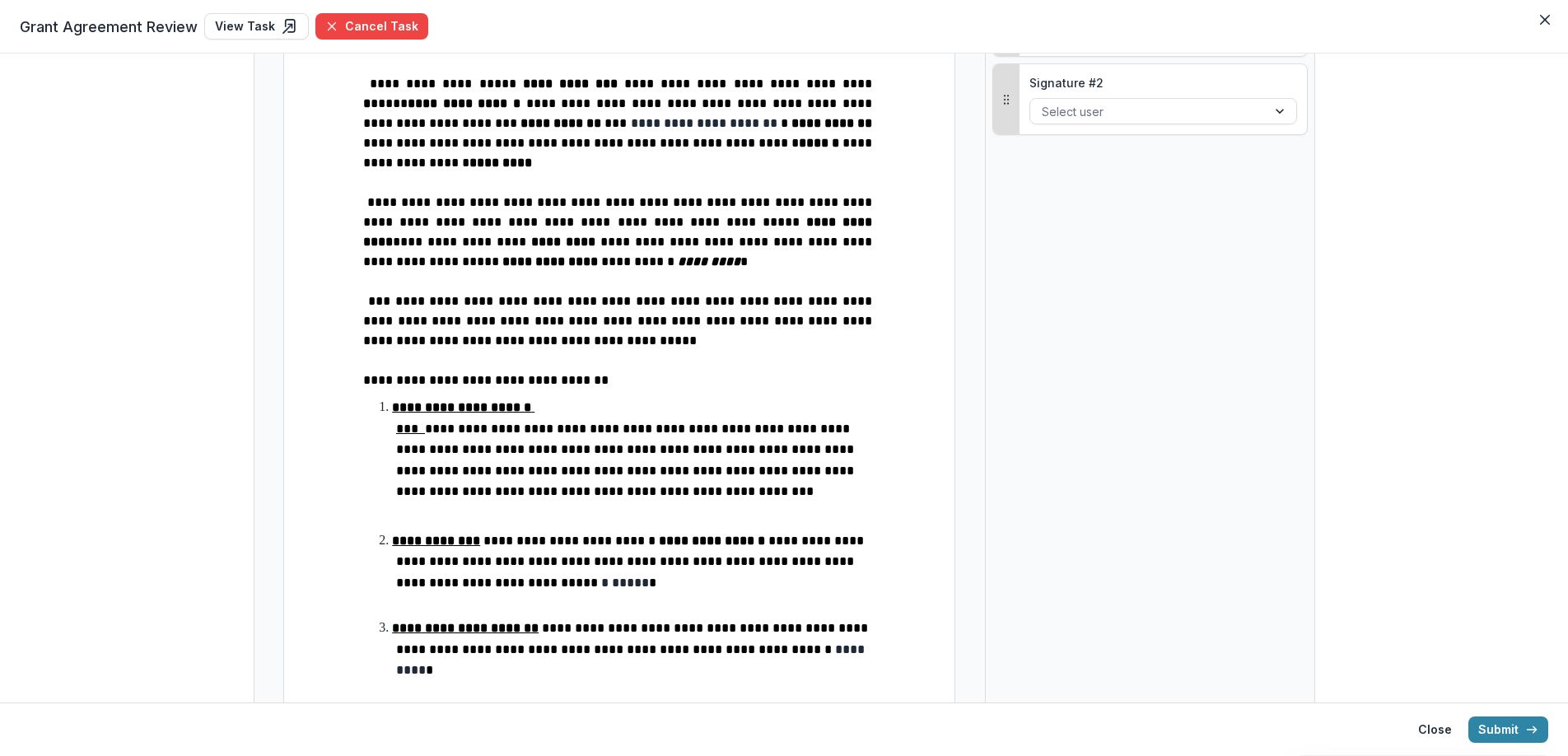
scroll to position [75, 0]
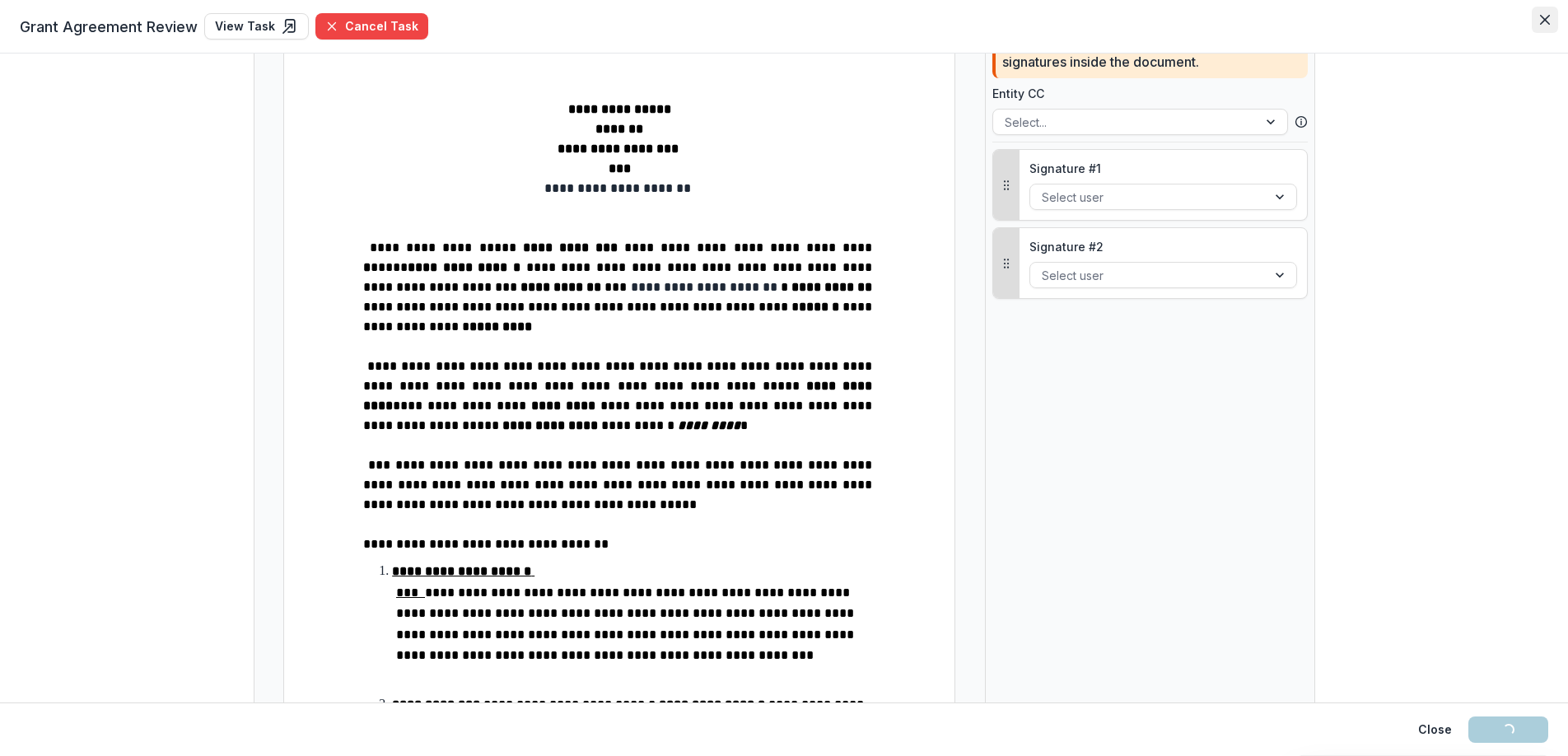
click at [1550, 21] on button "Close" at bounding box center [1545, 20] width 26 height 26
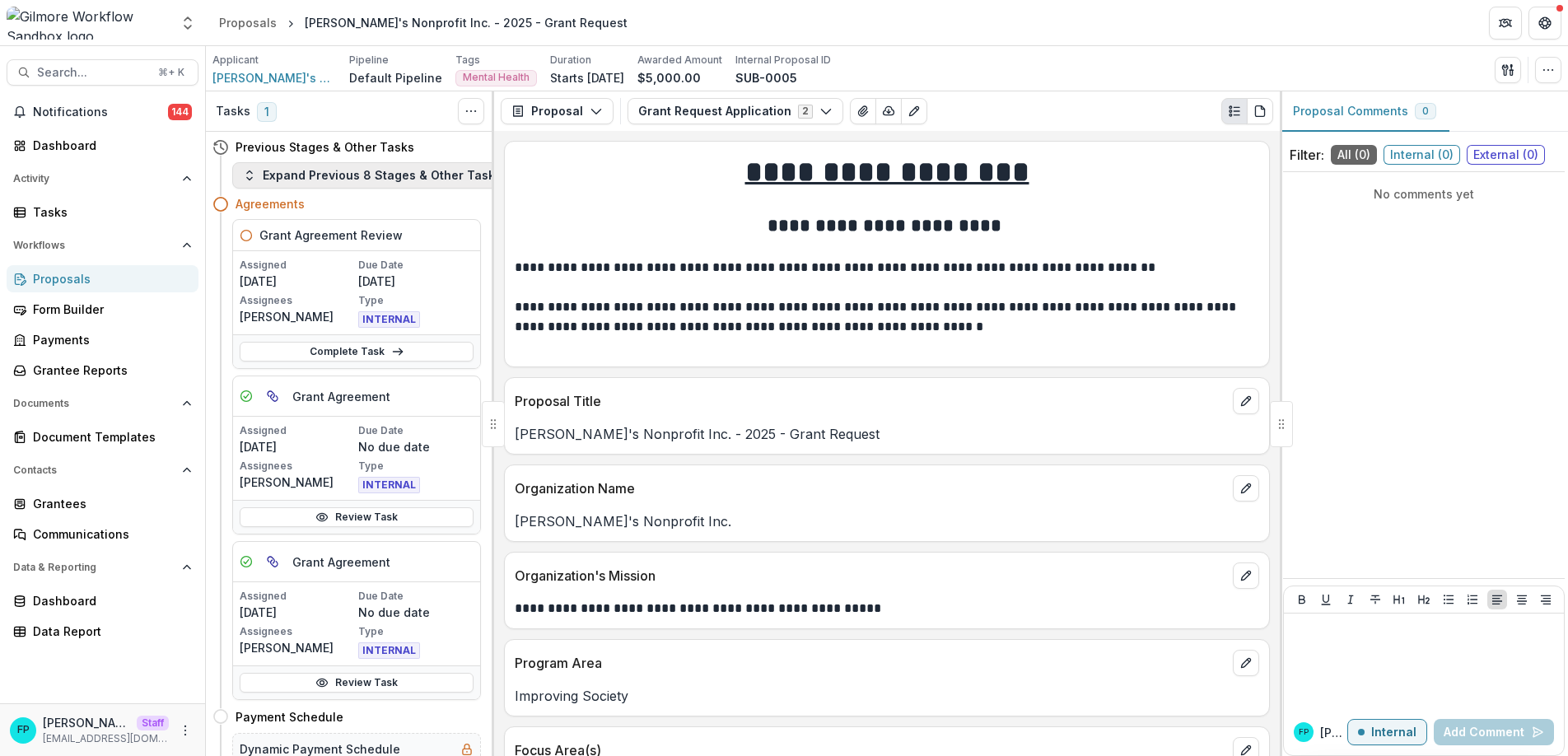
click at [354, 180] on button "Expand Previous 8 Stages & Other Tasks" at bounding box center [372, 175] width 280 height 26
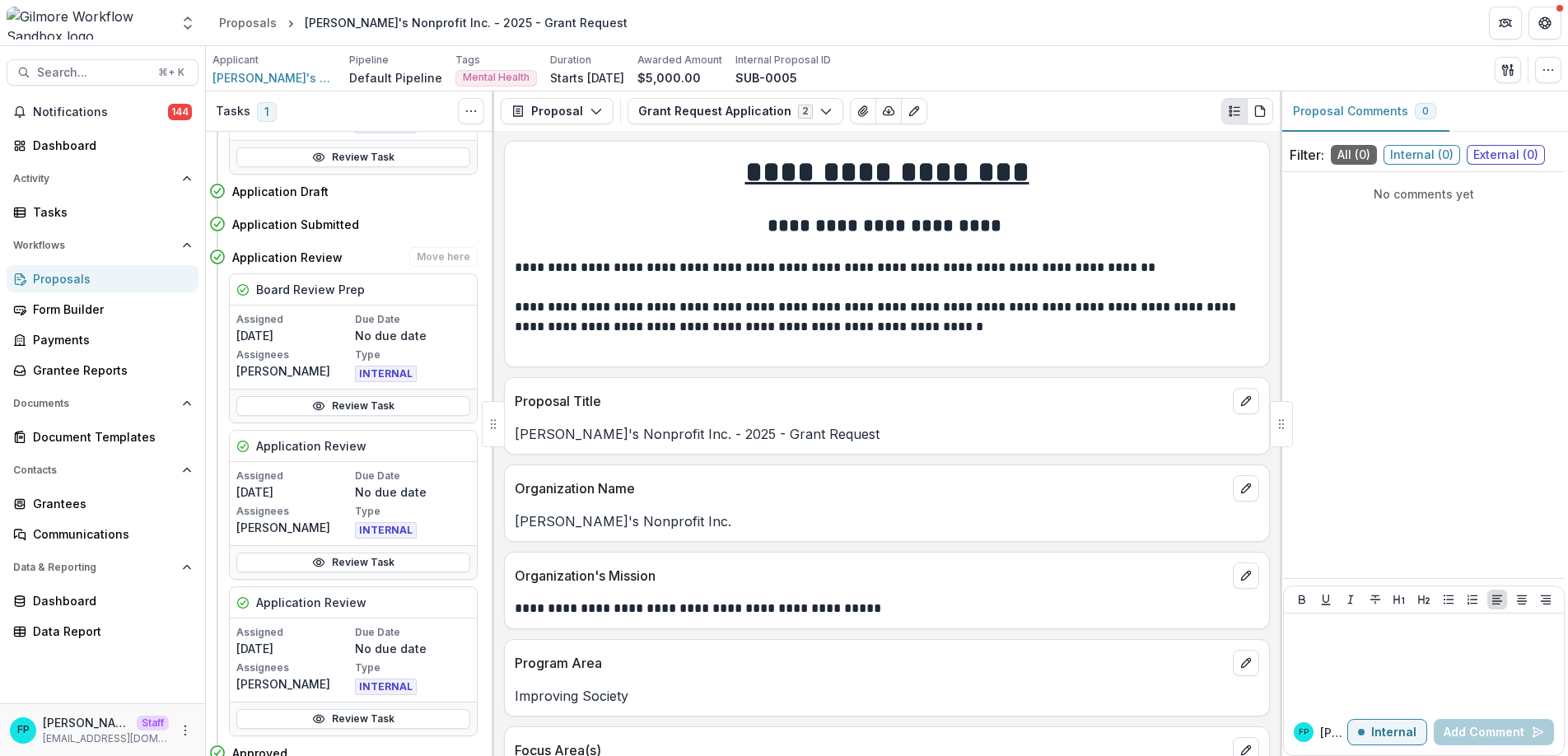
scroll to position [229, 3]
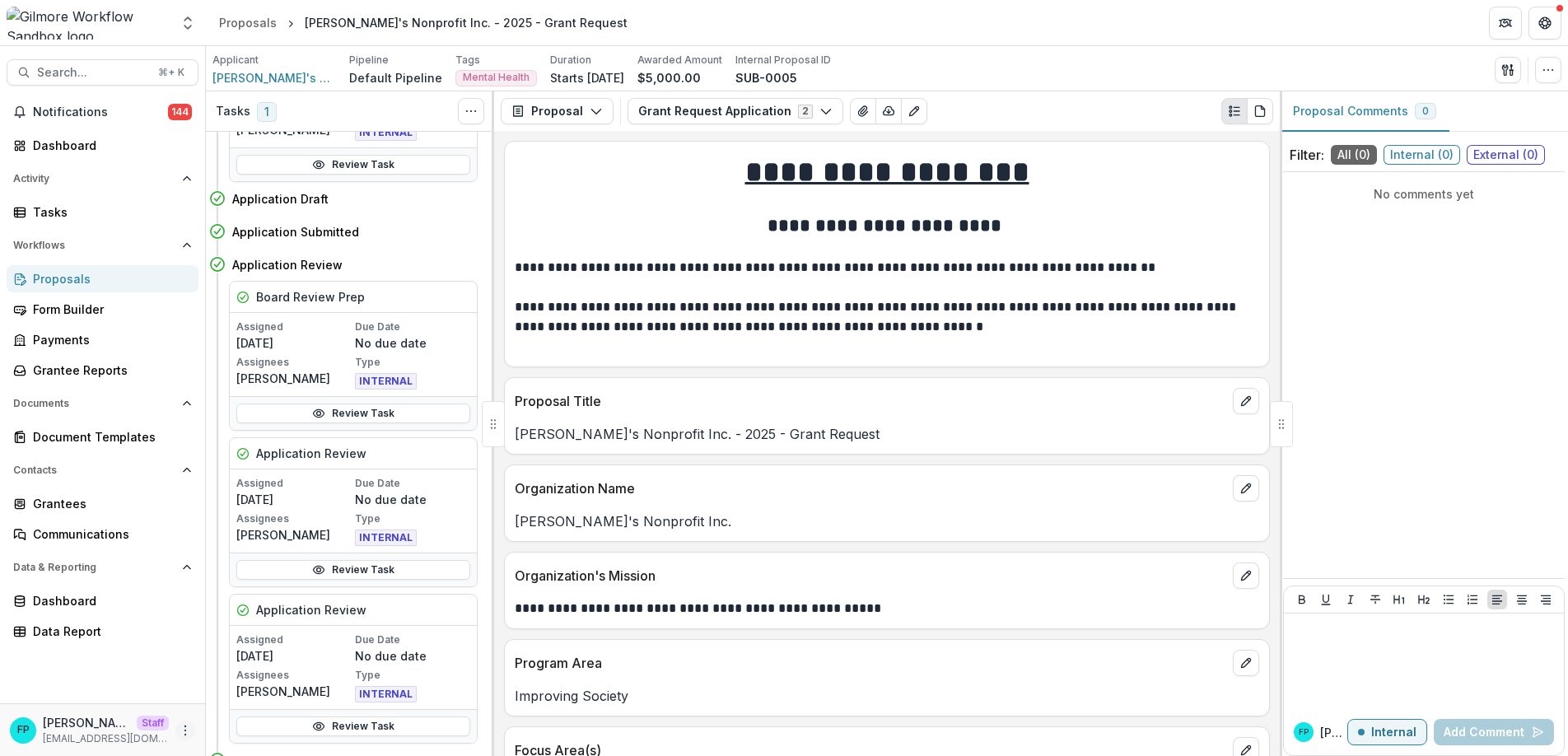
click at [183, 727] on icon "More" at bounding box center [185, 731] width 14 height 14
click at [280, 699] on link "User Settings" at bounding box center [294, 696] width 176 height 27
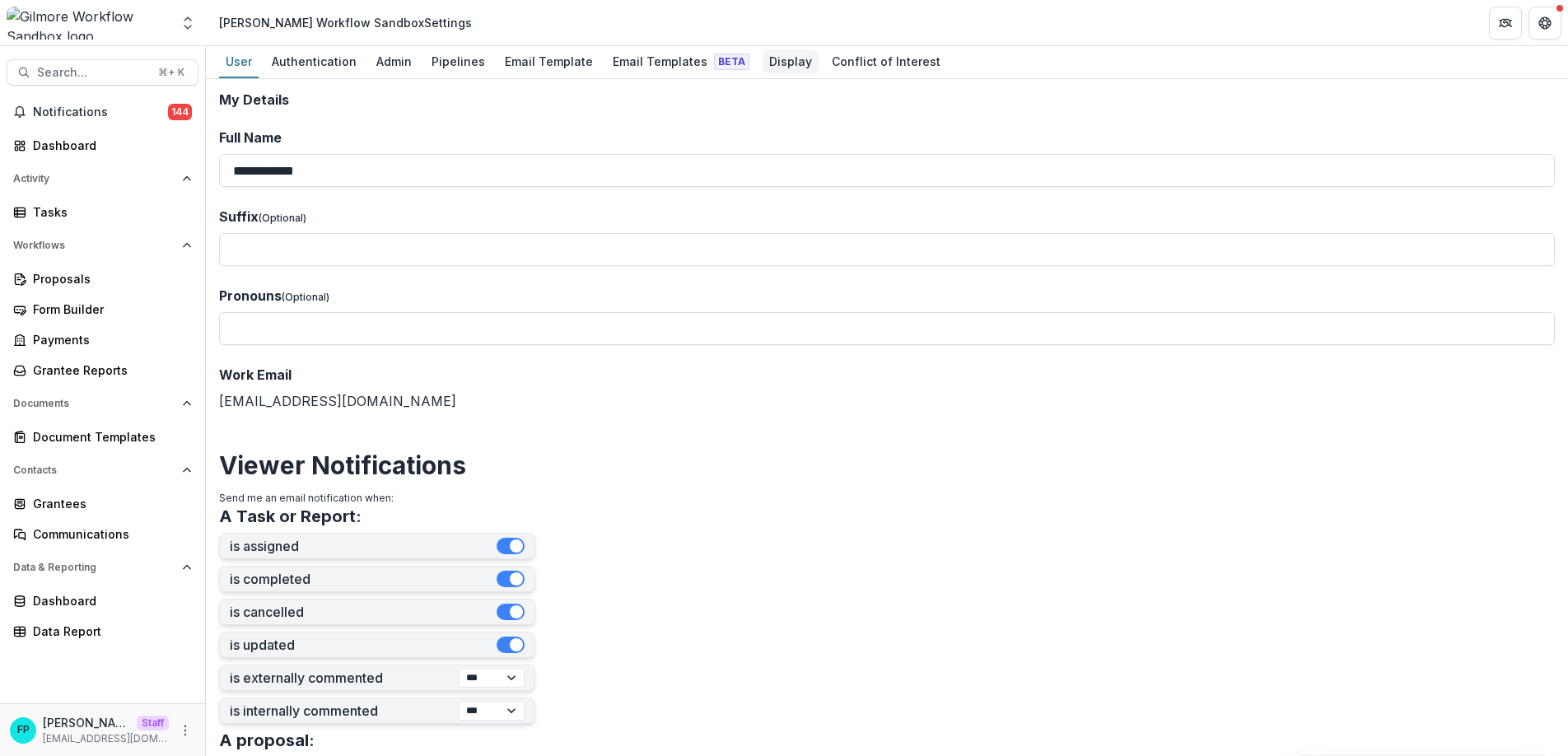
click at [784, 70] on div "Display" at bounding box center [790, 61] width 56 height 23
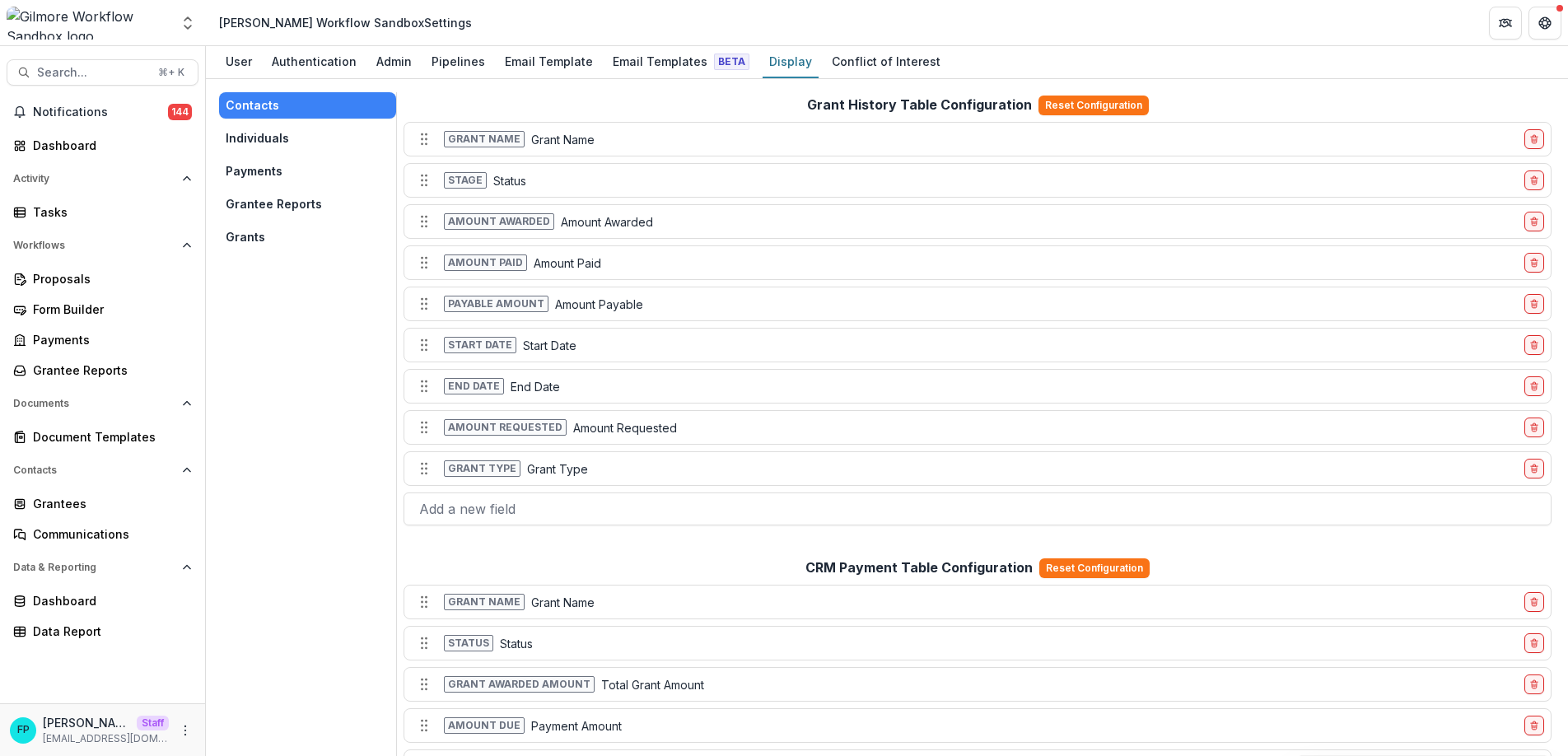
click at [287, 238] on button "Grants" at bounding box center [308, 237] width 177 height 26
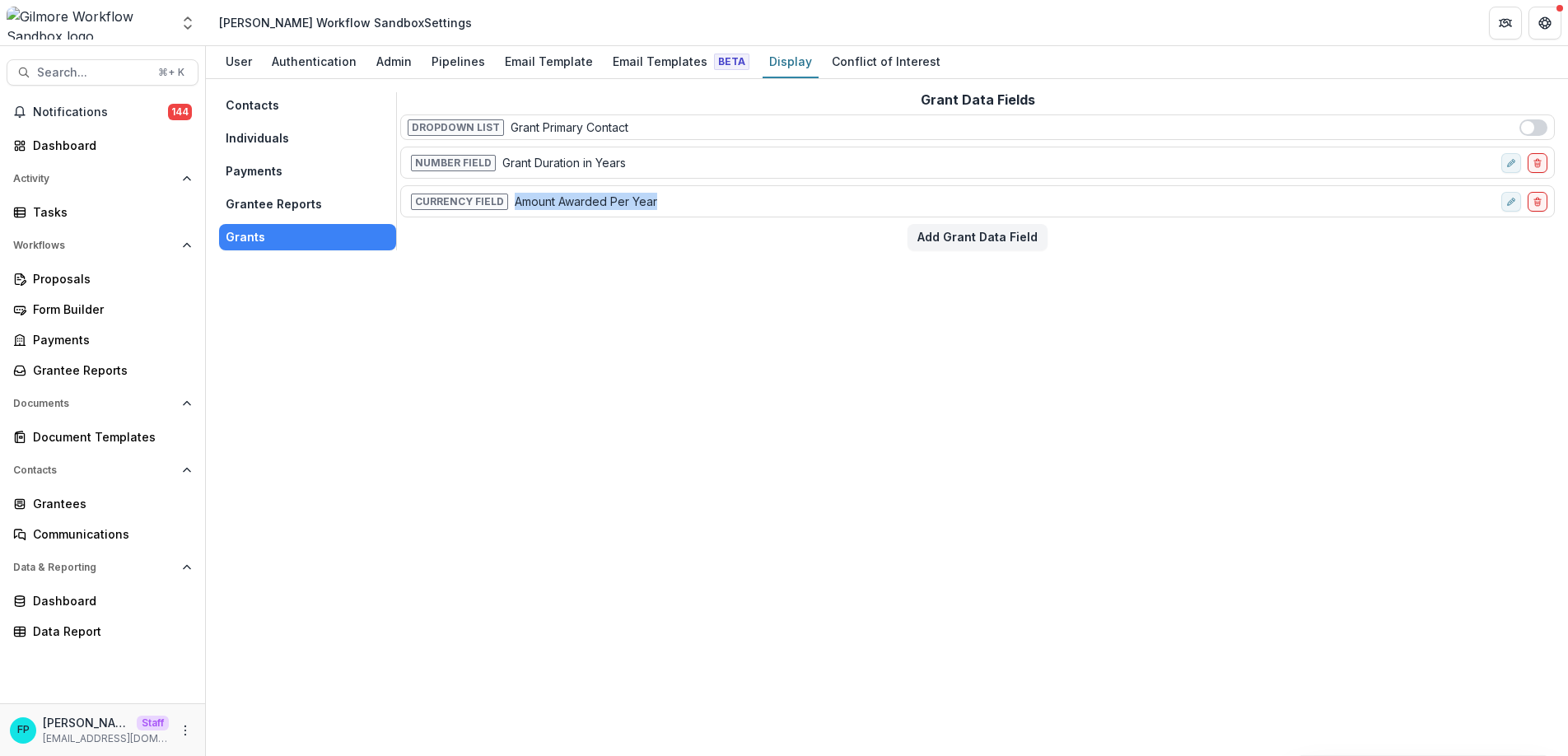
drag, startPoint x: 664, startPoint y: 201, endPoint x: 514, endPoint y: 207, distance: 150.1
click at [514, 207] on div "Currency Field Amount Awarded Per Year" at bounding box center [951, 201] width 1087 height 23
copy p "Amount Awarded Per Year"
click at [671, 302] on div "Contacts Individuals Payments Grantee Reports Grants Grant Data Fields Dropdown…" at bounding box center [886, 418] width 1362 height 677
click at [121, 439] on div "Document Templates" at bounding box center [109, 437] width 152 height 18
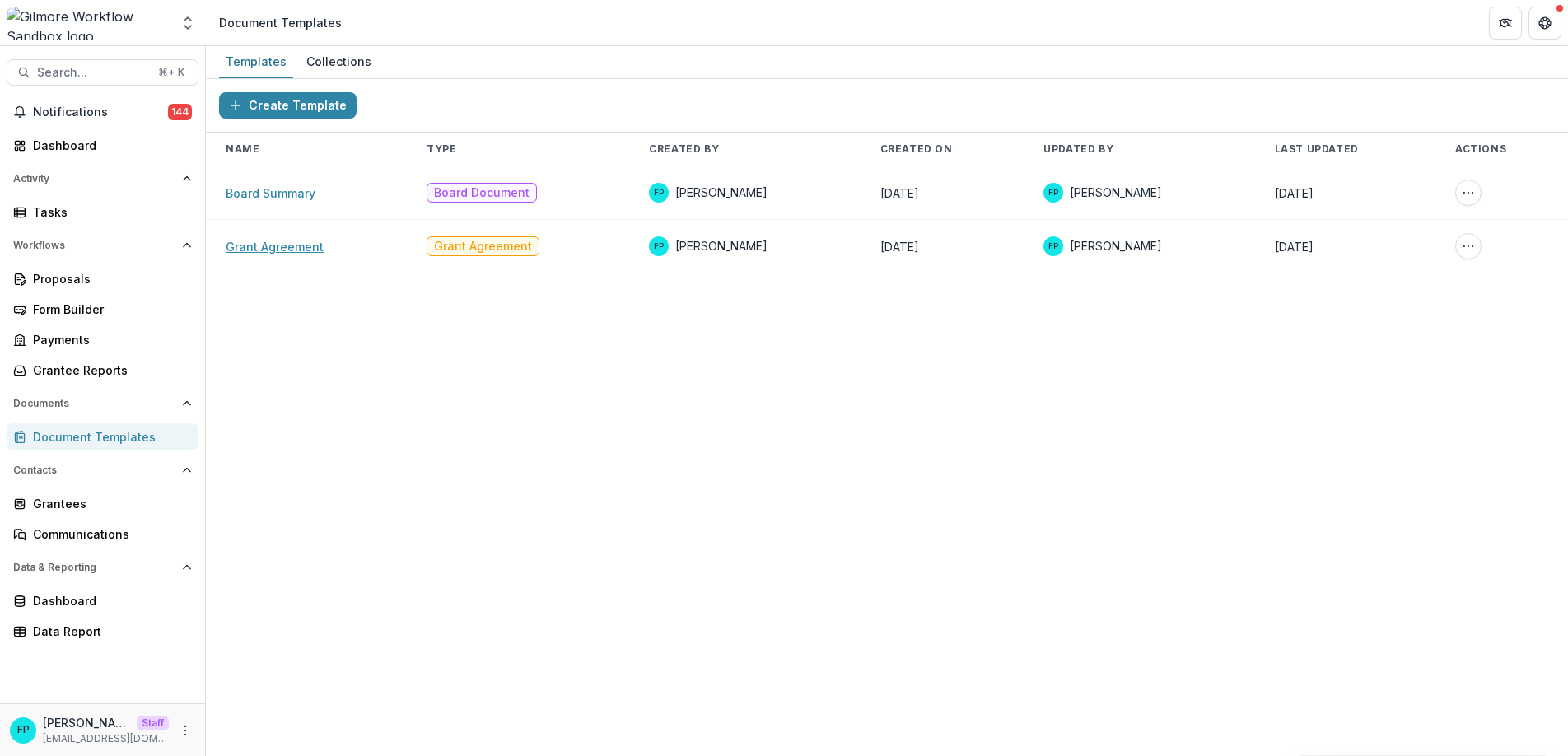
click at [299, 252] on link "Grant Agreement" at bounding box center [274, 247] width 98 height 14
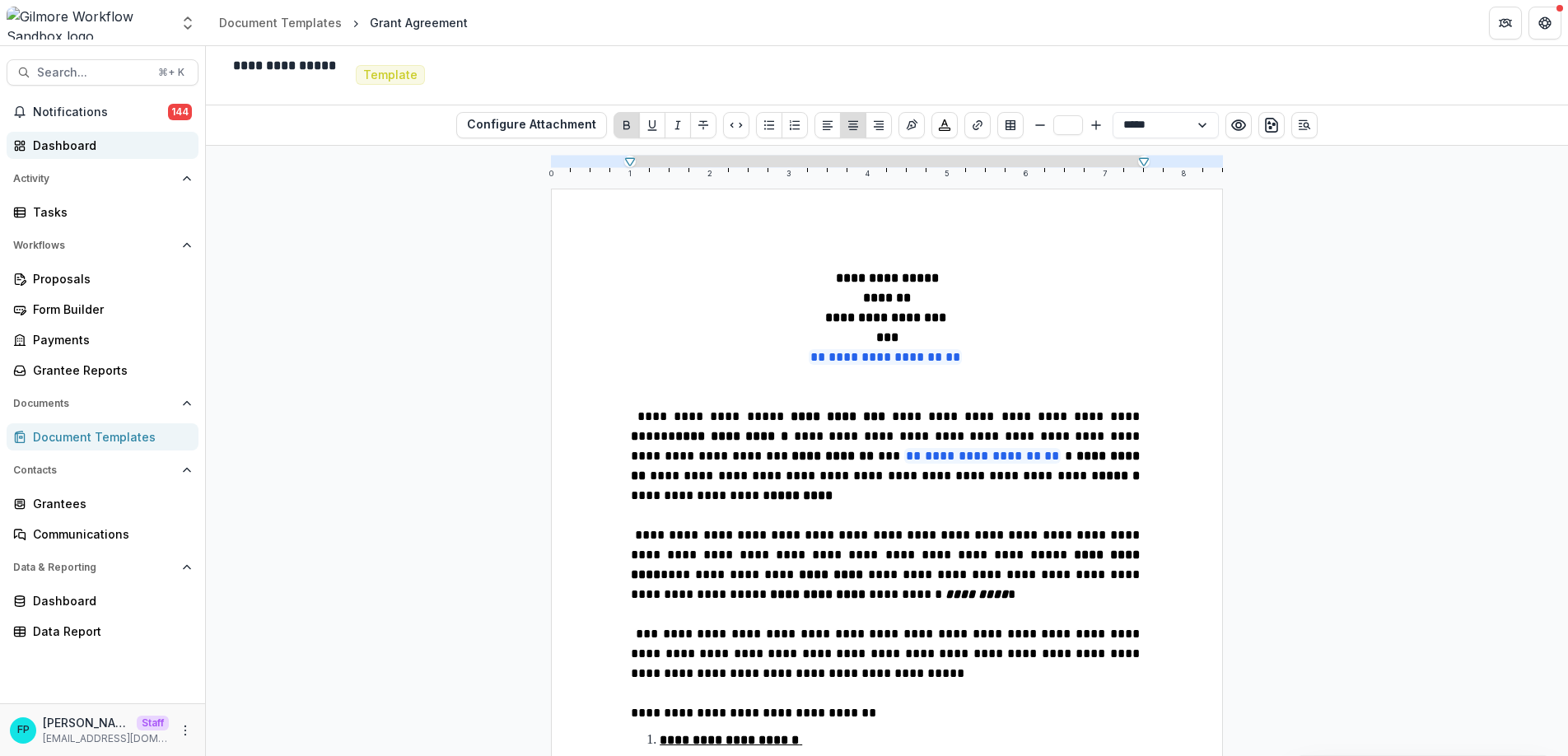
click at [98, 143] on div "Dashboard" at bounding box center [109, 145] width 152 height 18
